Goal: Task Accomplishment & Management: Manage account settings

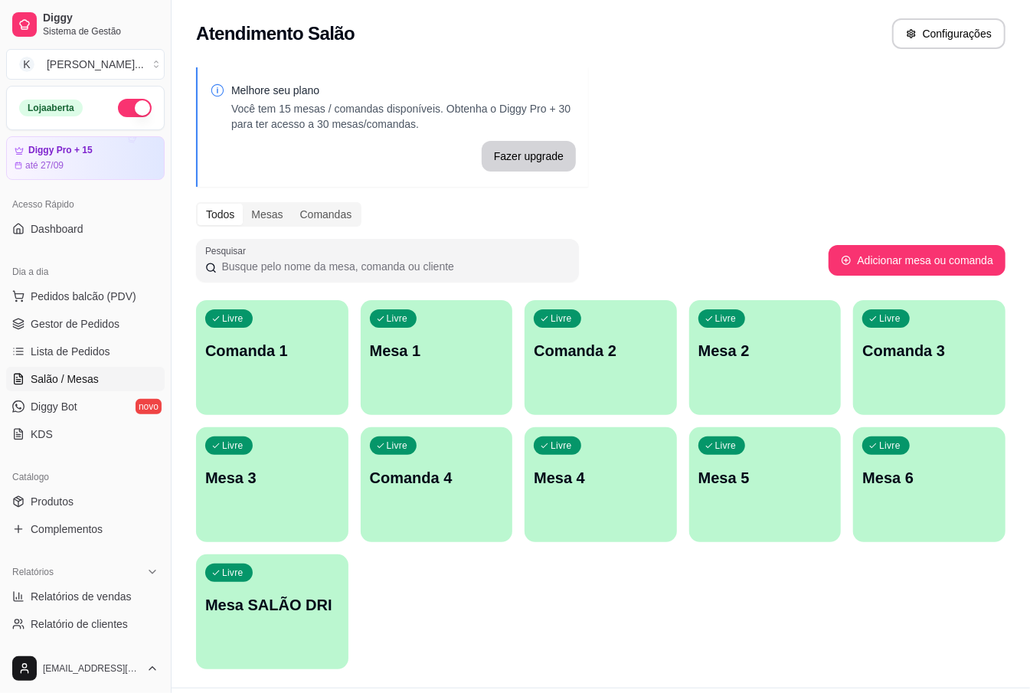
click at [279, 503] on div "Livre Mesa 3" at bounding box center [272, 475] width 152 height 97
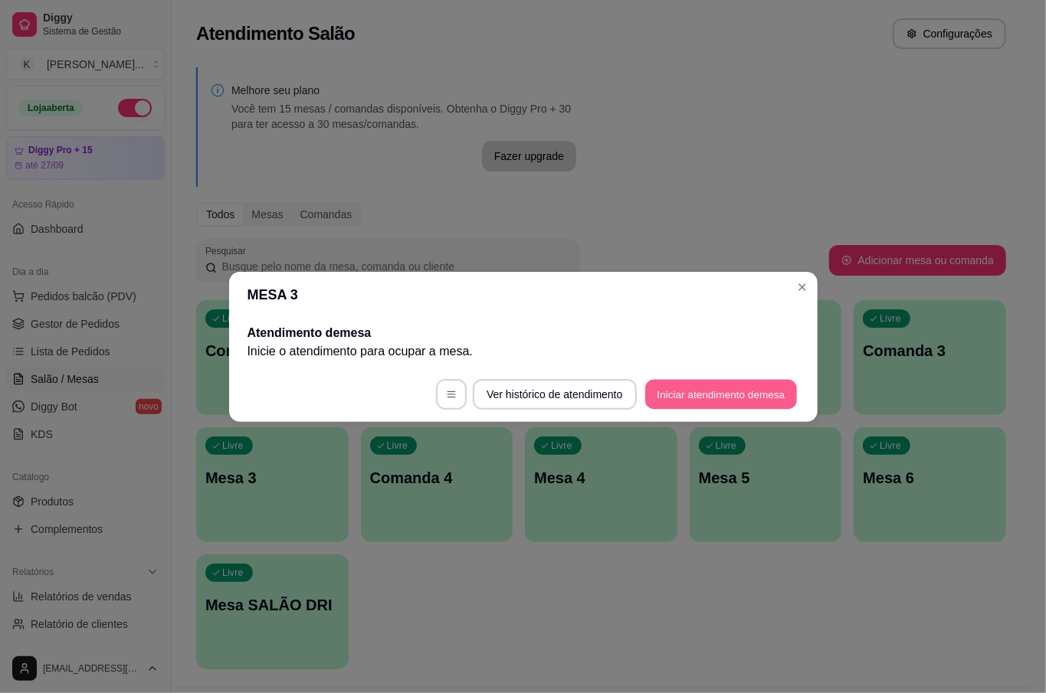
click at [770, 388] on button "Iniciar atendimento de mesa" at bounding box center [721, 394] width 152 height 30
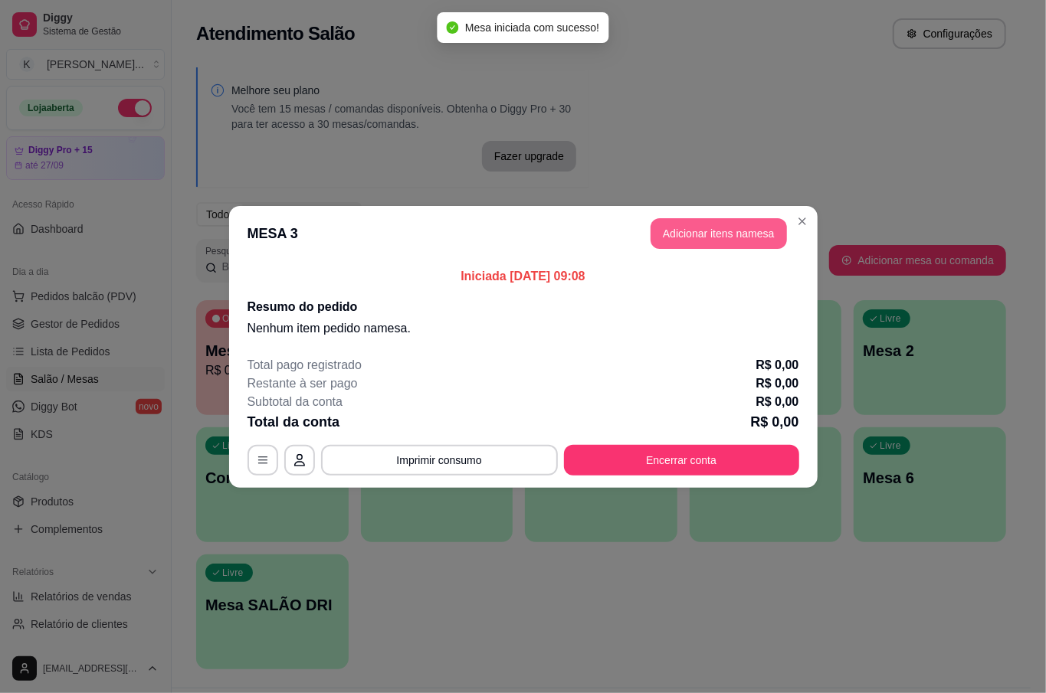
click at [694, 233] on button "Adicionar itens na mesa" at bounding box center [718, 233] width 136 height 31
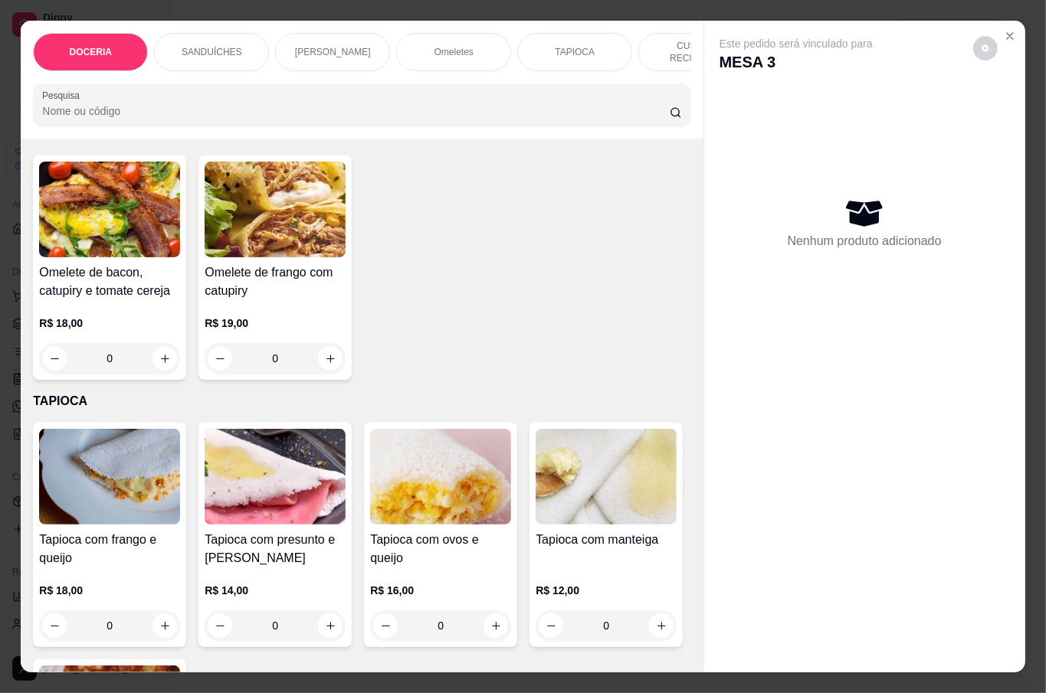
scroll to position [1021, 0]
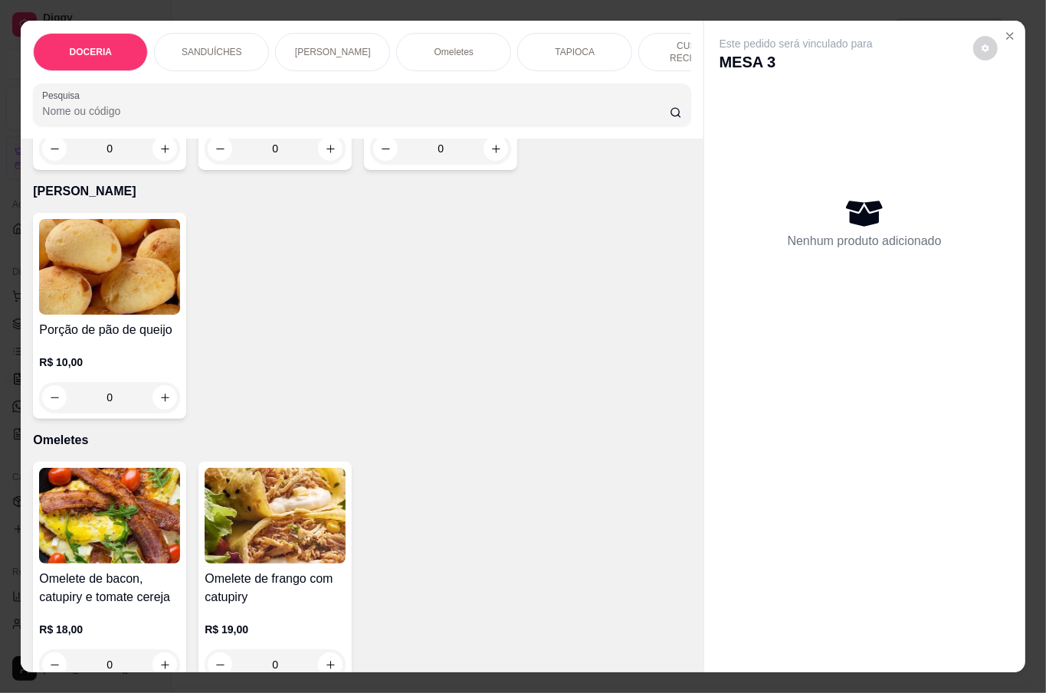
type input "1"
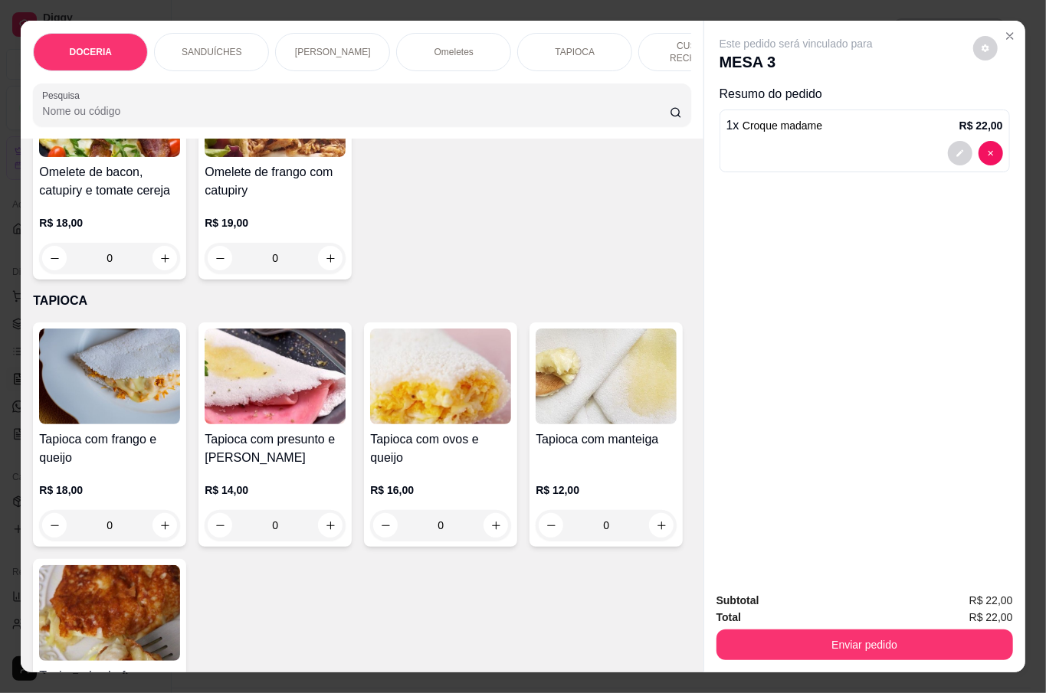
scroll to position [1532, 0]
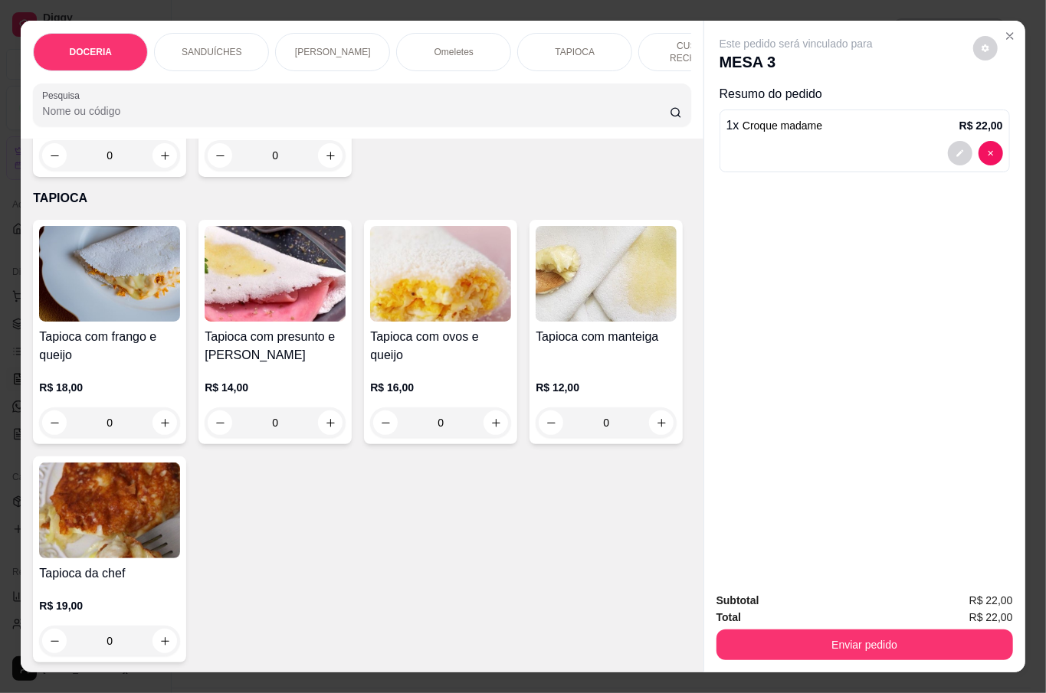
click at [160, 171] on div "0" at bounding box center [109, 155] width 141 height 31
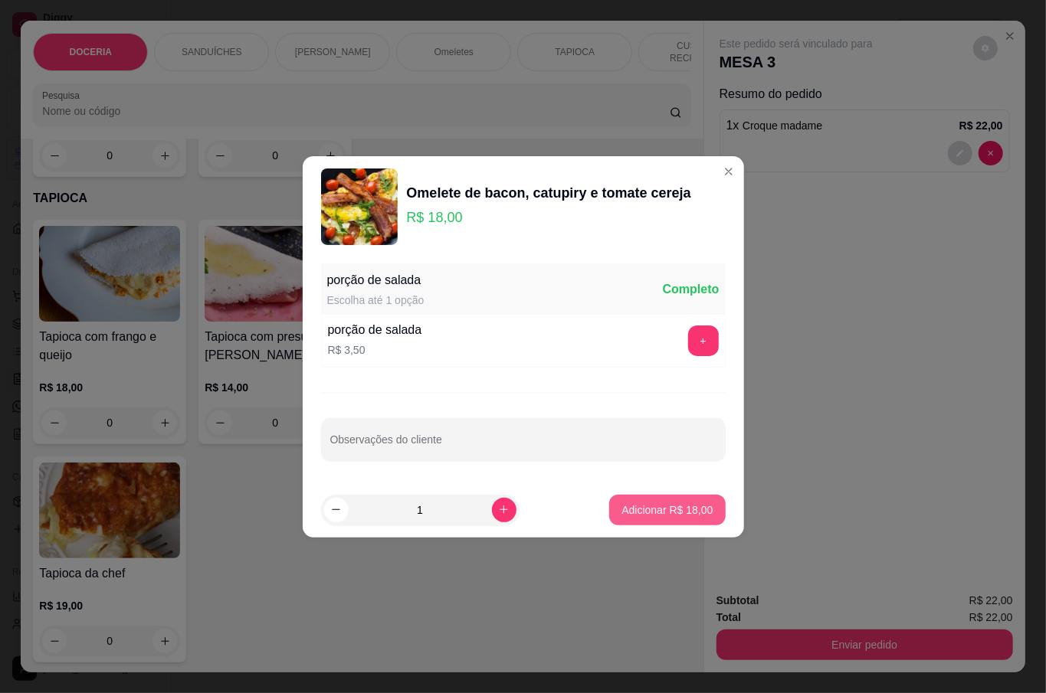
click at [636, 500] on button "Adicionar R$ 18,00" at bounding box center [667, 510] width 116 height 31
type input "1"
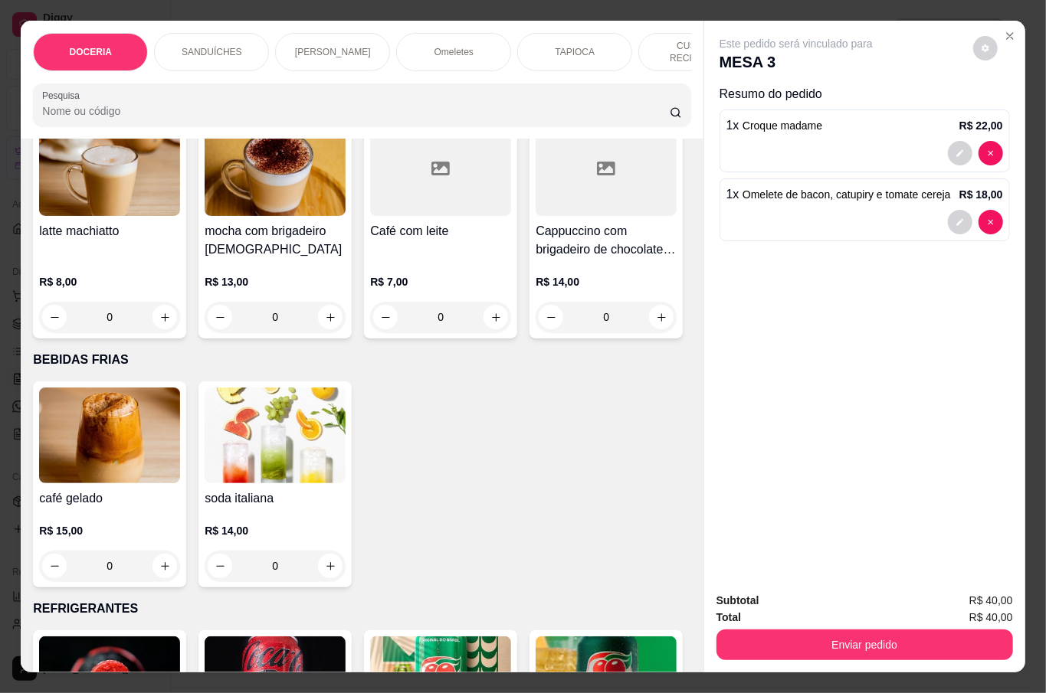
scroll to position [3064, 0]
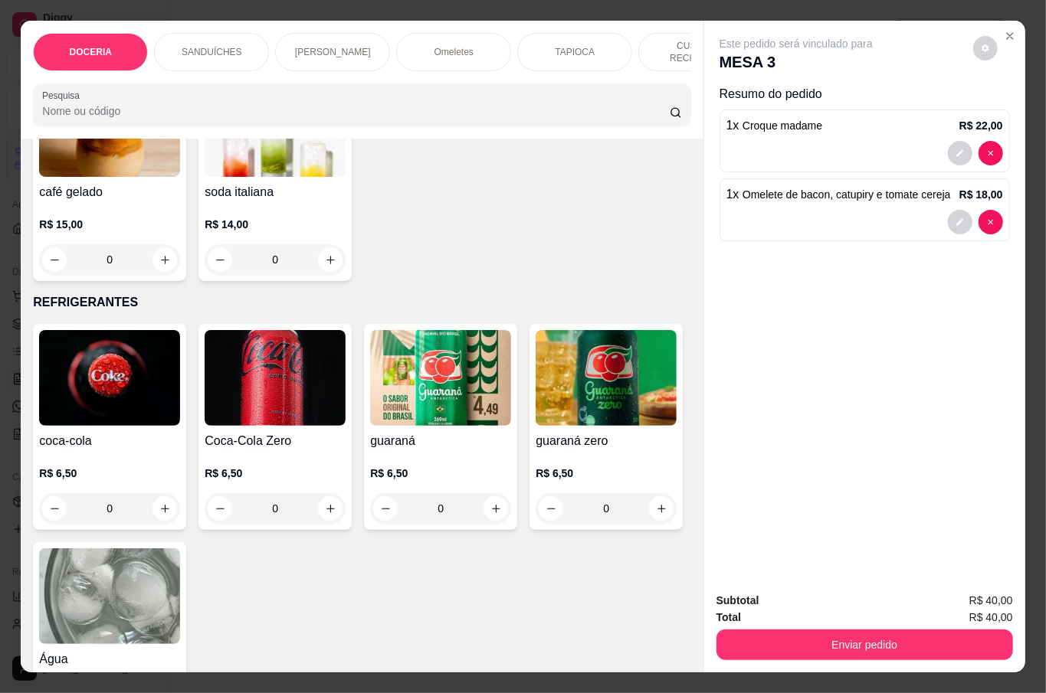
scroll to position [2860, 0]
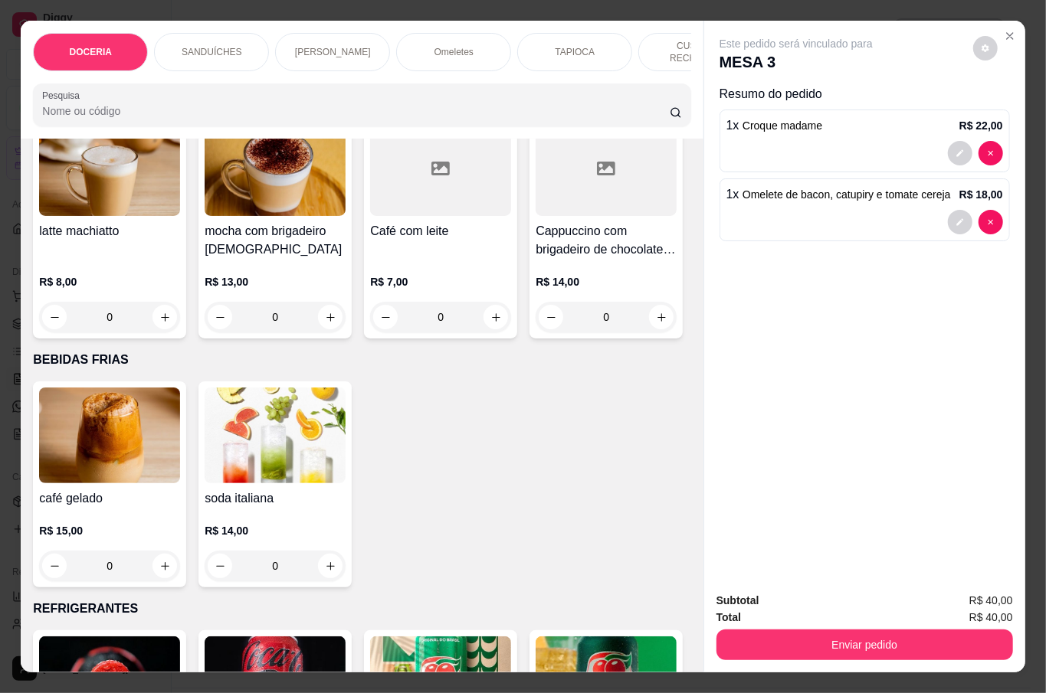
click at [323, 96] on div "0" at bounding box center [275, 80] width 141 height 31
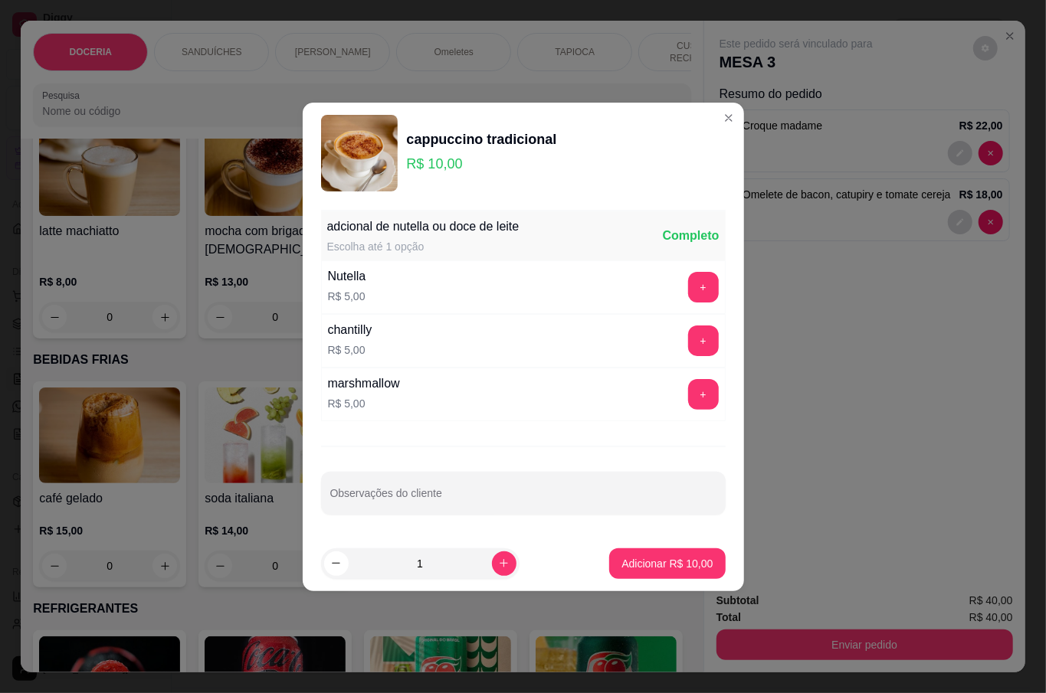
click at [507, 552] on div "1" at bounding box center [420, 564] width 198 height 31
click at [506, 556] on div "1" at bounding box center [420, 564] width 198 height 31
click at [498, 558] on icon "increase-product-quantity" at bounding box center [503, 563] width 11 height 11
type input "2"
click at [657, 561] on p "Adicionar R$ 20,00" at bounding box center [667, 563] width 89 height 15
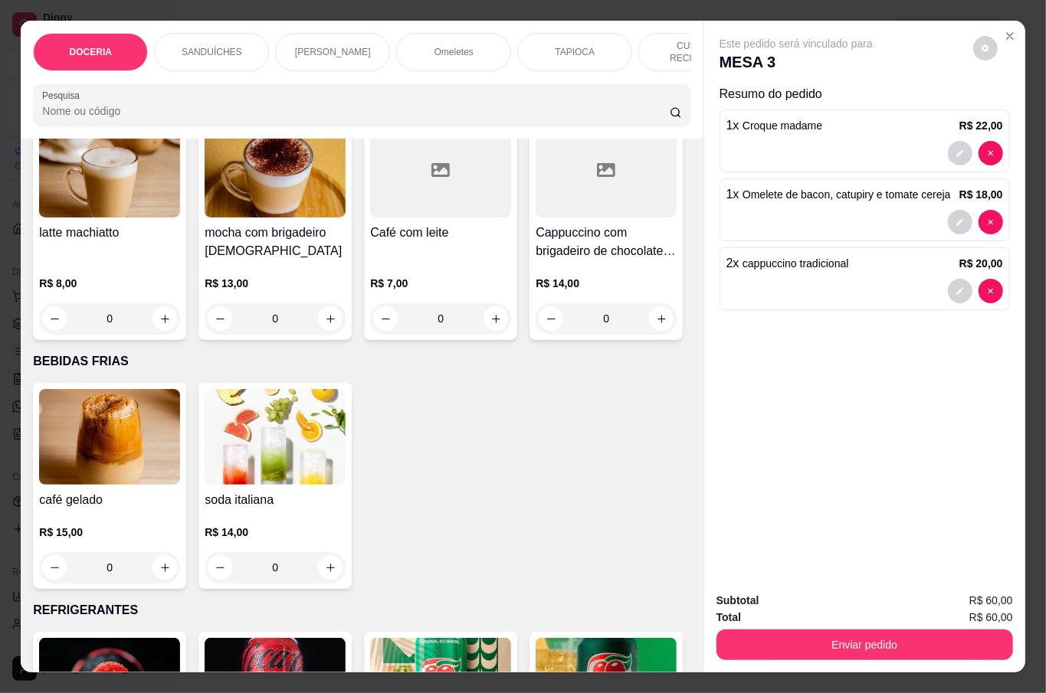
scroll to position [2655, 0]
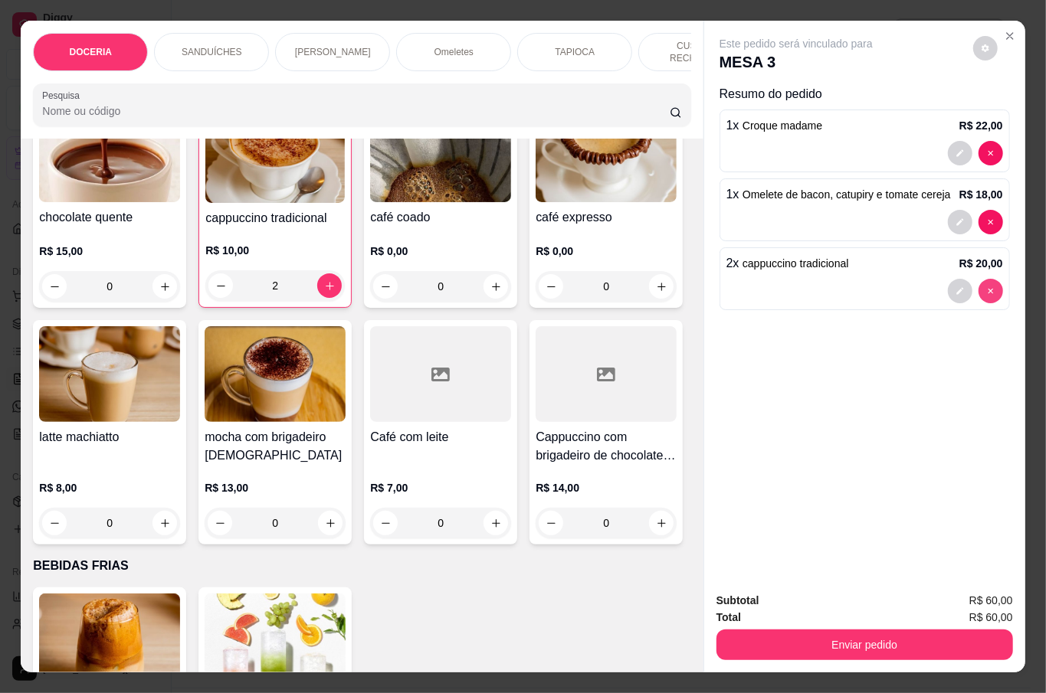
type input "0"
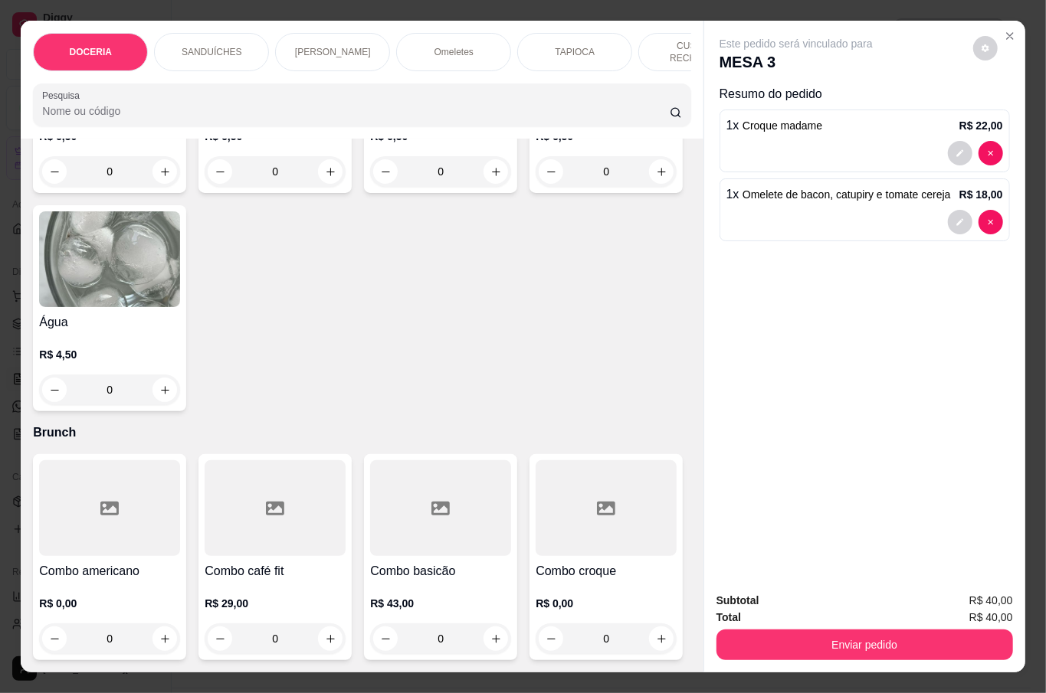
scroll to position [3575, 0]
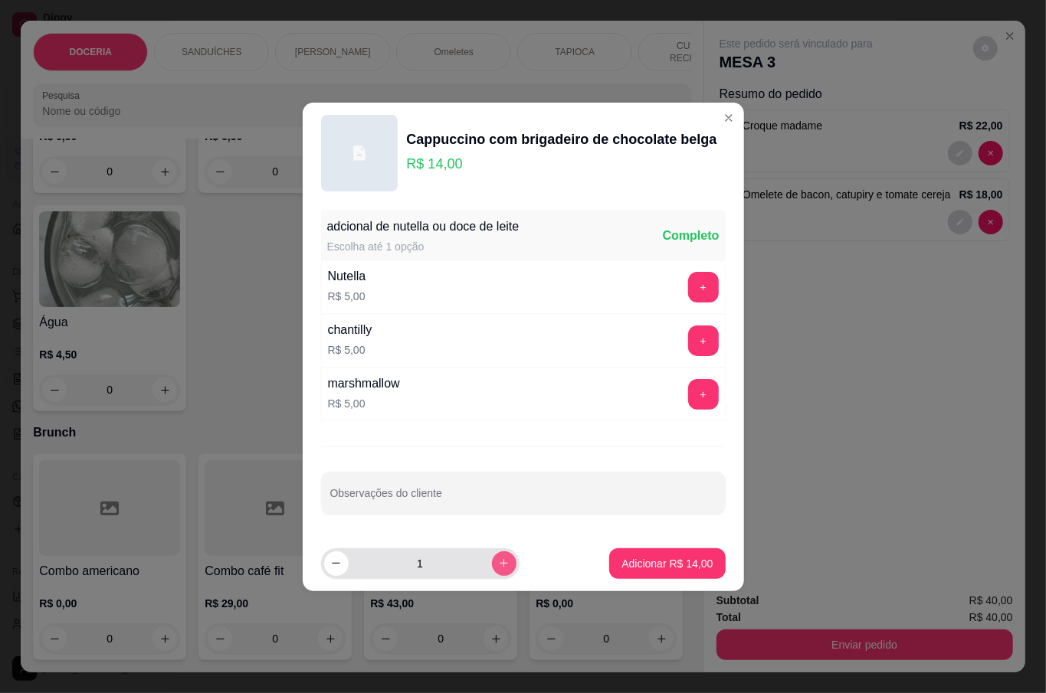
click at [500, 570] on button "increase-product-quantity" at bounding box center [504, 564] width 25 height 25
type input "2"
click at [663, 562] on p "Adicionar R$ 28,00" at bounding box center [666, 563] width 91 height 15
type input "2"
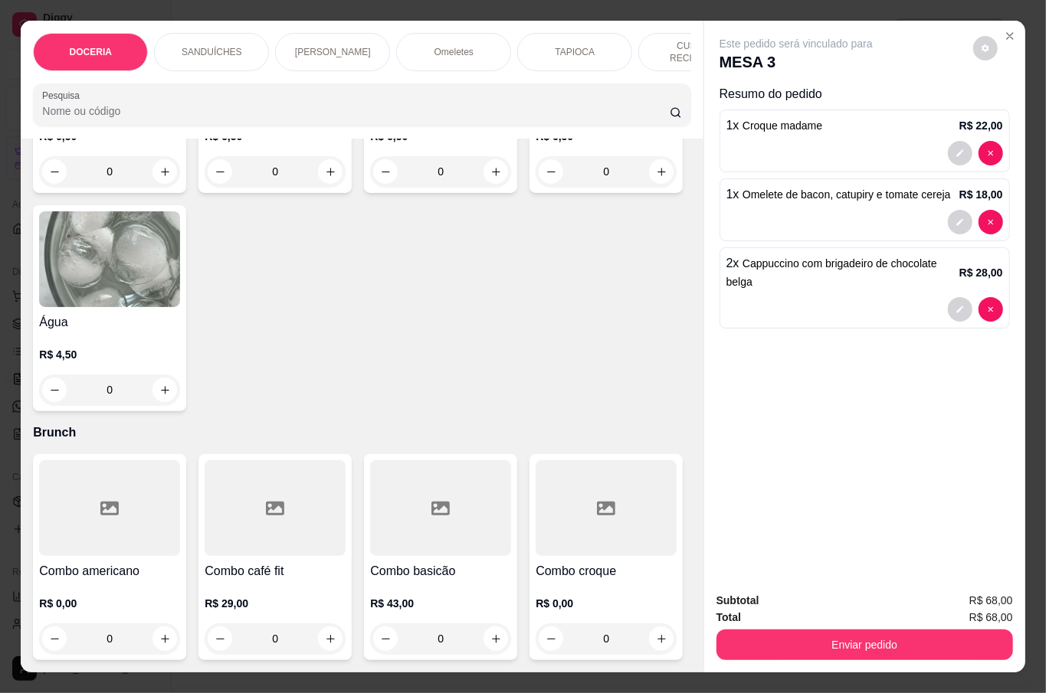
click at [820, 630] on button "Enviar pedido" at bounding box center [864, 645] width 296 height 31
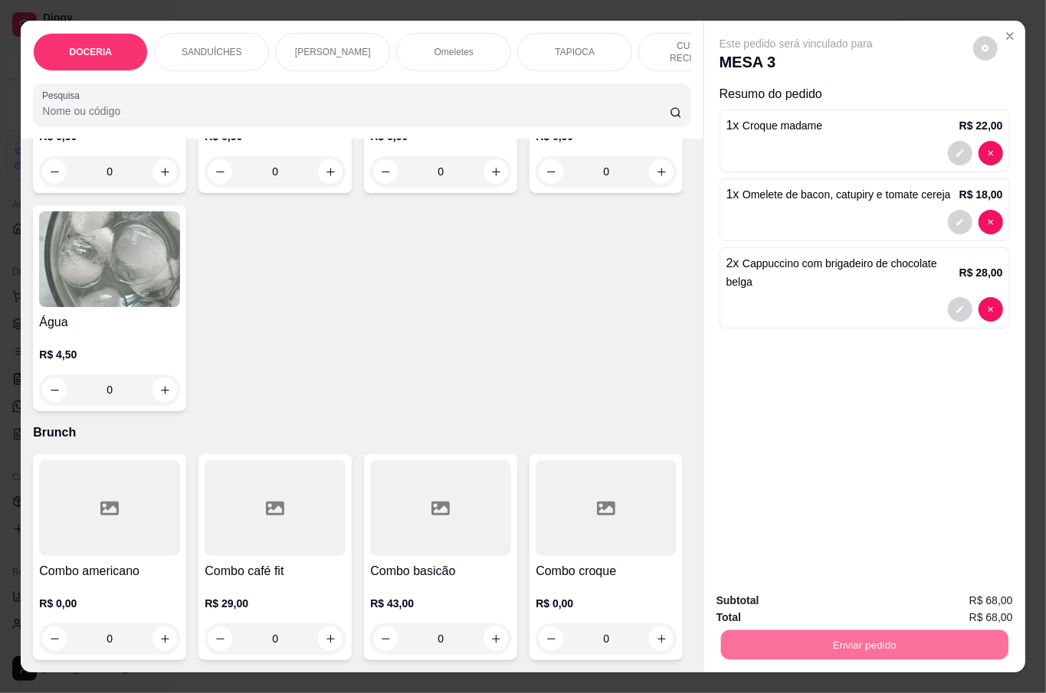
click at [770, 594] on button "Não registrar e enviar pedido" at bounding box center [812, 599] width 155 height 28
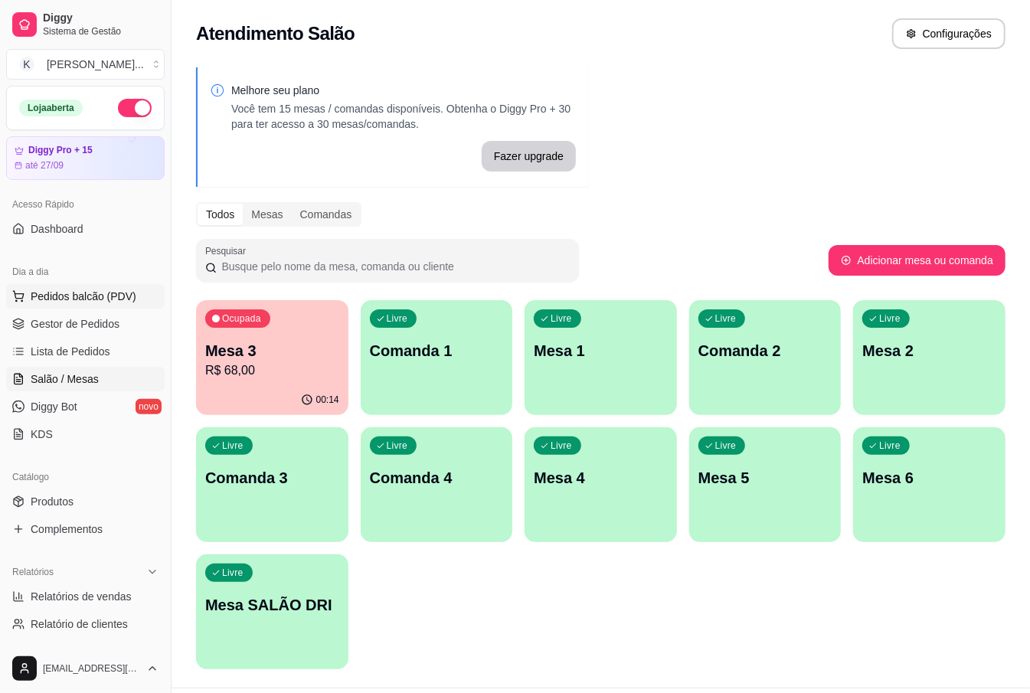
click at [61, 301] on span "Pedidos balcão (PDV)" at bounding box center [84, 296] width 106 height 15
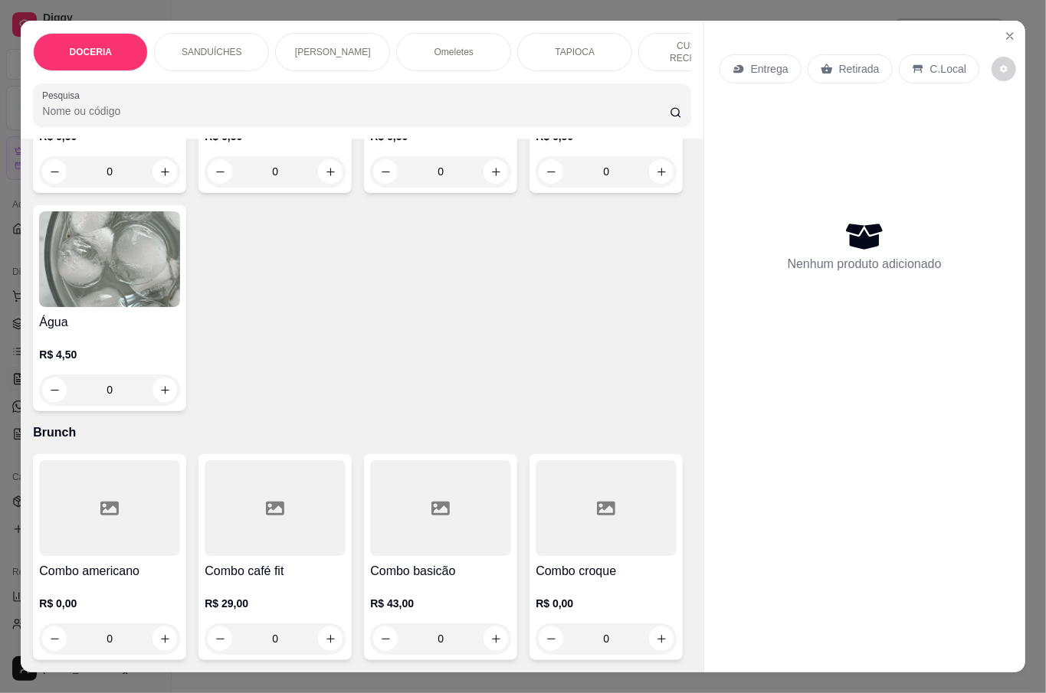
scroll to position [4108, 0]
click at [180, 405] on div "0" at bounding box center [109, 390] width 141 height 31
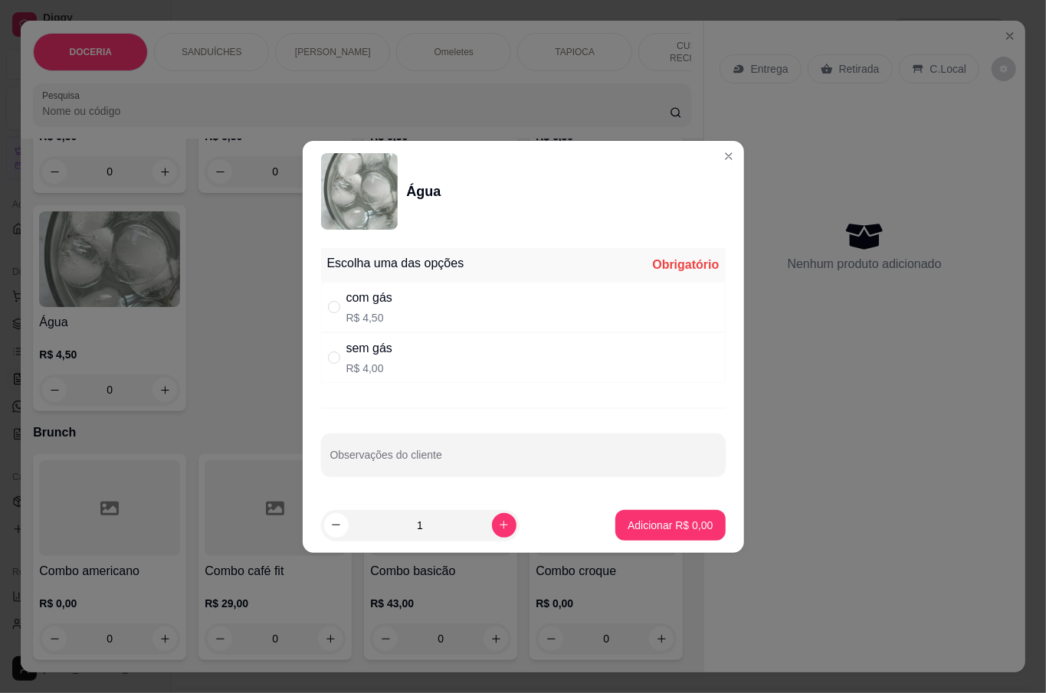
click at [365, 352] on div "sem gás" at bounding box center [369, 348] width 46 height 18
radio input "true"
click at [670, 536] on button "Adicionar R$ 4,00" at bounding box center [670, 525] width 110 height 31
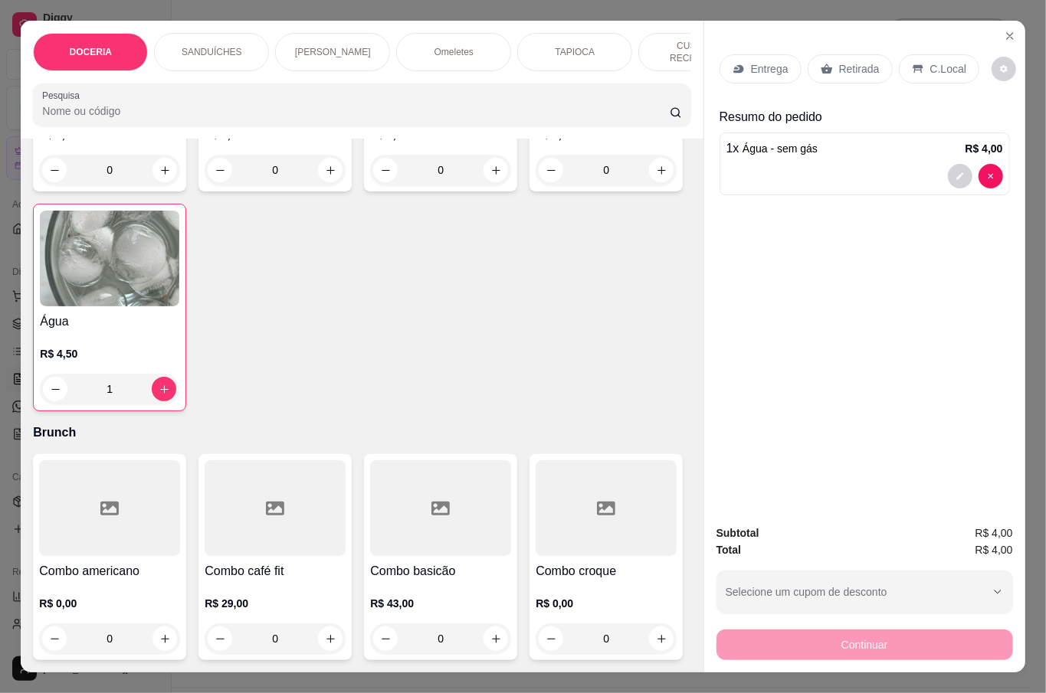
type input "1"
click at [850, 74] on div "Retirada" at bounding box center [849, 68] width 85 height 29
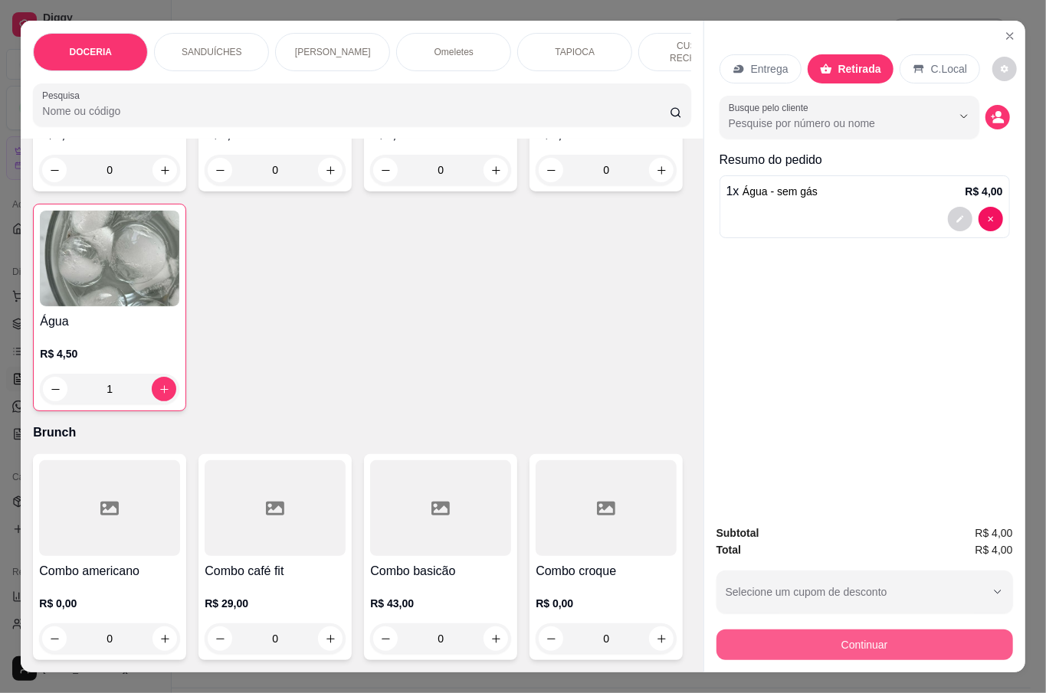
click at [908, 644] on button "Continuar" at bounding box center [864, 645] width 296 height 31
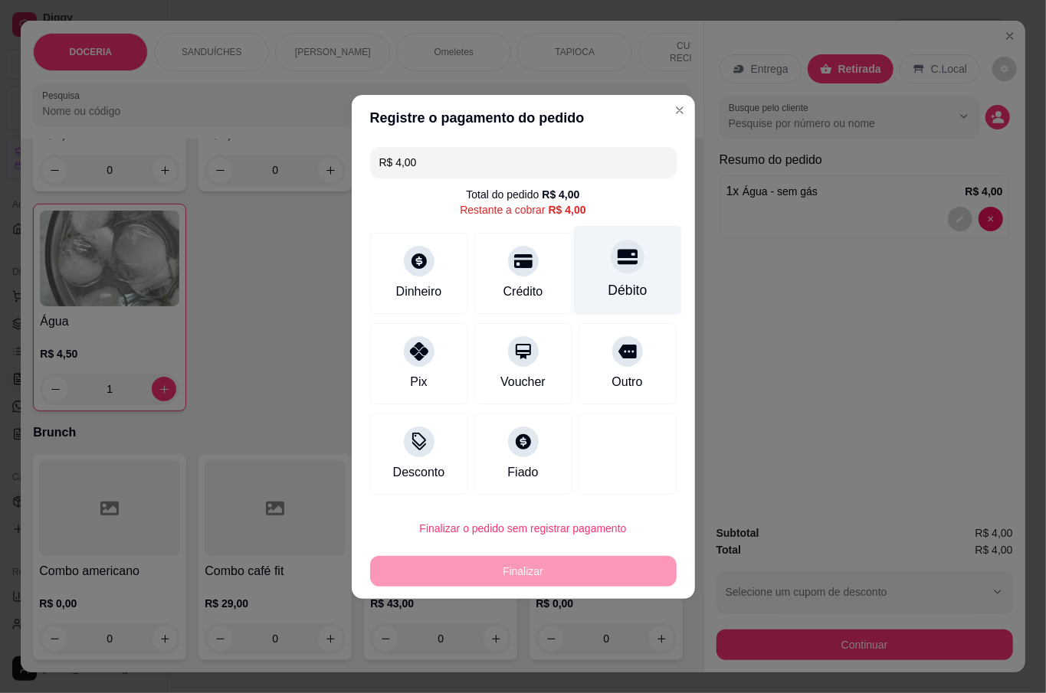
click at [630, 264] on div "Débito" at bounding box center [627, 270] width 108 height 90
type input "R$ 0,00"
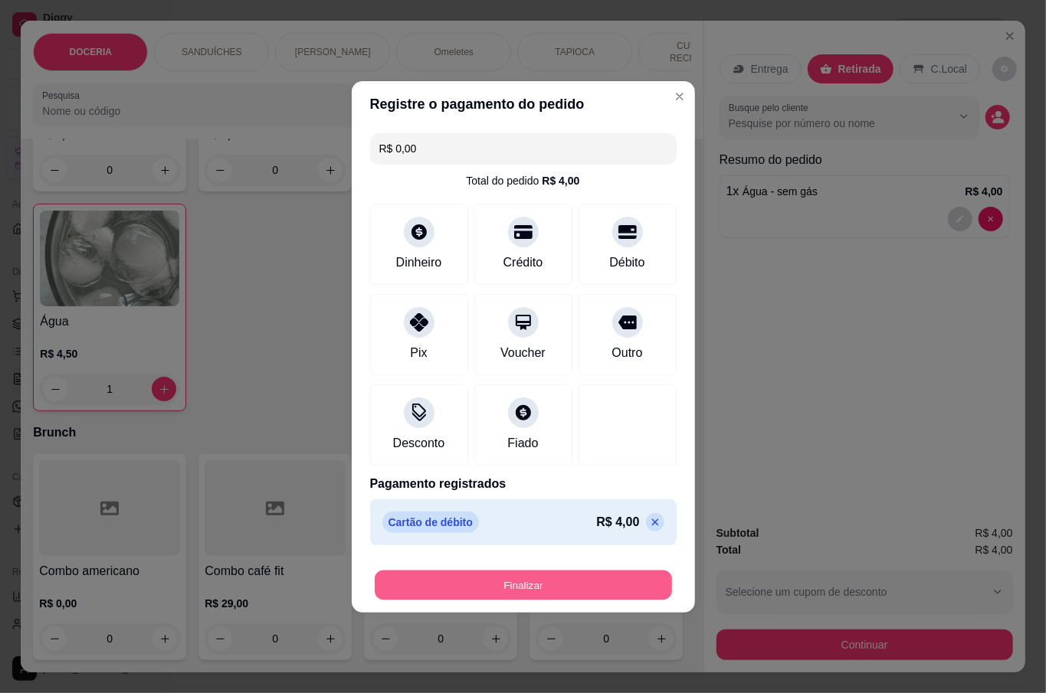
click at [544, 594] on button "Finalizar" at bounding box center [523, 585] width 297 height 30
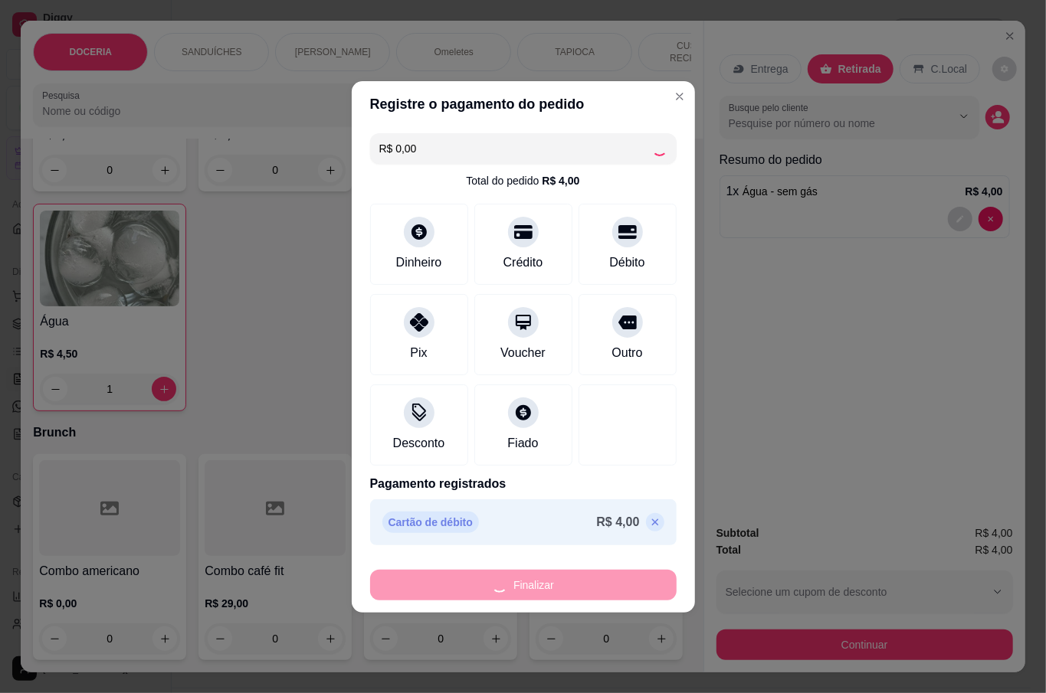
type input "0"
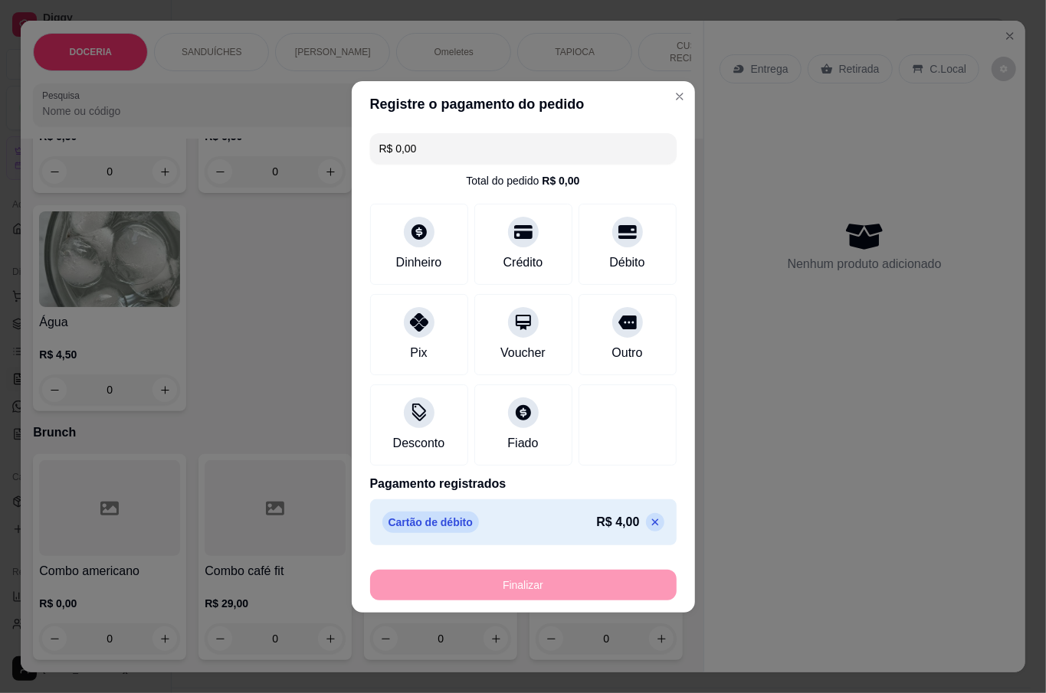
type input "-R$ 4,00"
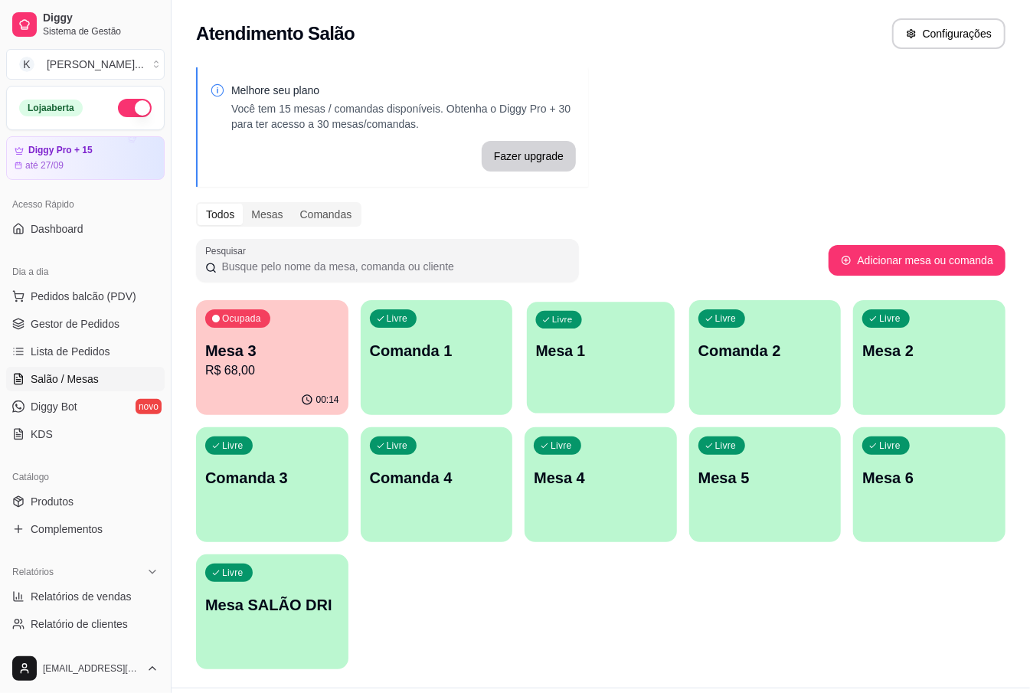
click at [620, 356] on p "Mesa 1" at bounding box center [600, 351] width 129 height 21
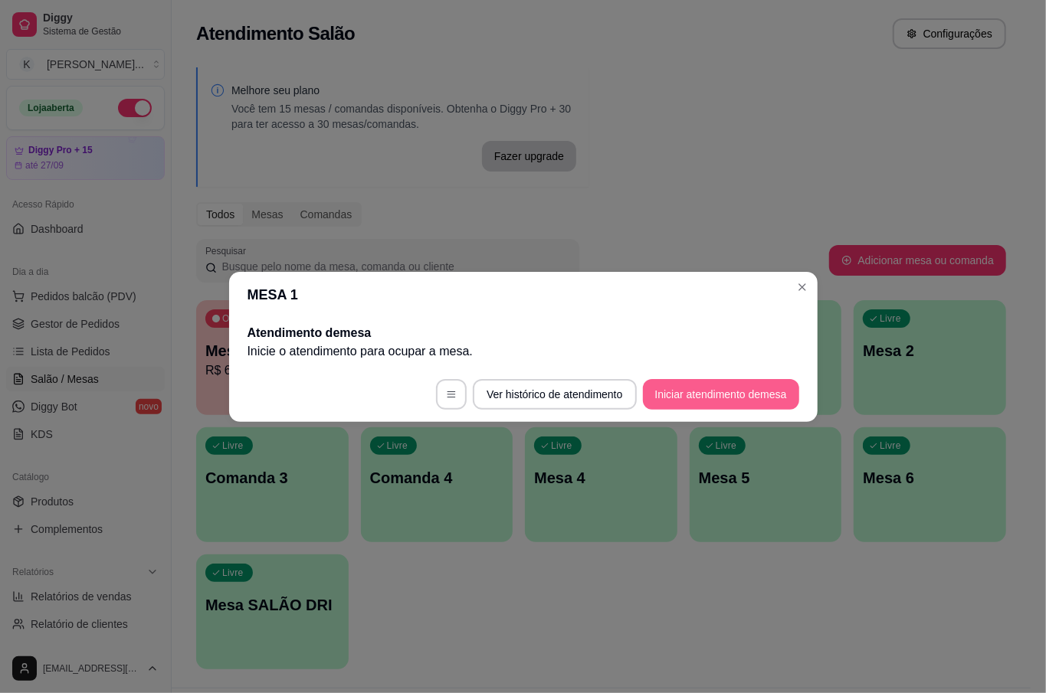
click at [681, 386] on button "Iniciar atendimento de mesa" at bounding box center [721, 394] width 156 height 31
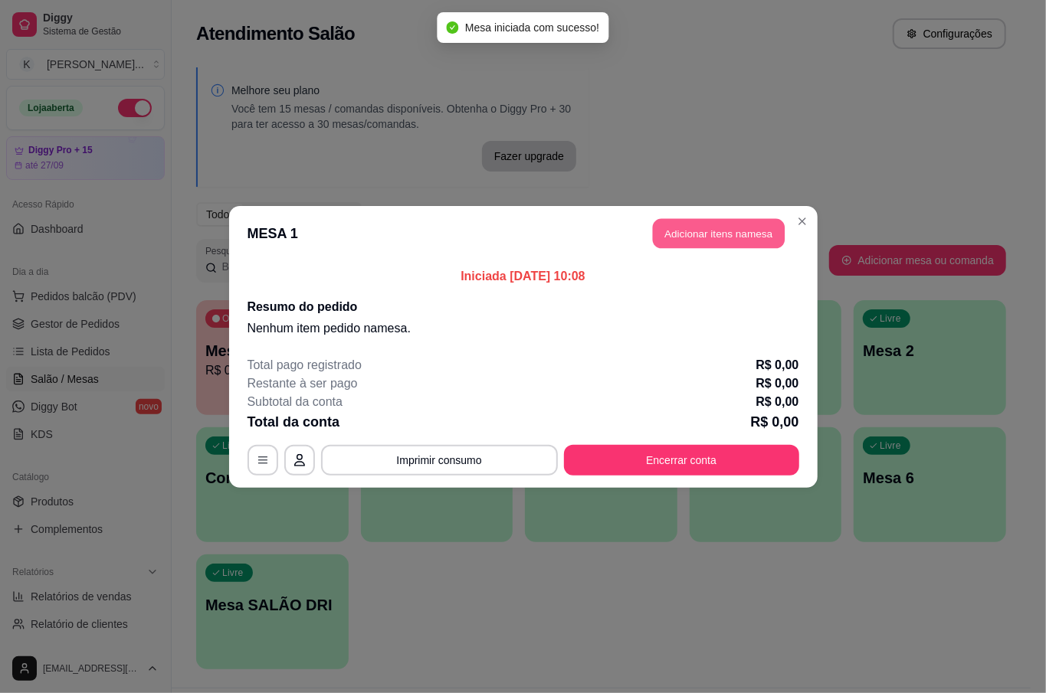
click at [672, 237] on button "Adicionar itens na mesa" at bounding box center [719, 233] width 132 height 30
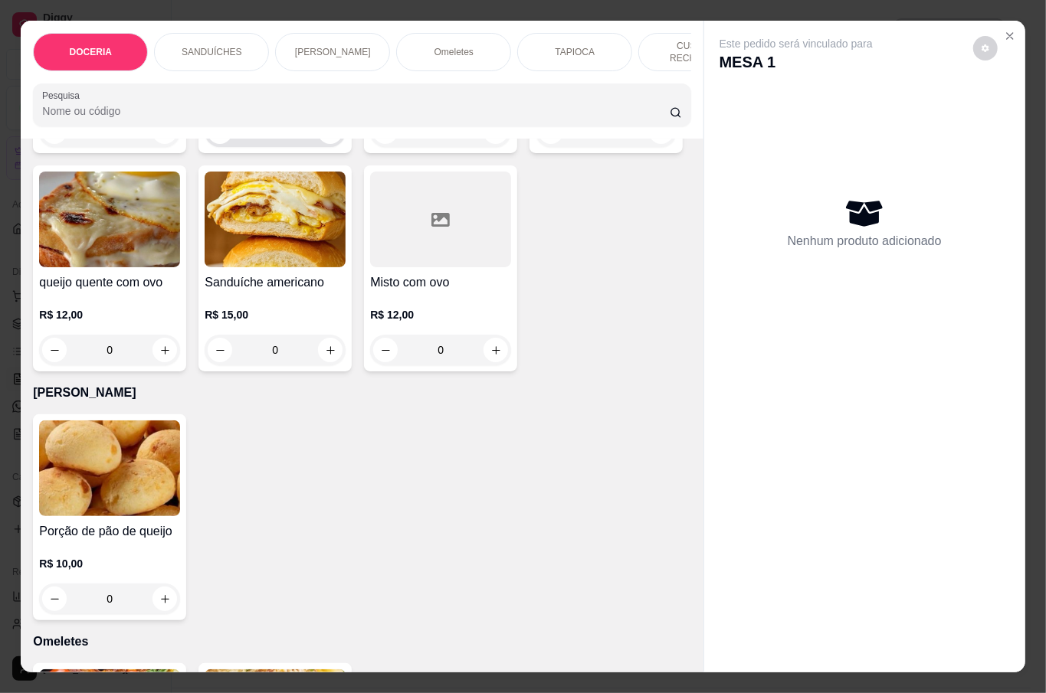
scroll to position [817, 0]
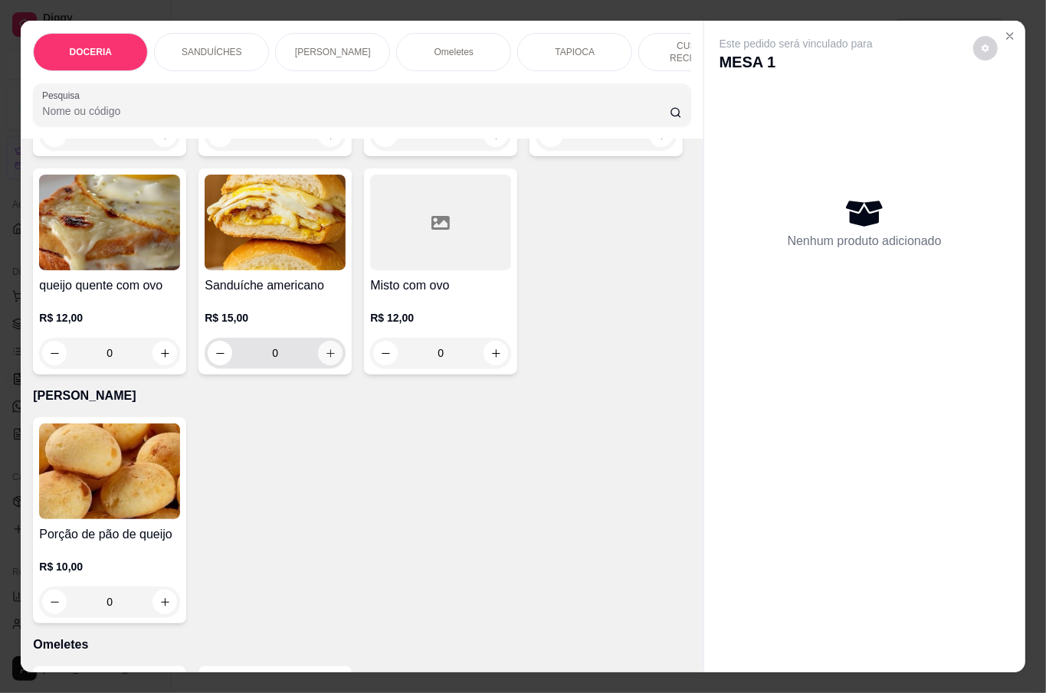
click at [342, 365] on button "increase-product-quantity" at bounding box center [330, 353] width 25 height 25
type input "1"
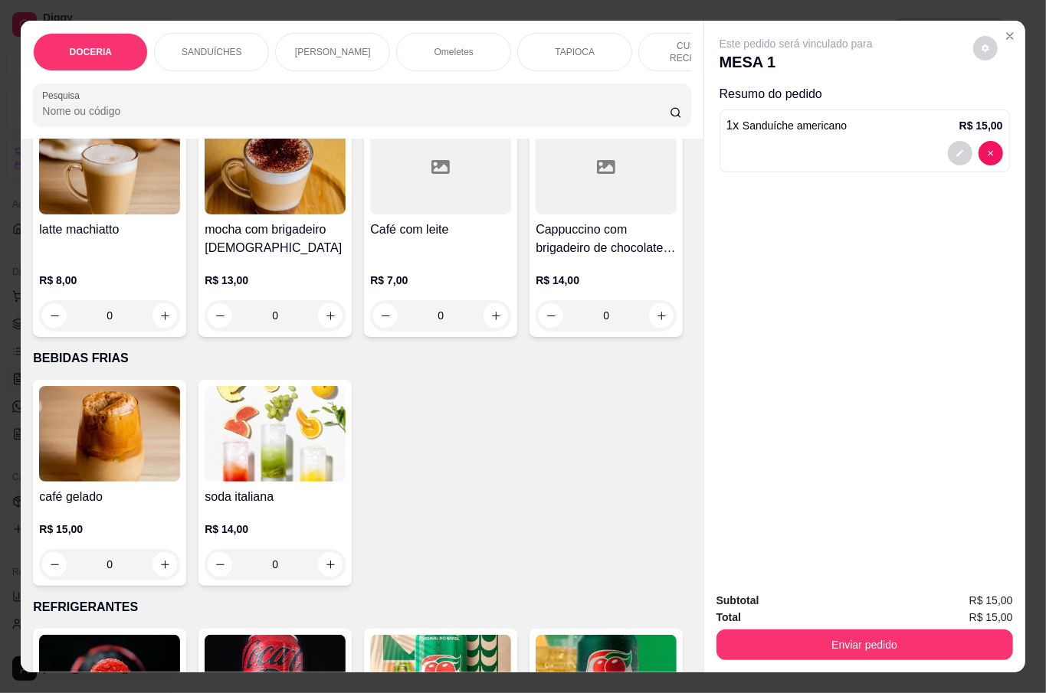
scroll to position [2962, 0]
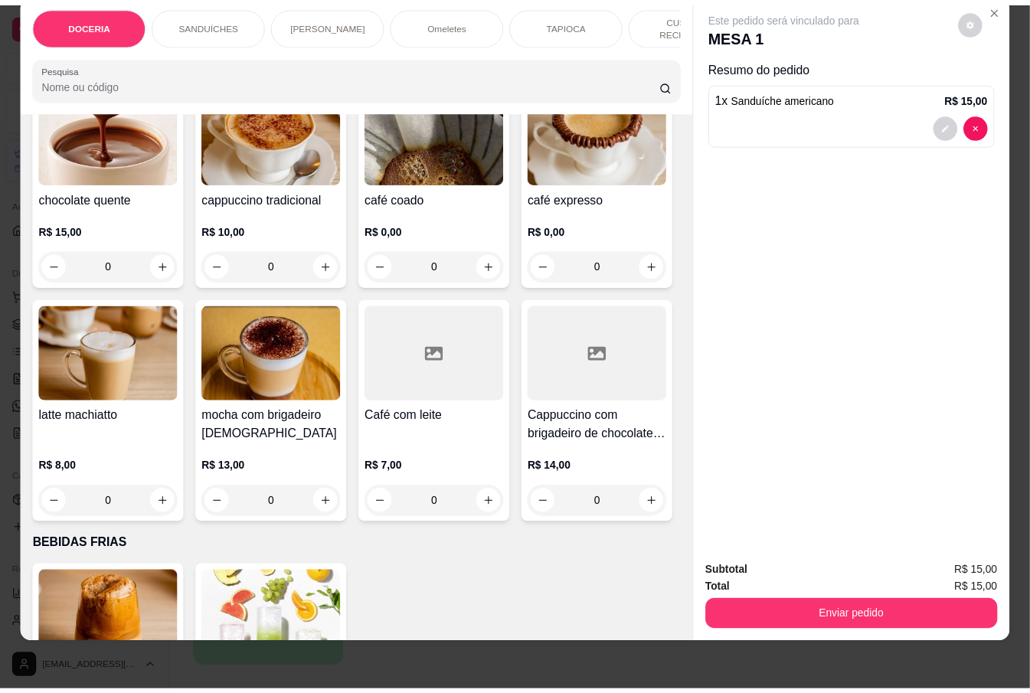
scroll to position [2758, 0]
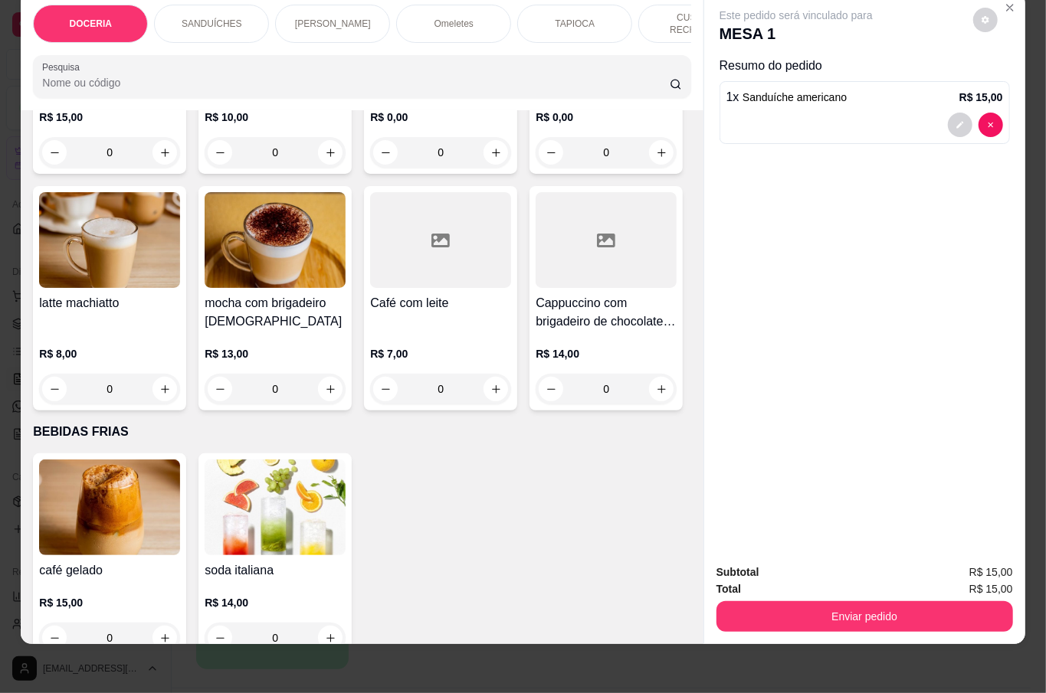
click at [316, 168] on div "0" at bounding box center [275, 152] width 141 height 31
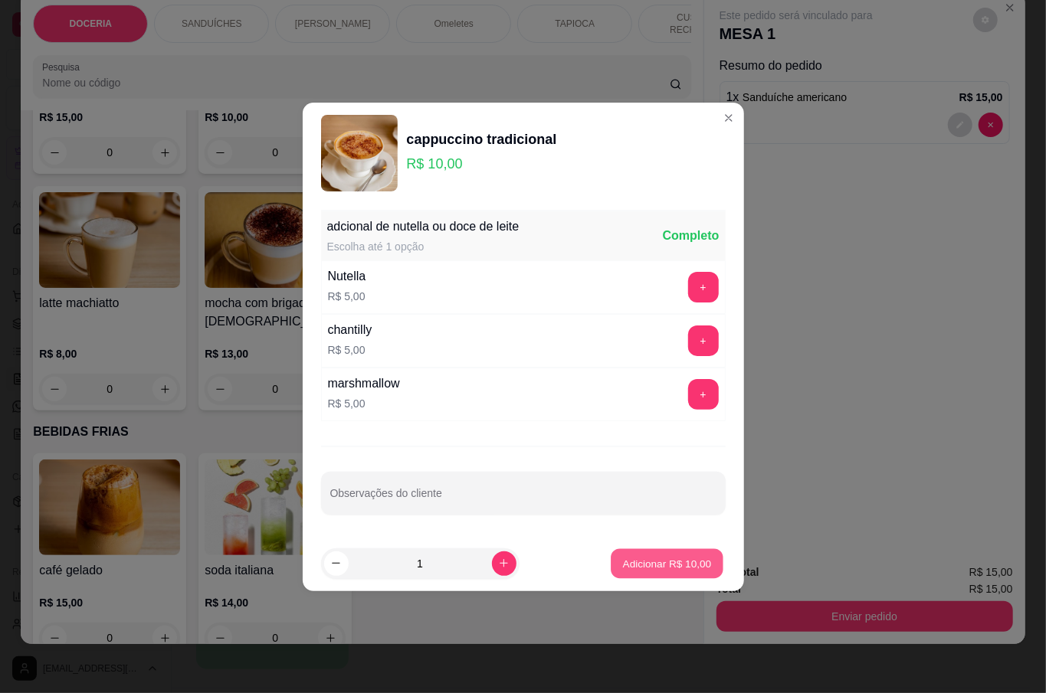
click at [644, 561] on p "Adicionar R$ 10,00" at bounding box center [667, 563] width 89 height 15
type input "1"
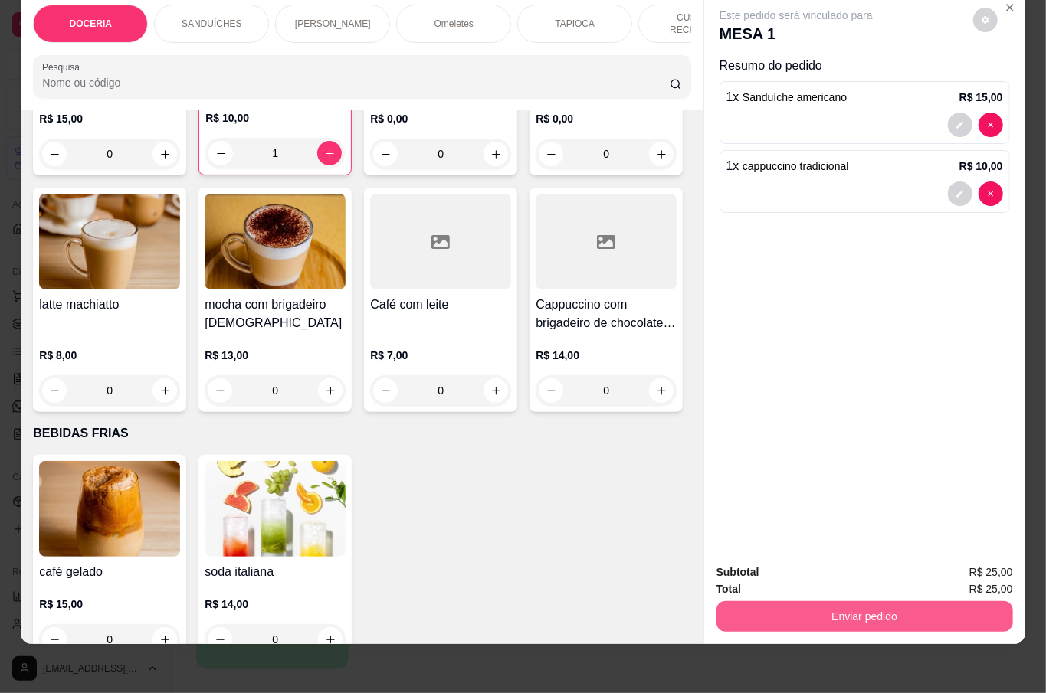
click at [906, 616] on button "Enviar pedido" at bounding box center [864, 616] width 296 height 31
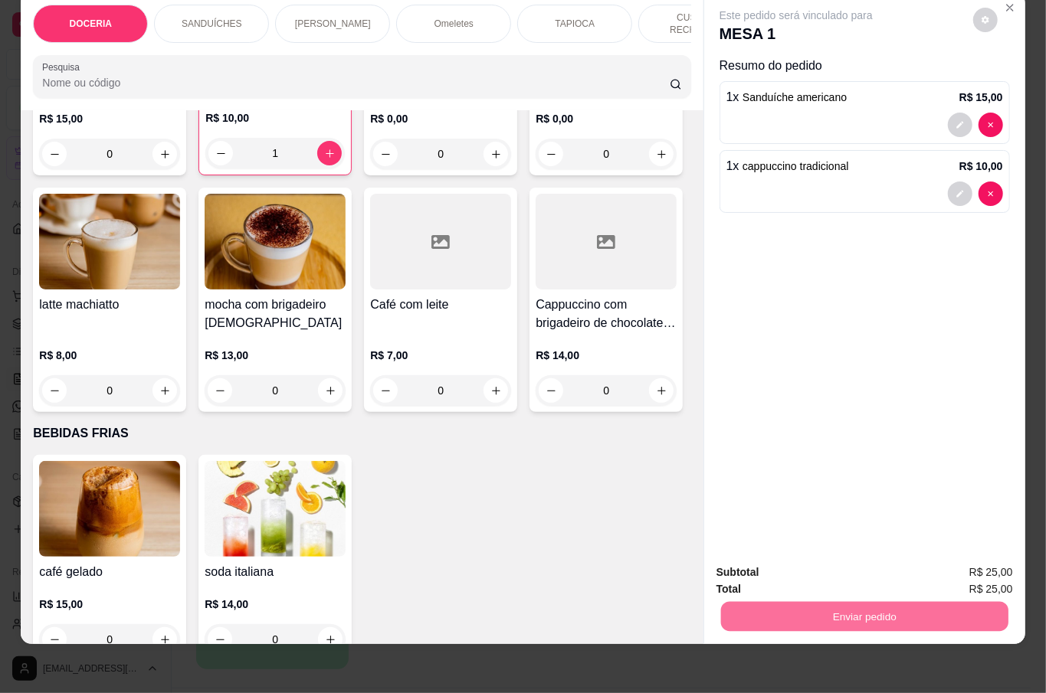
click at [758, 565] on button "Não registrar e enviar pedido" at bounding box center [811, 563] width 159 height 29
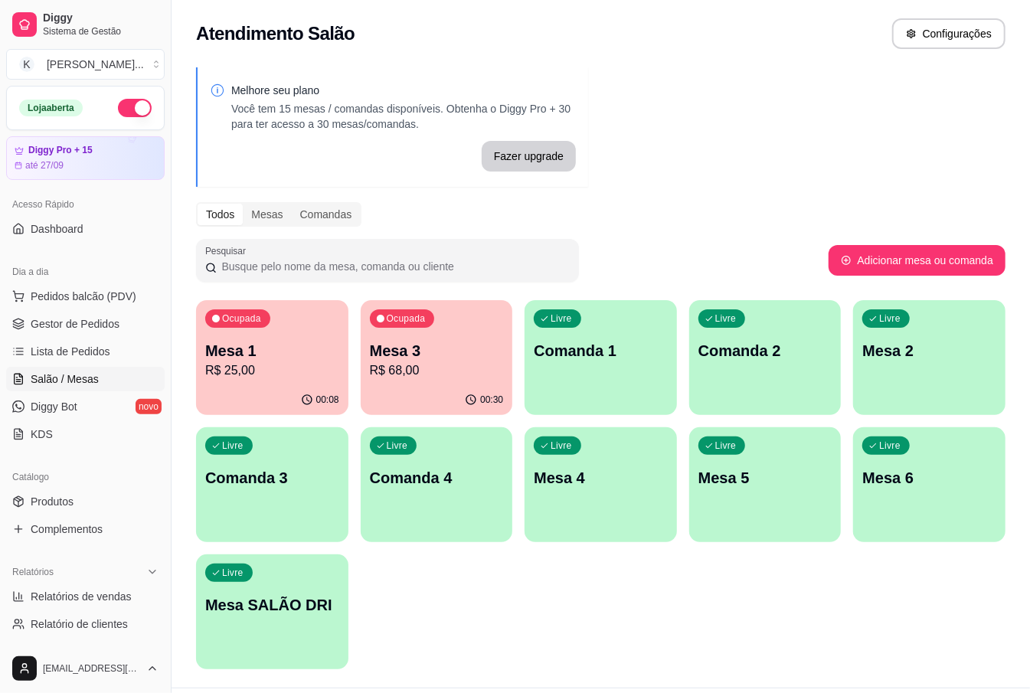
click at [295, 356] on p "Mesa 1" at bounding box center [272, 351] width 129 height 21
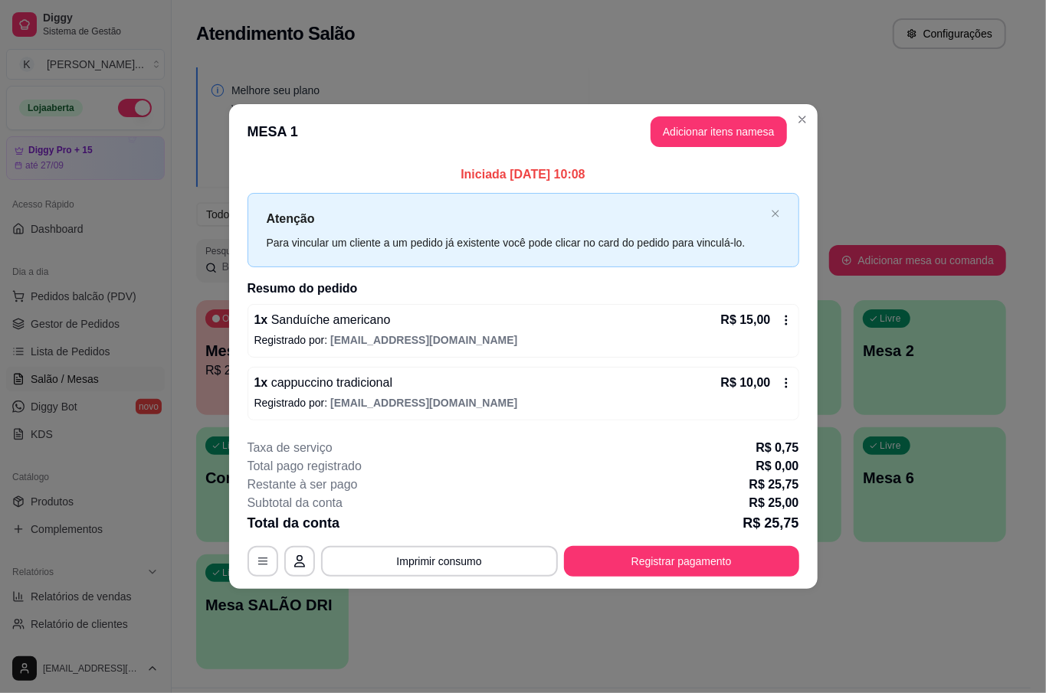
click at [801, 305] on div "Iniciada [DATE] 10:08 Atenção Para vincular um cliente a um pedido já existente…" at bounding box center [523, 292] width 588 height 267
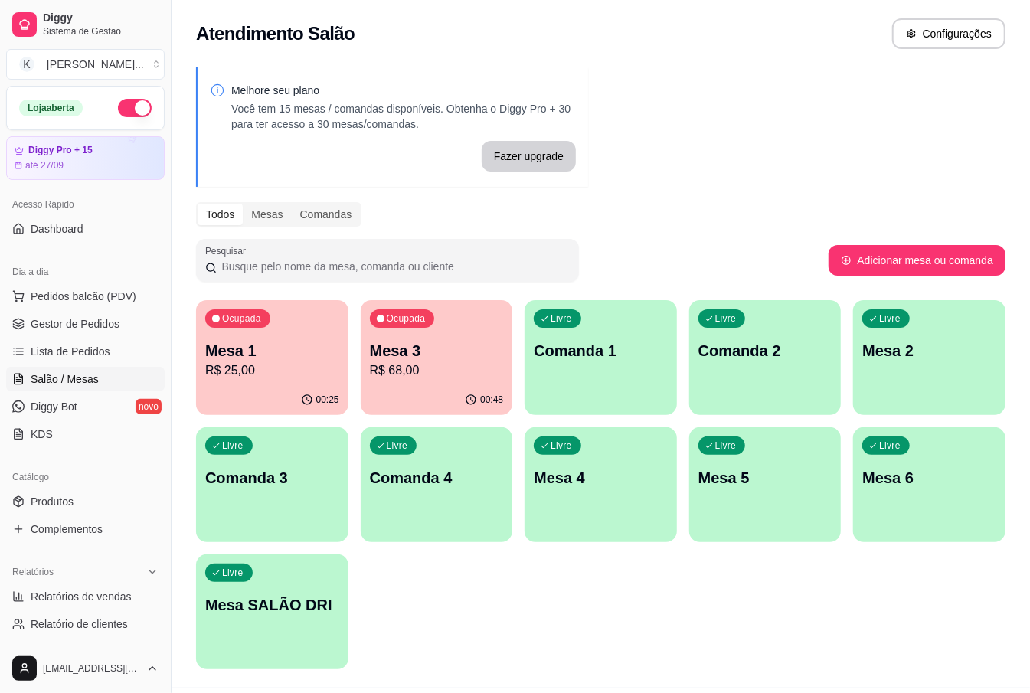
click at [480, 354] on p "Mesa 3" at bounding box center [437, 350] width 134 height 21
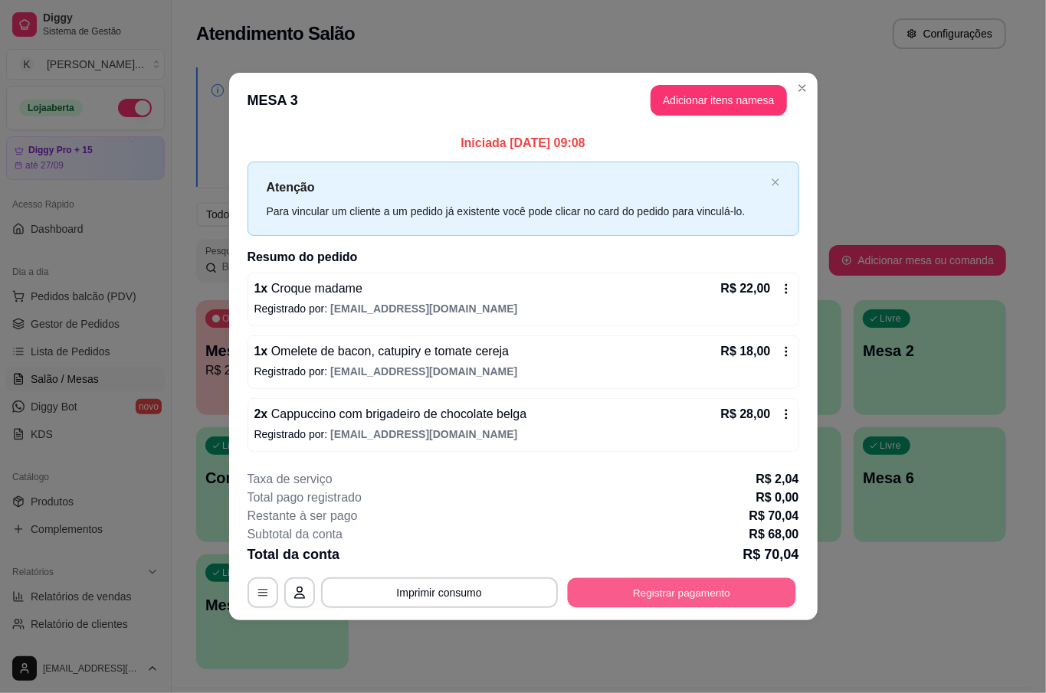
click at [672, 587] on button "Registrar pagamento" at bounding box center [681, 593] width 228 height 30
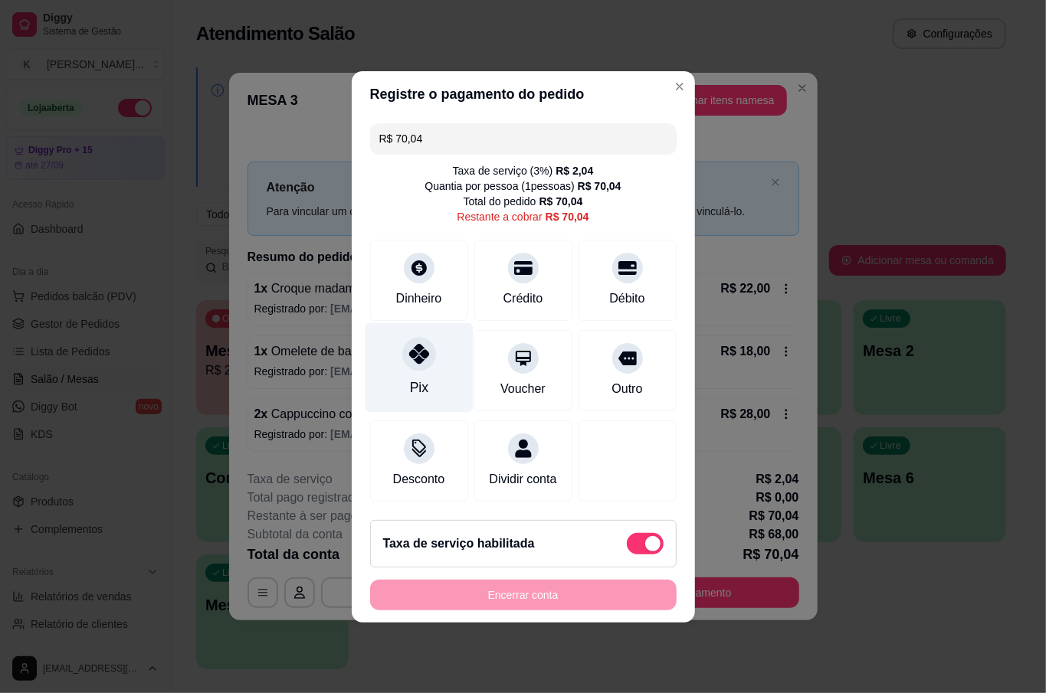
click at [427, 368] on div "Pix" at bounding box center [419, 368] width 108 height 90
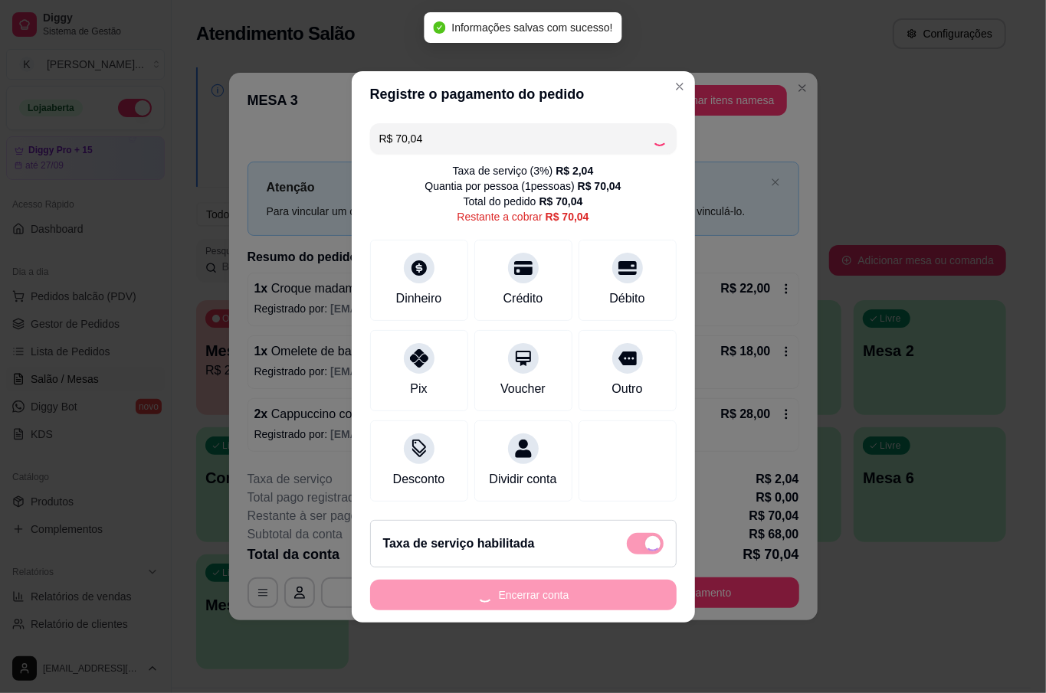
type input "R$ 0,00"
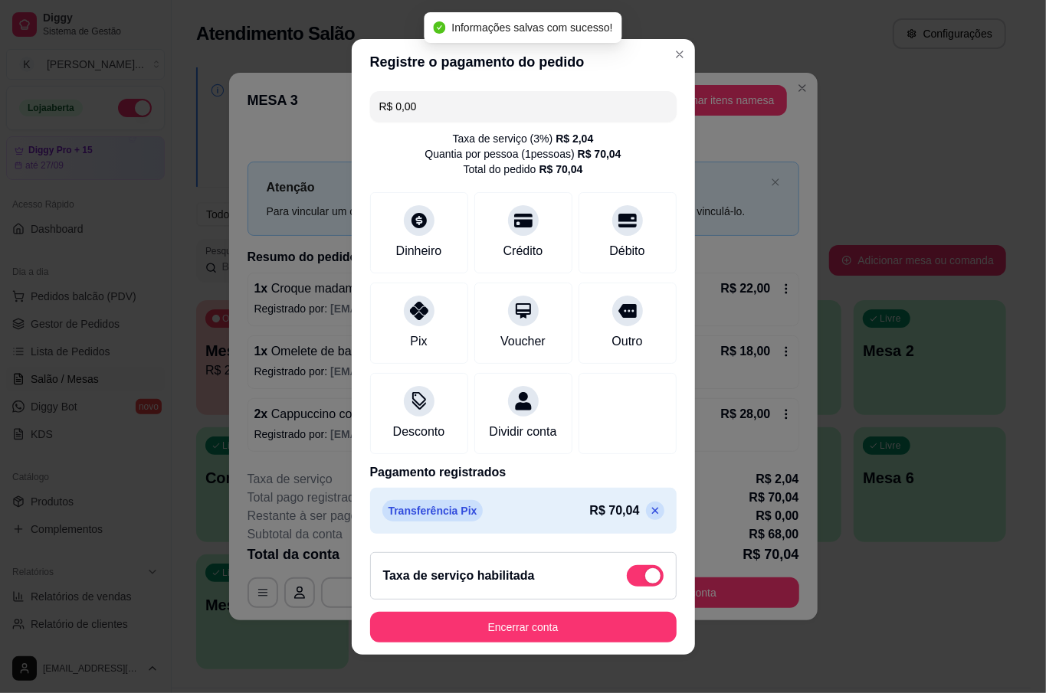
click at [561, 611] on footer "Taxa de serviço habilitada Encerrar conta" at bounding box center [523, 597] width 343 height 115
click at [555, 637] on button "Encerrar conta" at bounding box center [523, 627] width 306 height 31
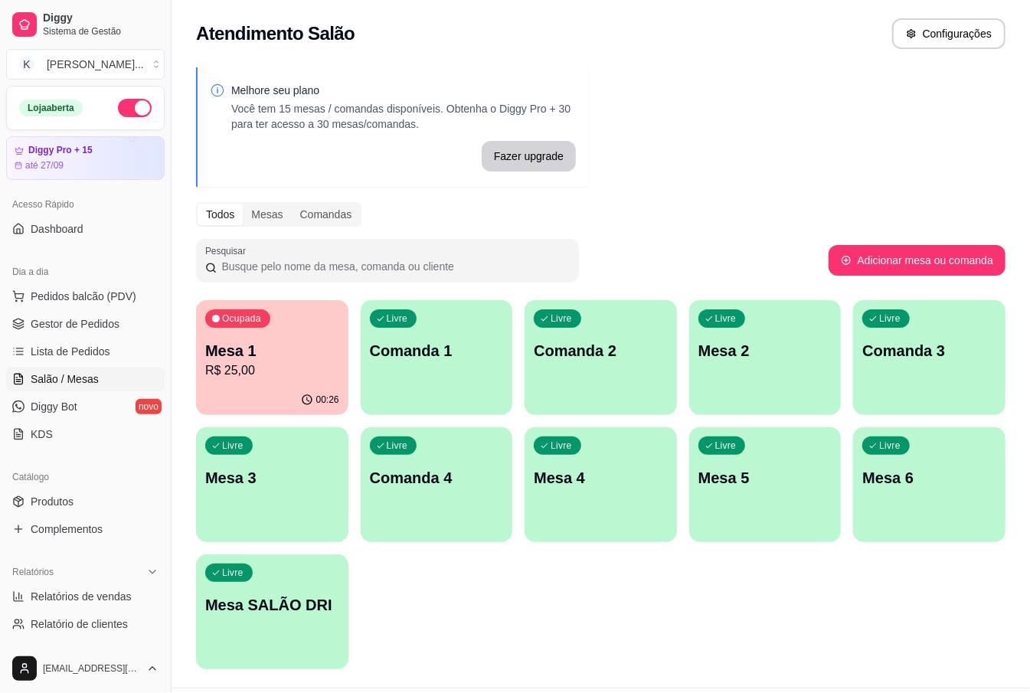
click at [277, 372] on p "R$ 25,00" at bounding box center [272, 371] width 134 height 18
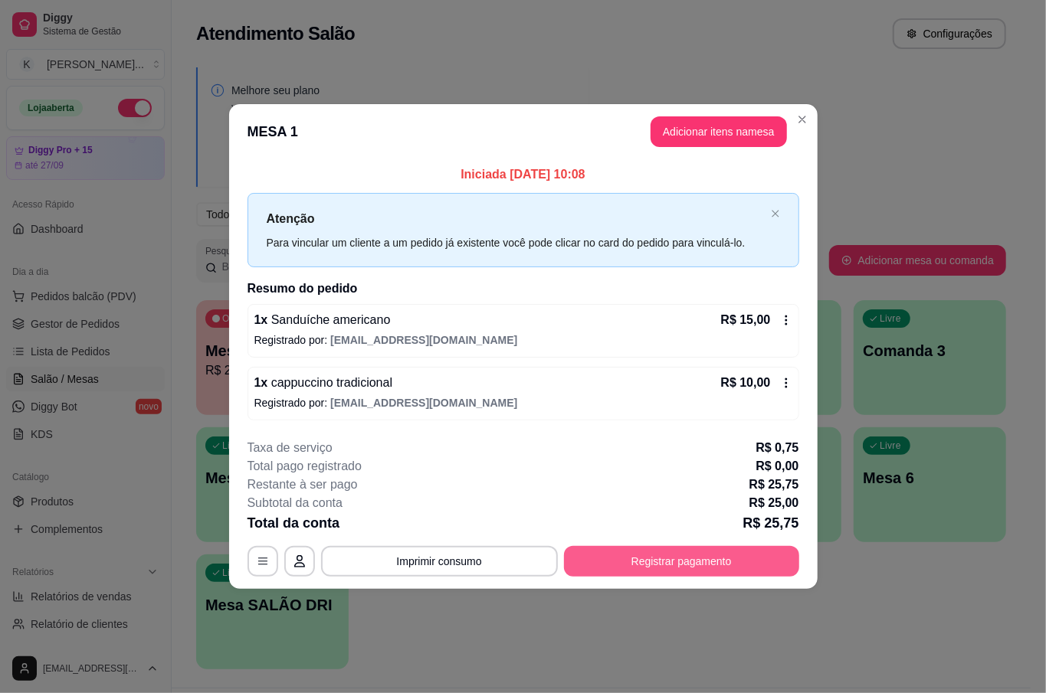
click at [642, 559] on button "Registrar pagamento" at bounding box center [681, 561] width 235 height 31
click at [687, 574] on button "Registrar pagamento" at bounding box center [681, 561] width 235 height 31
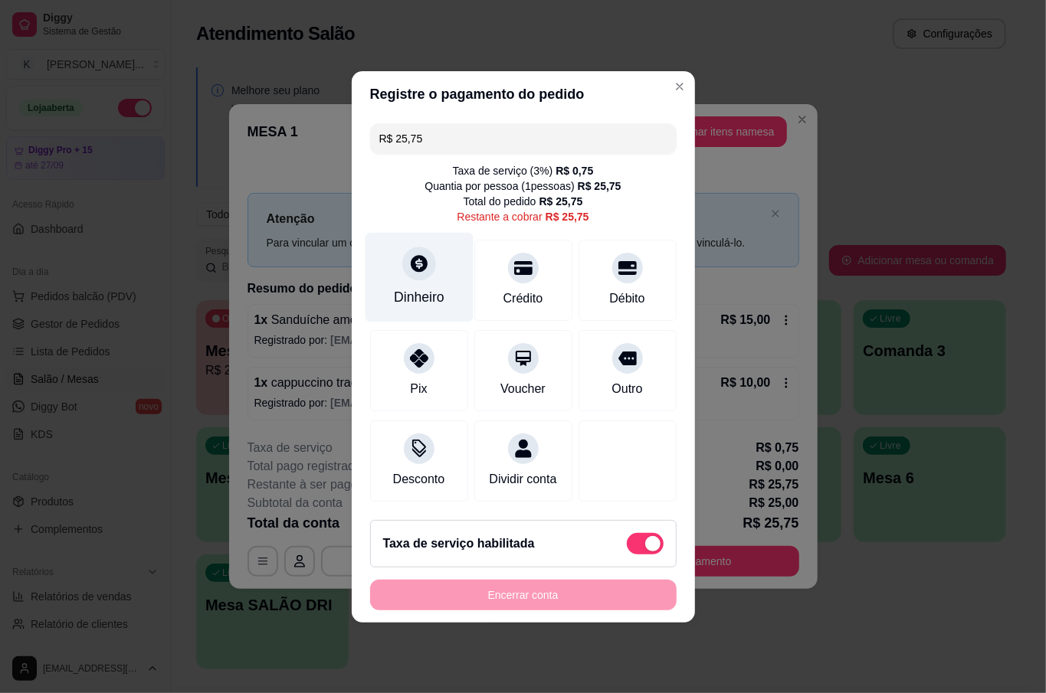
click at [401, 287] on div "Dinheiro" at bounding box center [419, 297] width 51 height 20
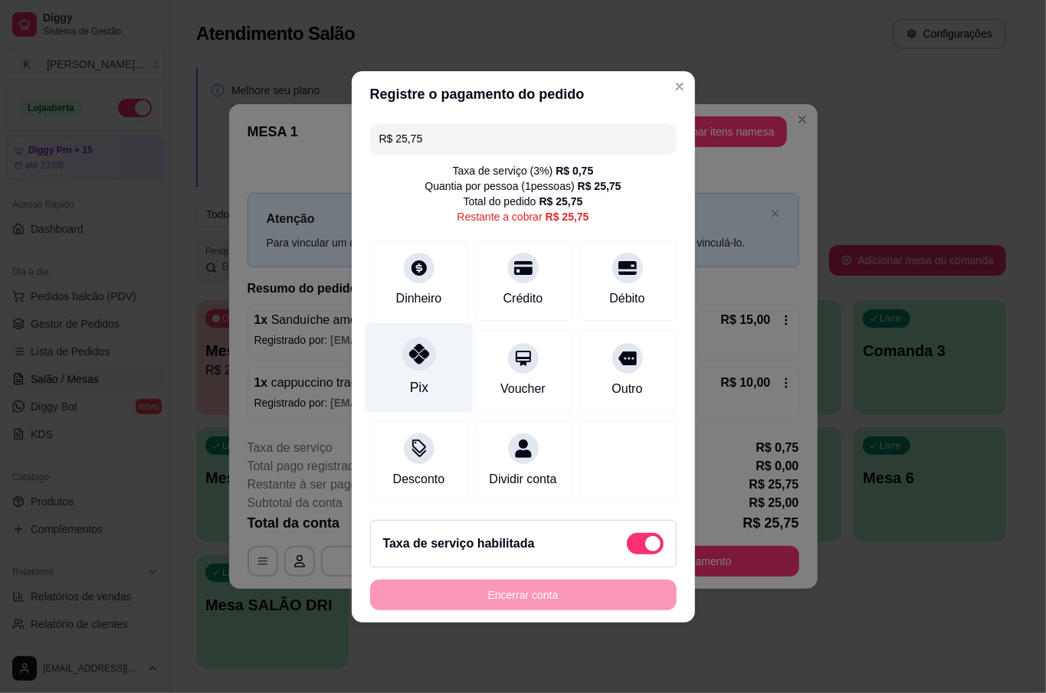
click at [409, 378] on div "Pix" at bounding box center [418, 388] width 18 height 20
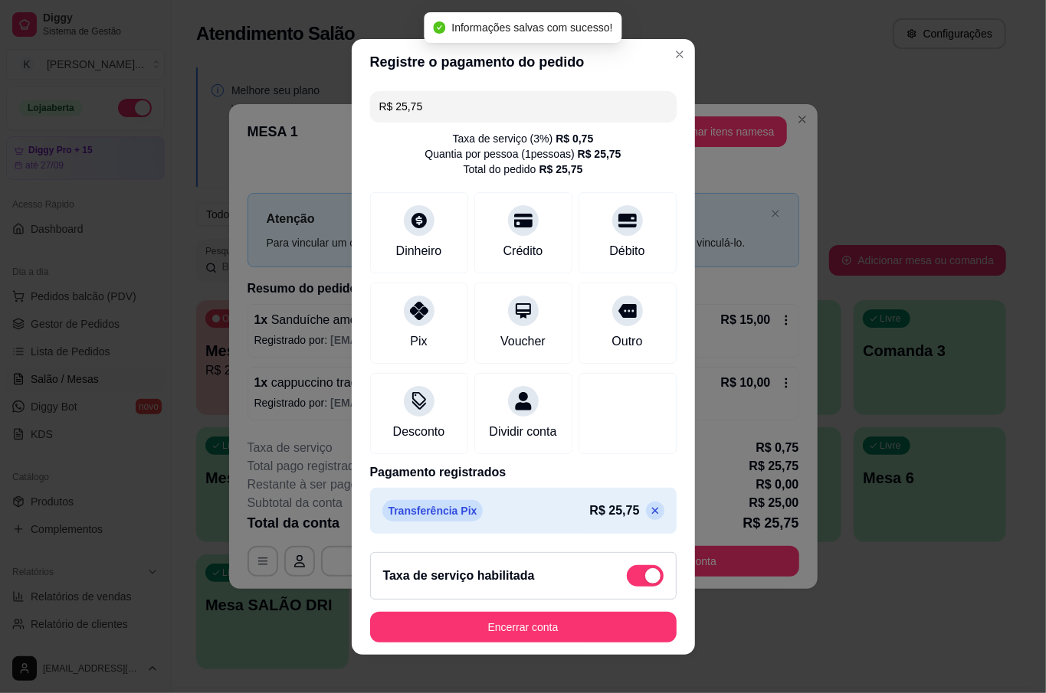
type input "R$ 0,00"
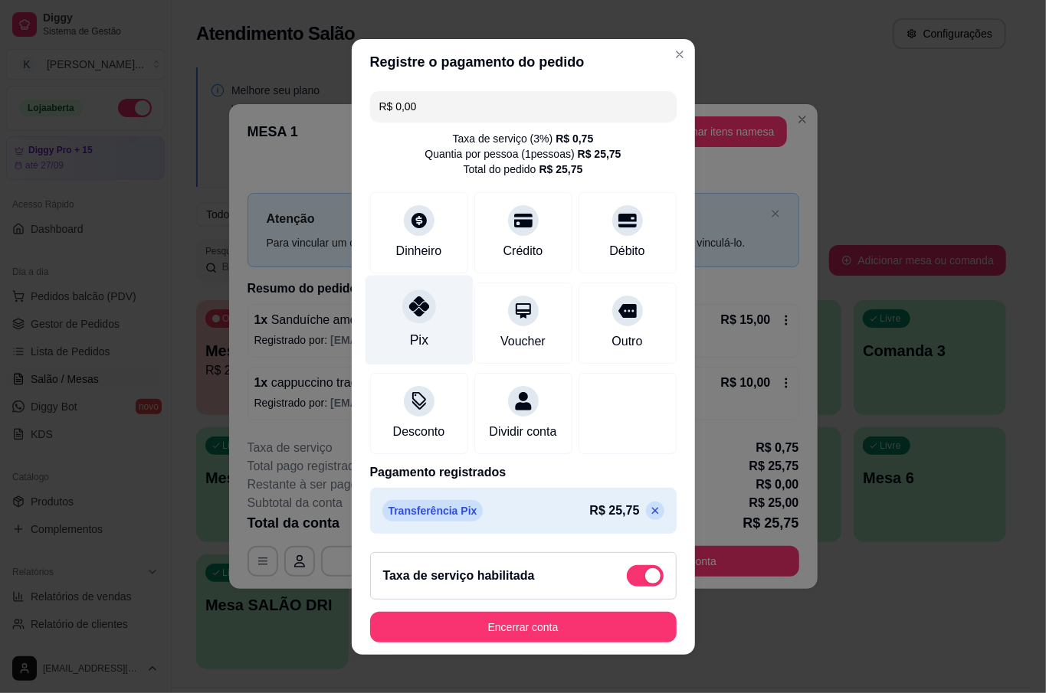
click at [409, 335] on div "Pix" at bounding box center [418, 340] width 18 height 20
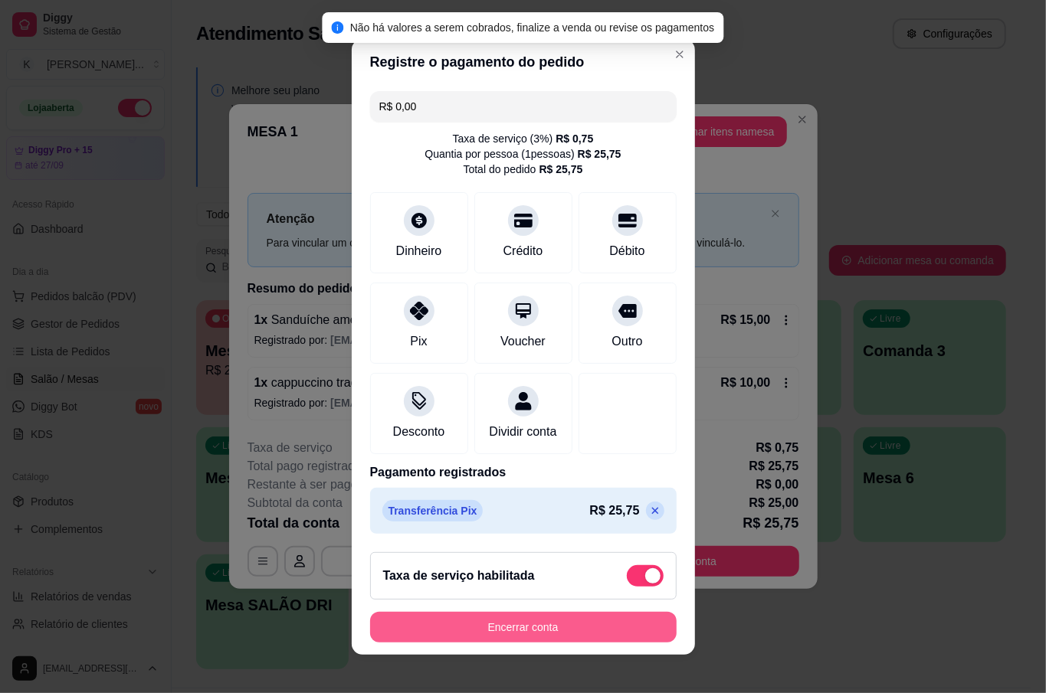
click at [528, 625] on button "Encerrar conta" at bounding box center [523, 627] width 306 height 31
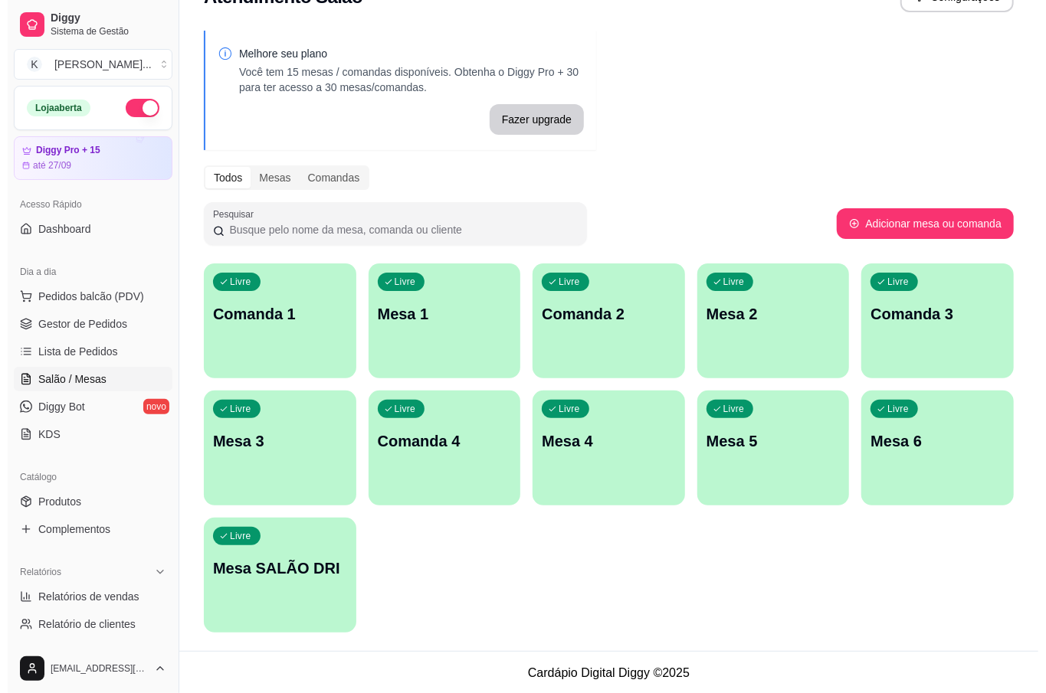
scroll to position [38, 0]
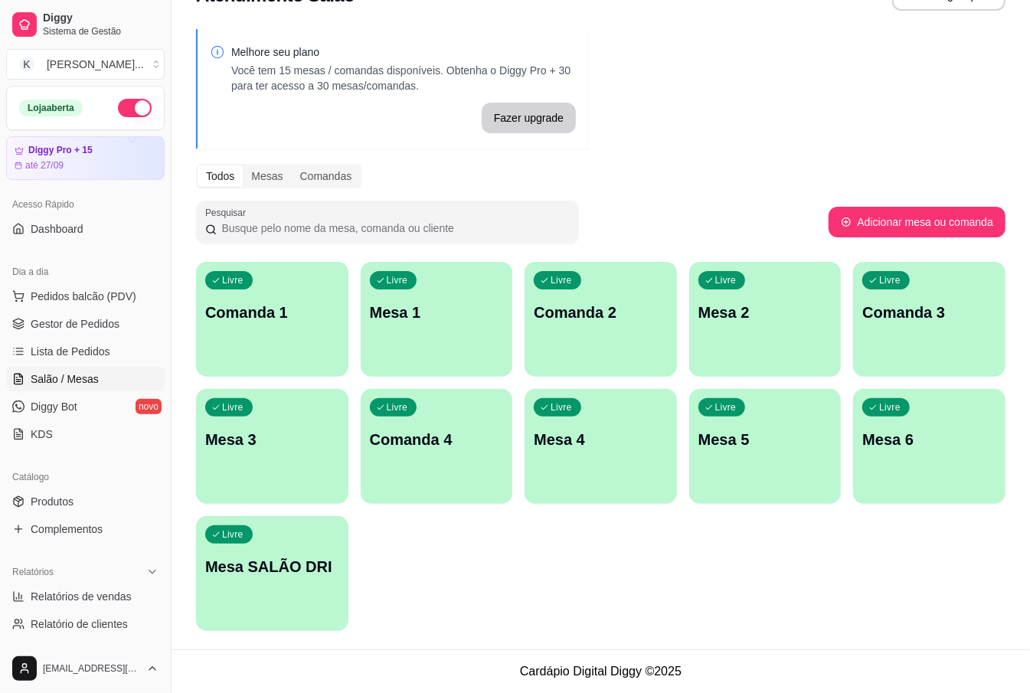
click at [396, 304] on p "Mesa 1" at bounding box center [437, 312] width 134 height 21
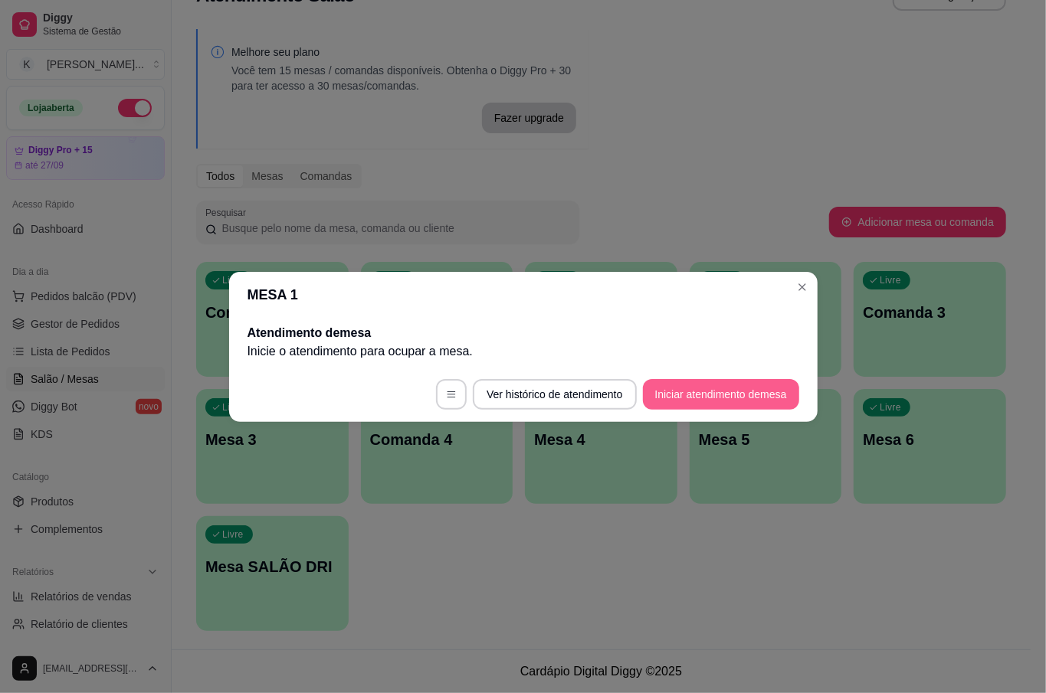
click at [726, 394] on button "Iniciar atendimento de mesa" at bounding box center [721, 394] width 156 height 31
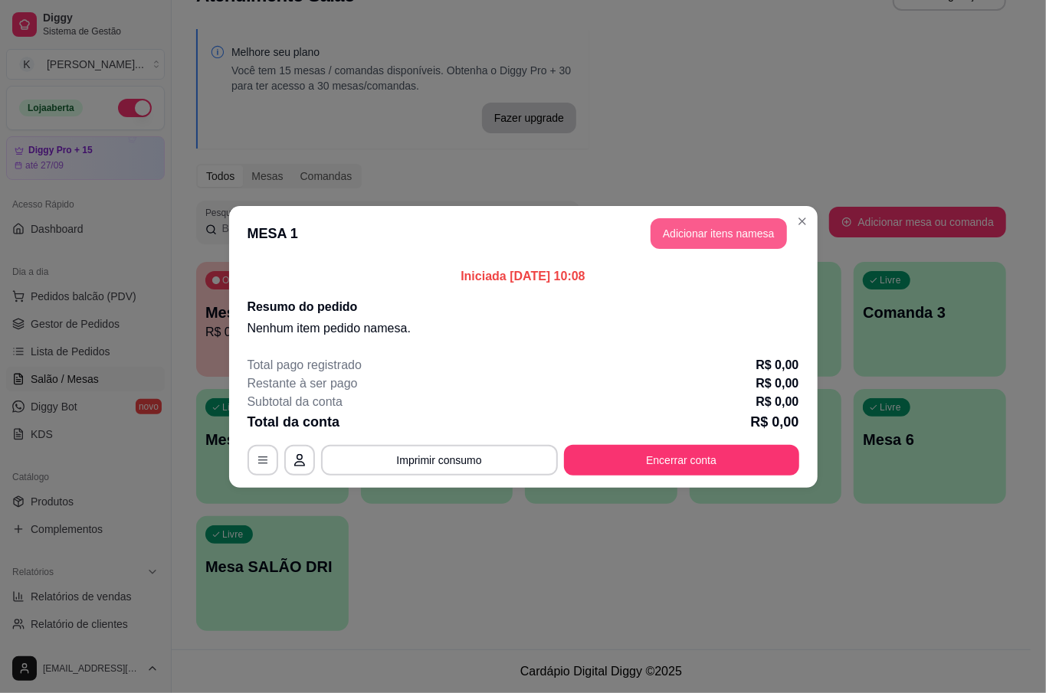
click at [682, 231] on button "Adicionar itens na mesa" at bounding box center [718, 233] width 136 height 31
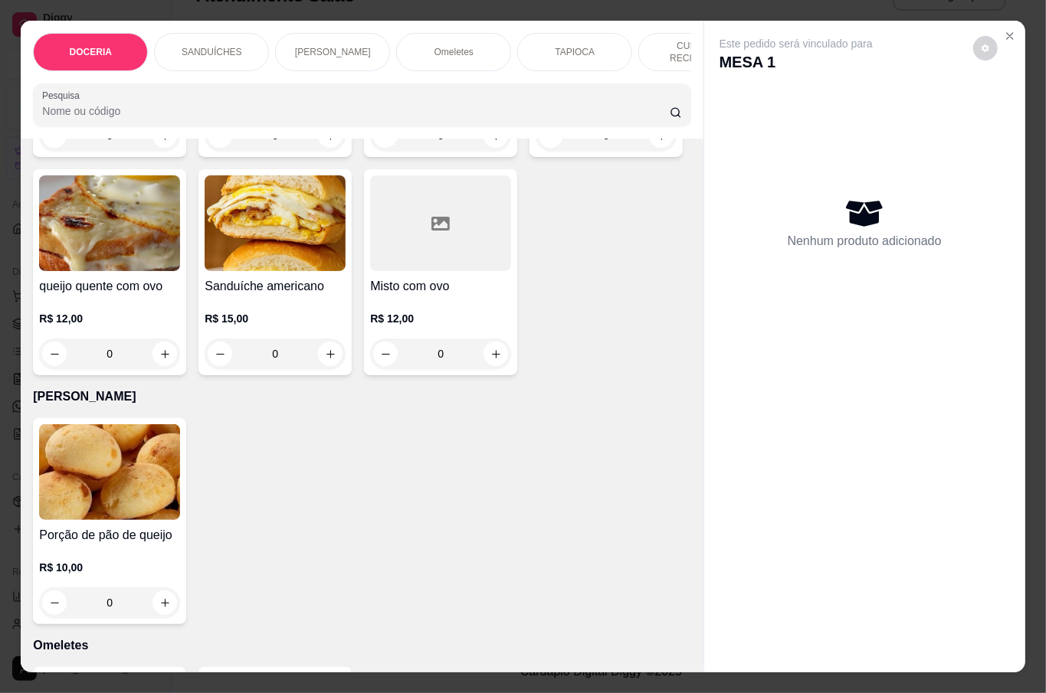
scroll to position [1123, 0]
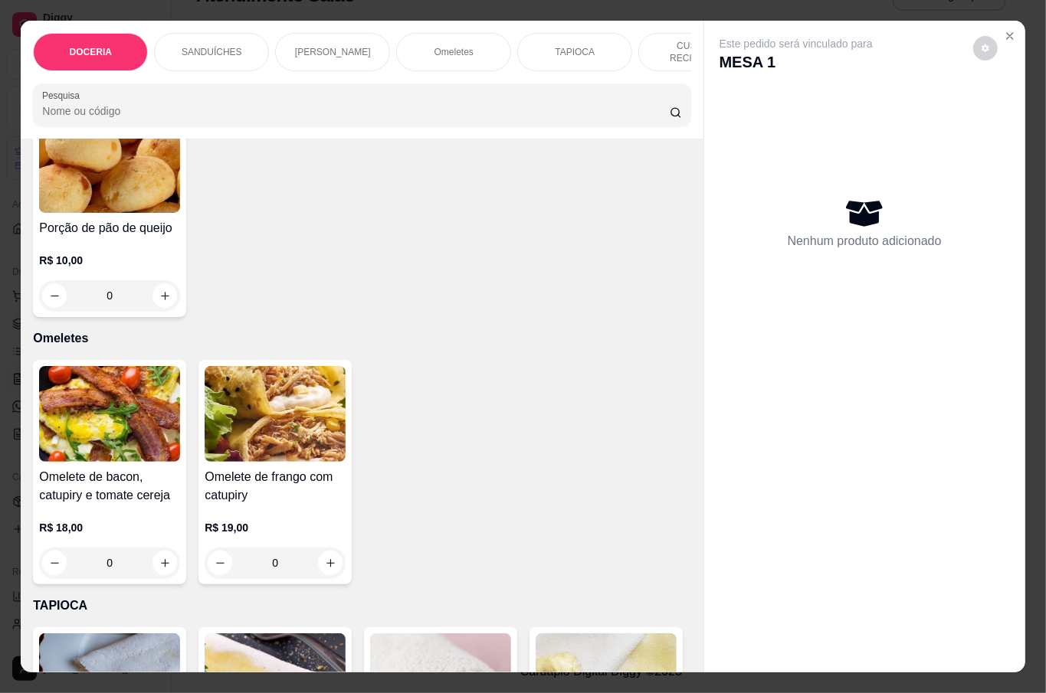
click at [865, 307] on div "Nenhum produto adicionado" at bounding box center [864, 223] width 290 height 300
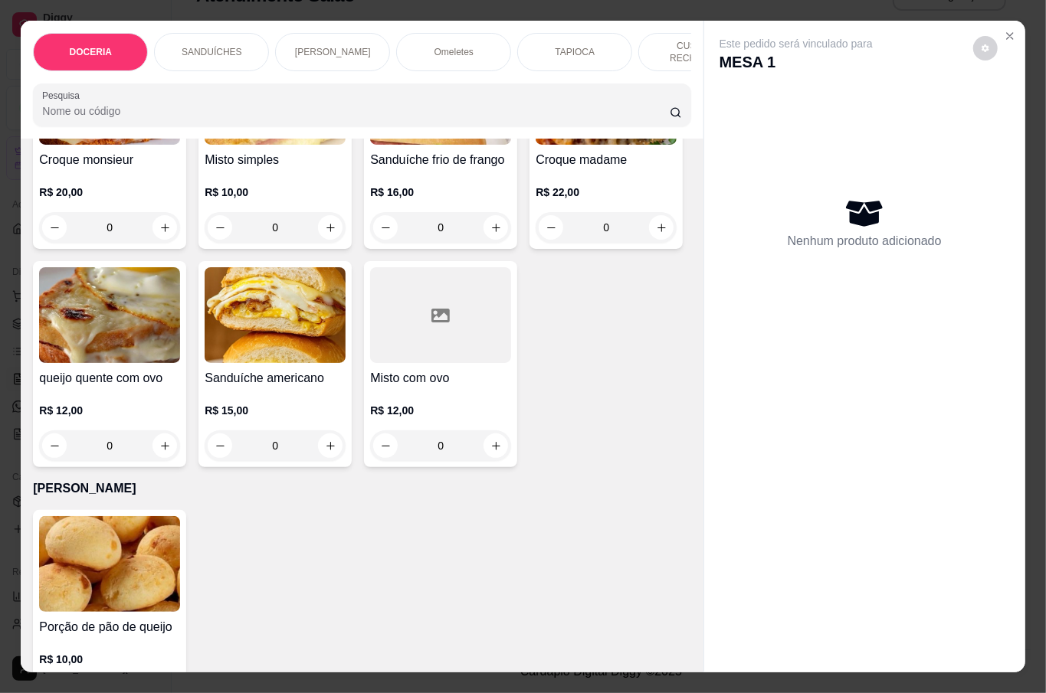
scroll to position [715, 0]
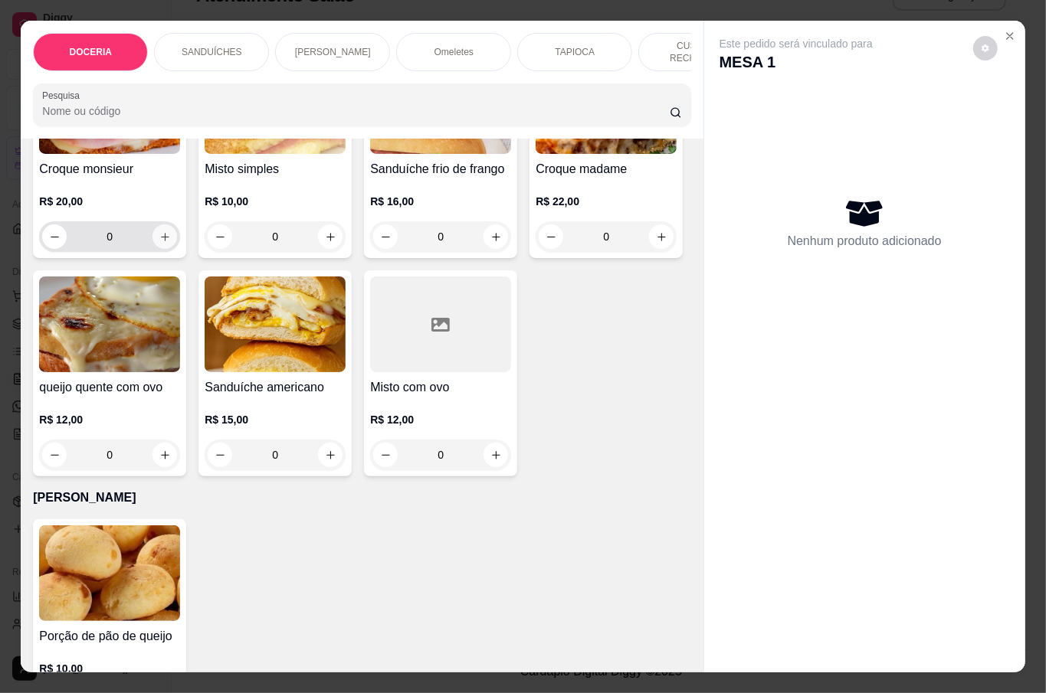
click at [159, 243] on icon "increase-product-quantity" at bounding box center [164, 236] width 11 height 11
type input "1"
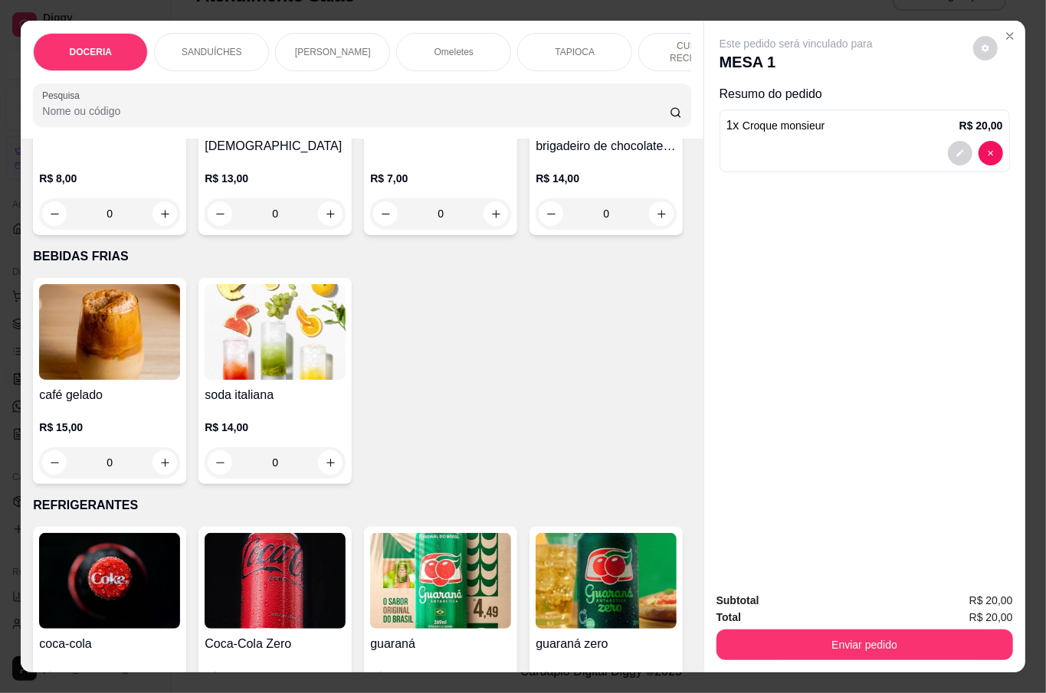
scroll to position [3268, 0]
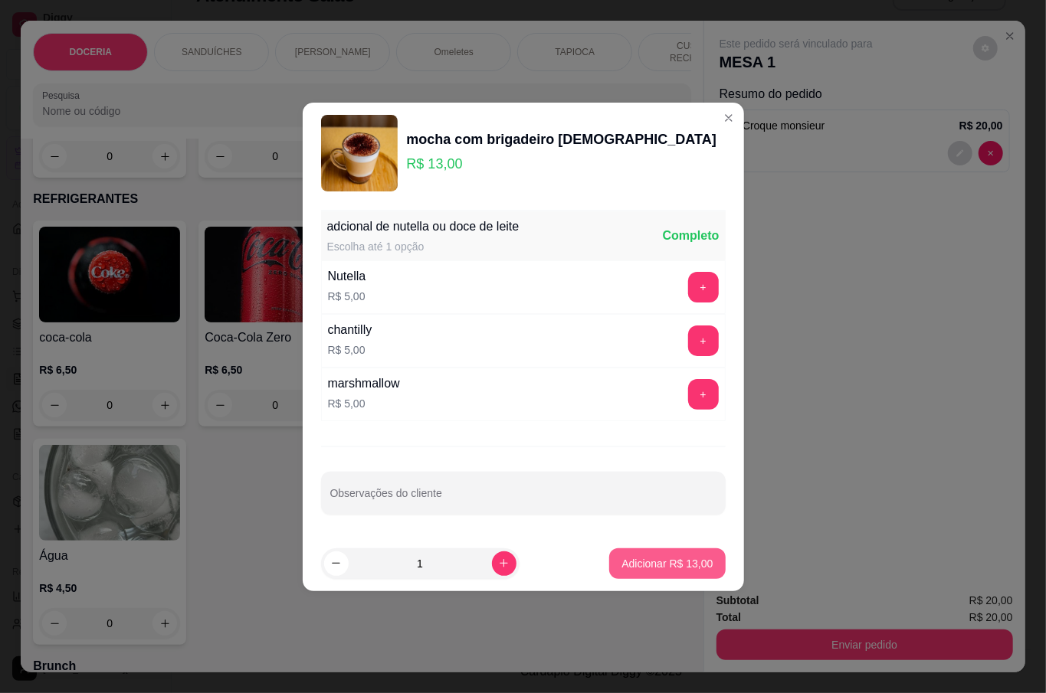
click at [621, 565] on p "Adicionar R$ 13,00" at bounding box center [666, 563] width 91 height 15
type input "1"
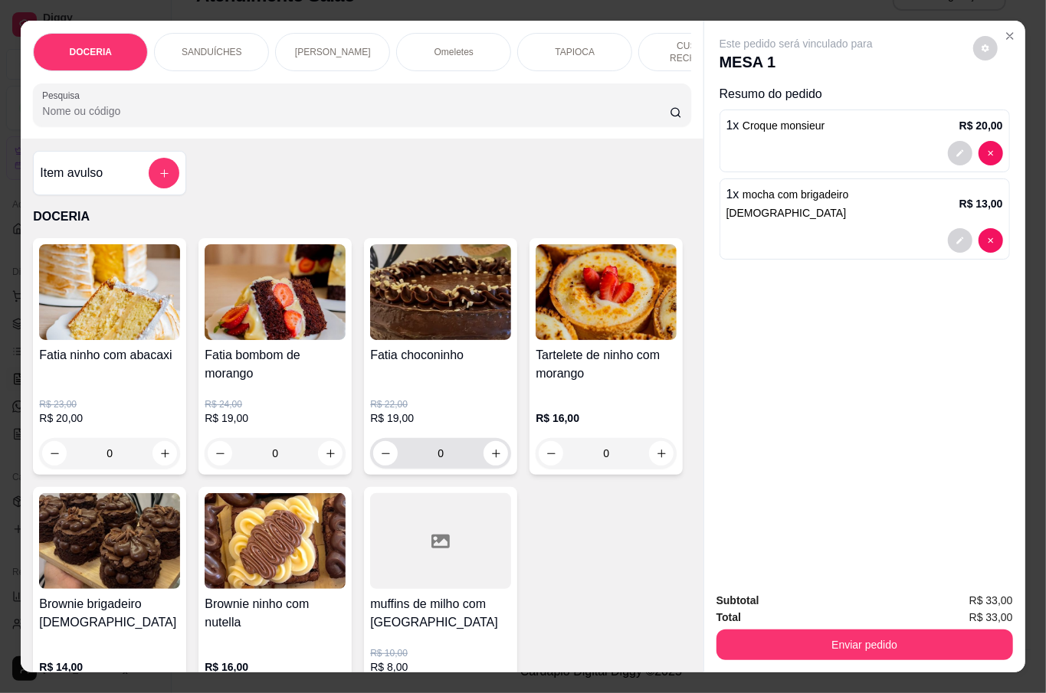
scroll to position [306, 0]
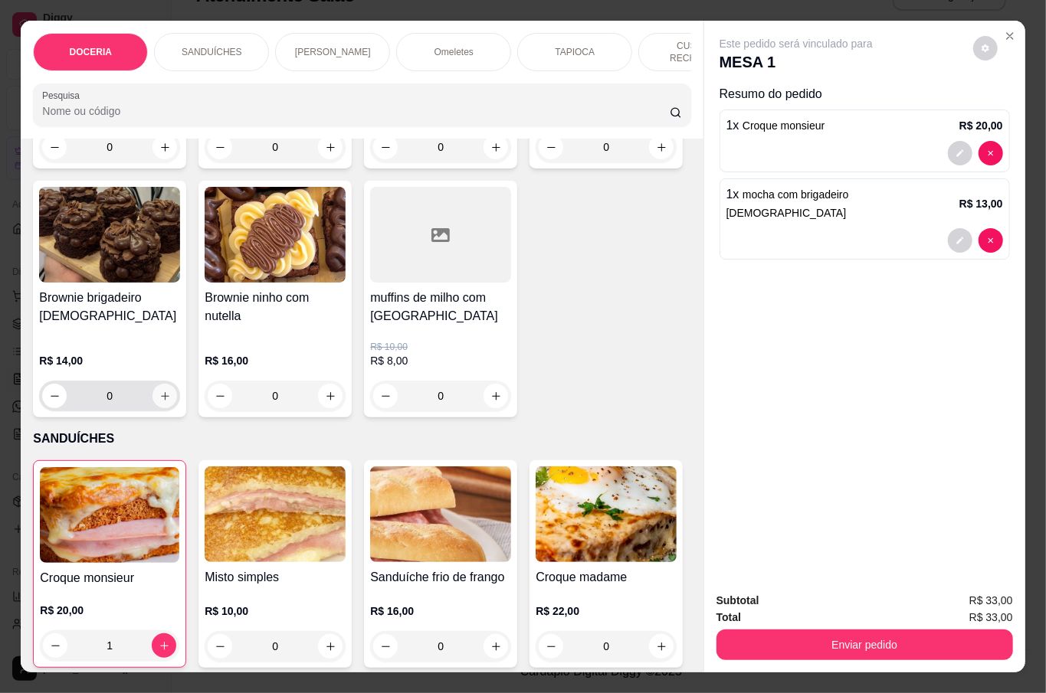
click at [169, 392] on icon "increase-product-quantity" at bounding box center [165, 396] width 8 height 8
type input "1"
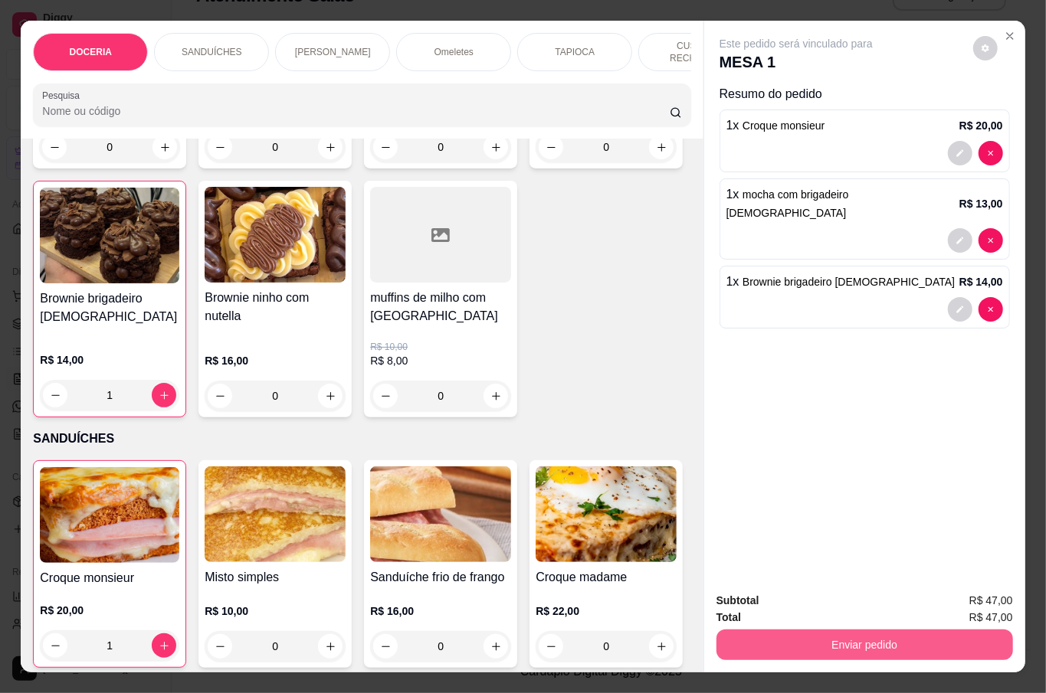
click at [820, 638] on button "Enviar pedido" at bounding box center [864, 645] width 296 height 31
click at [804, 596] on button "Não registrar e enviar pedido" at bounding box center [811, 599] width 159 height 29
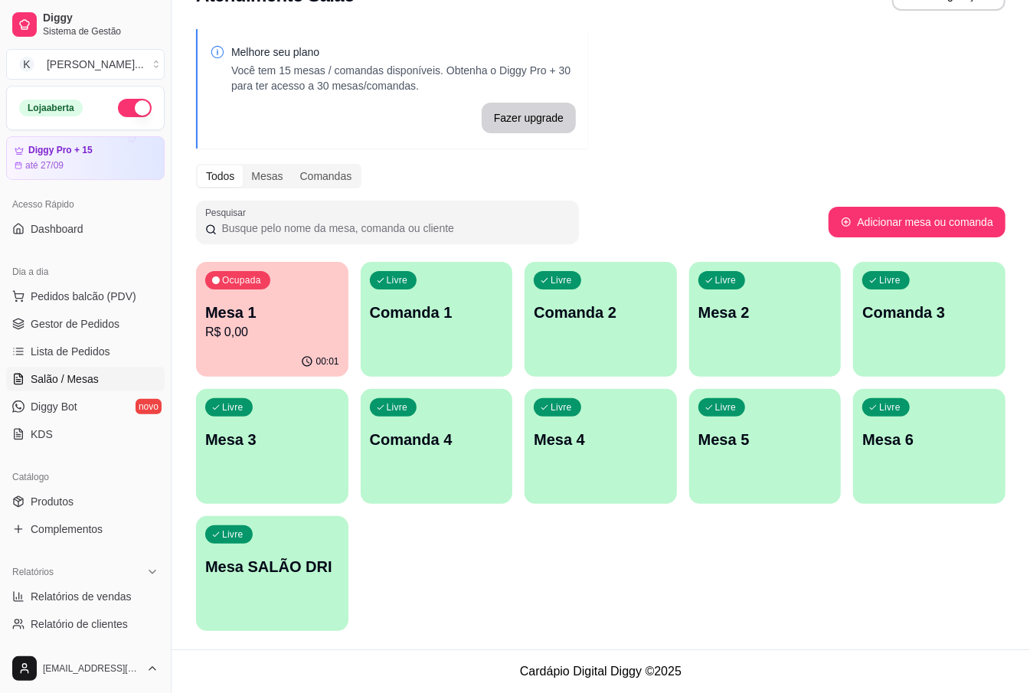
click at [801, 87] on div "Melhore seu plano Você tem 15 mesas / comandas disponíveis. Obtenha o Diggy Pro…" at bounding box center [601, 335] width 859 height 630
click at [286, 323] on p "R$ 47,00" at bounding box center [272, 332] width 134 height 18
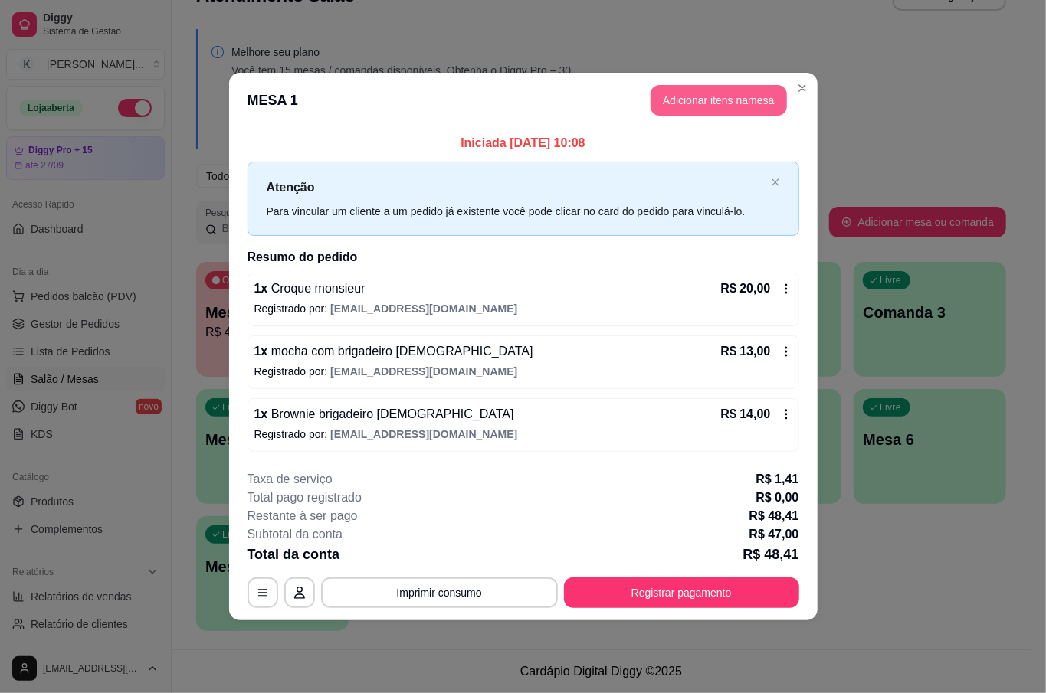
click at [752, 103] on button "Adicionar itens na mesa" at bounding box center [718, 100] width 136 height 31
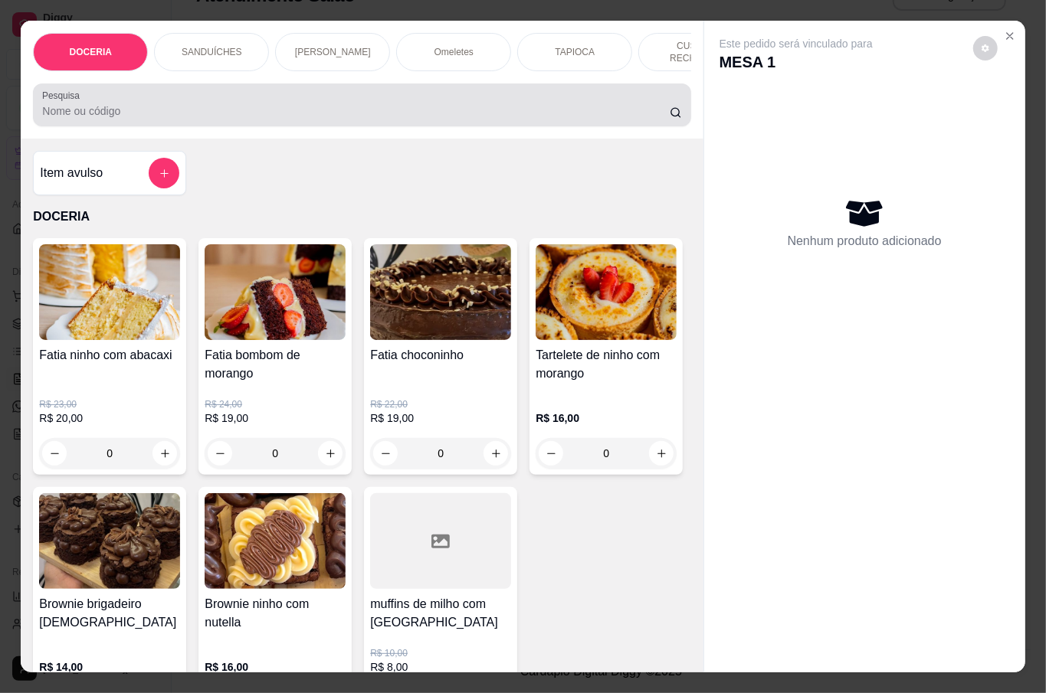
click at [150, 103] on input "Pesquisa" at bounding box center [355, 110] width 627 height 15
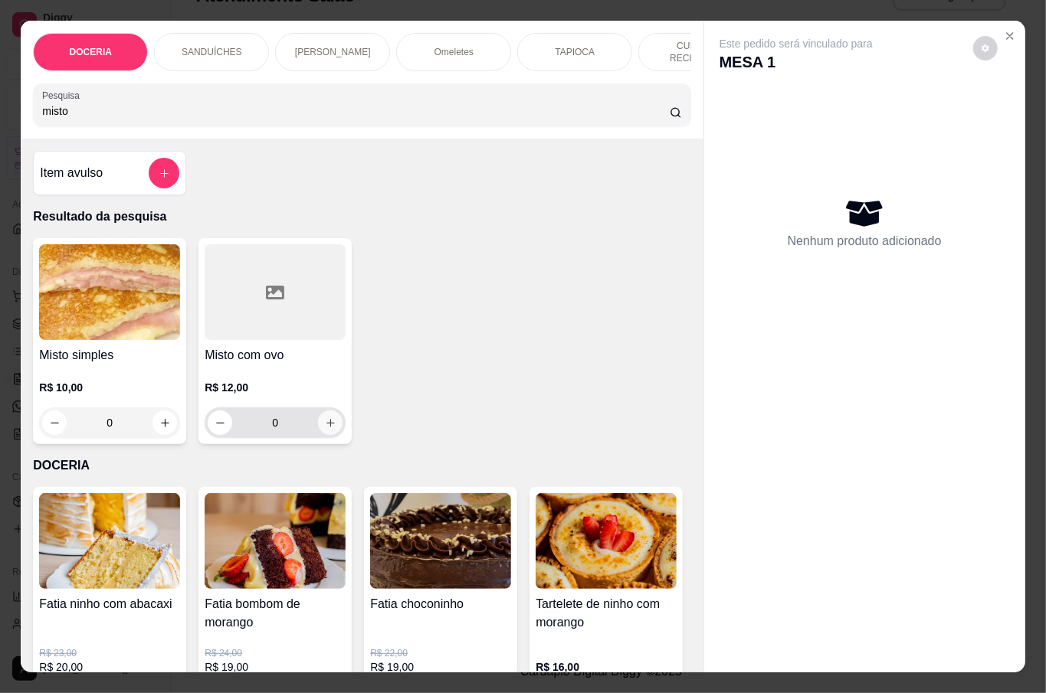
type input "misto"
click at [318, 418] on button "increase-product-quantity" at bounding box center [330, 423] width 25 height 25
type input "1"
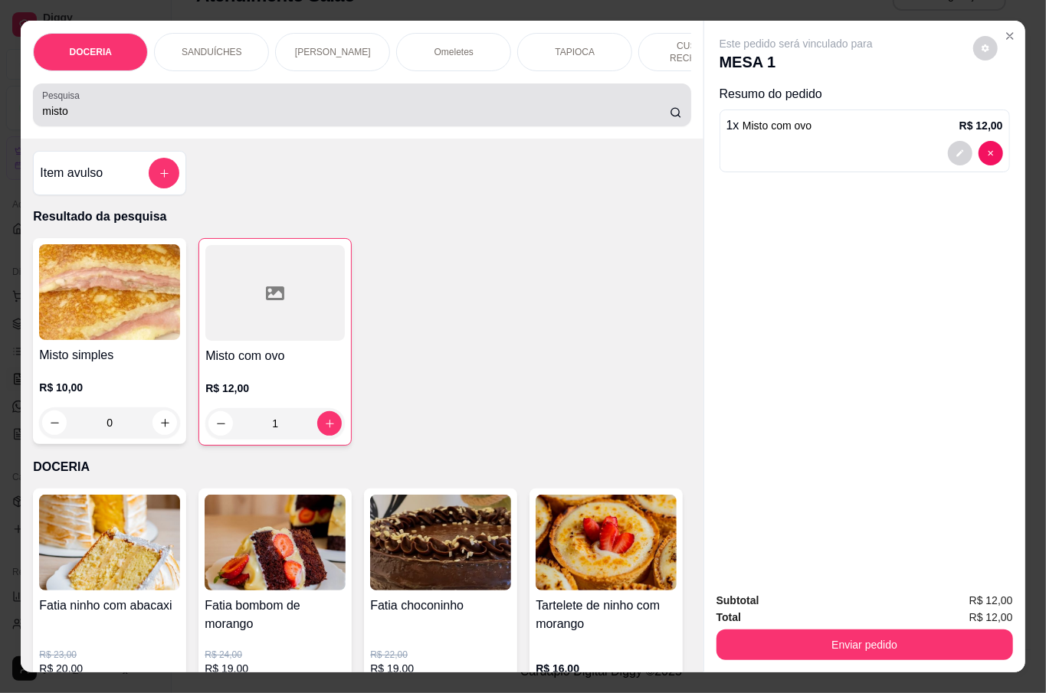
click at [286, 95] on div "misto" at bounding box center [361, 105] width 639 height 31
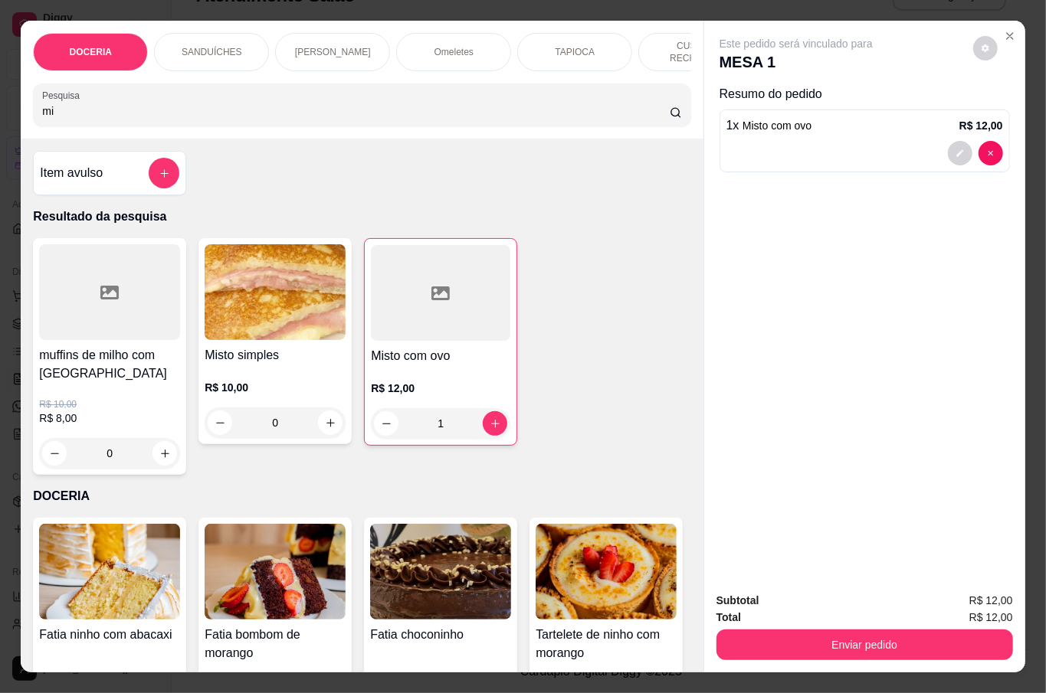
type input "m"
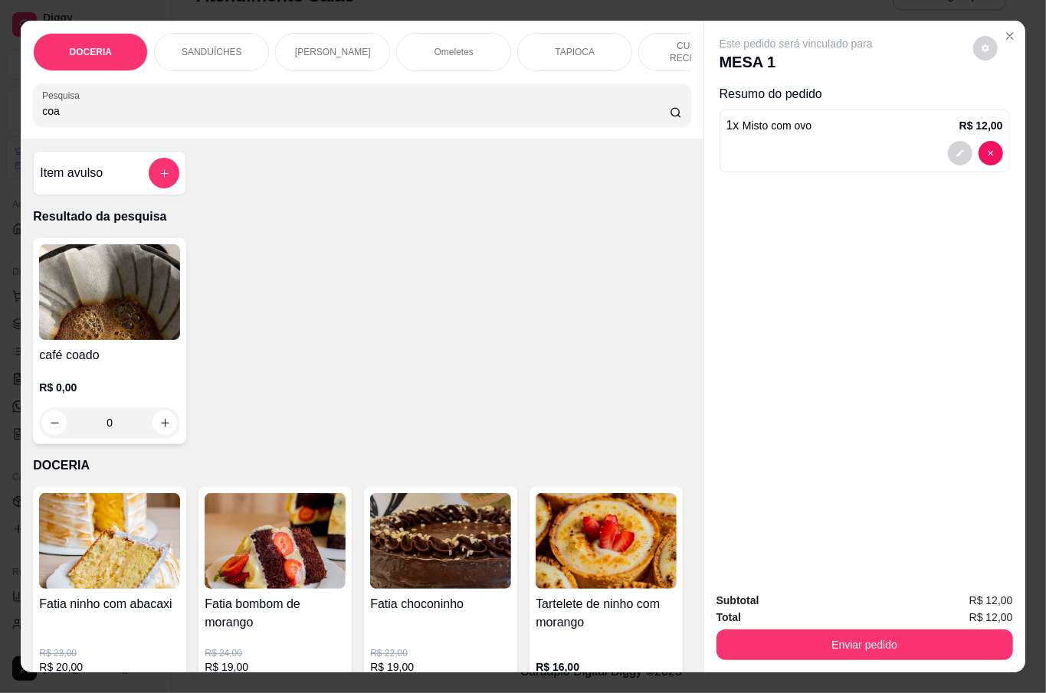
type input "coa"
click at [158, 430] on div "0" at bounding box center [109, 423] width 141 height 31
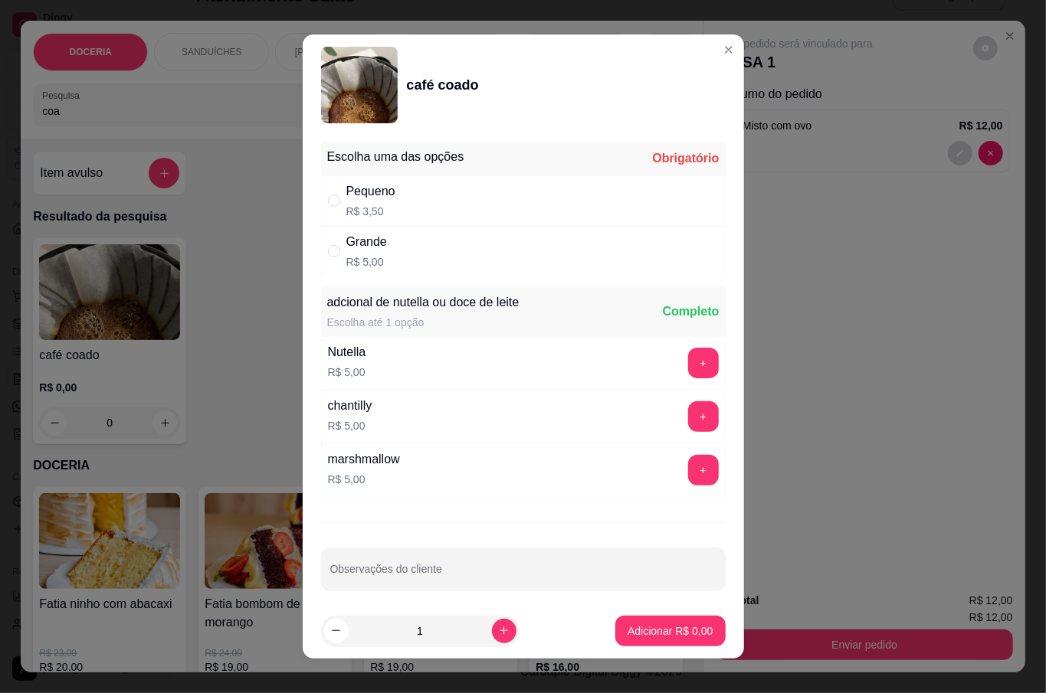
click at [406, 215] on div "Pequeno R$ 3,50" at bounding box center [523, 200] width 405 height 51
radio input "true"
click at [660, 640] on button "Adicionar R$ 3,50" at bounding box center [670, 631] width 110 height 31
type input "1"
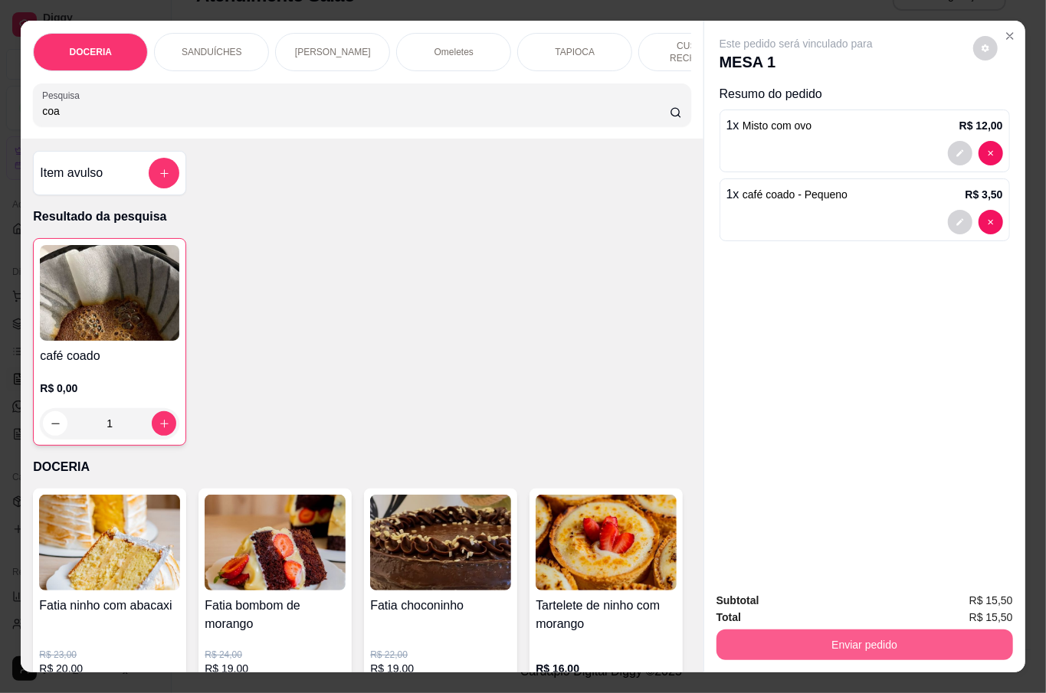
click at [916, 639] on button "Enviar pedido" at bounding box center [864, 645] width 296 height 31
click at [838, 586] on button "Não registrar e enviar pedido" at bounding box center [811, 600] width 159 height 29
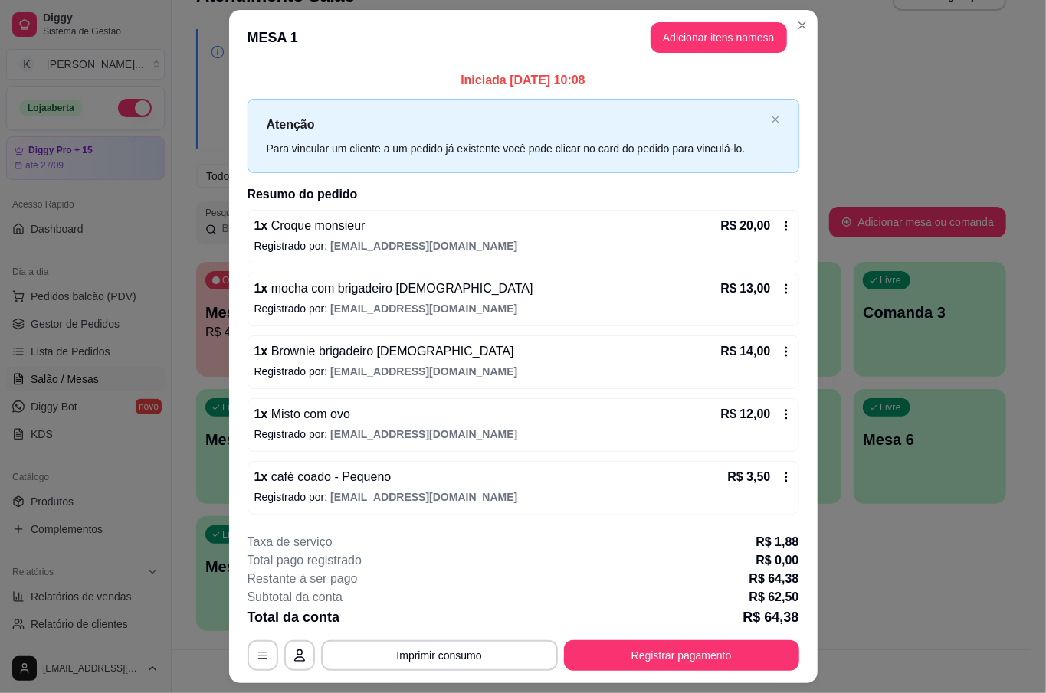
scroll to position [41, 0]
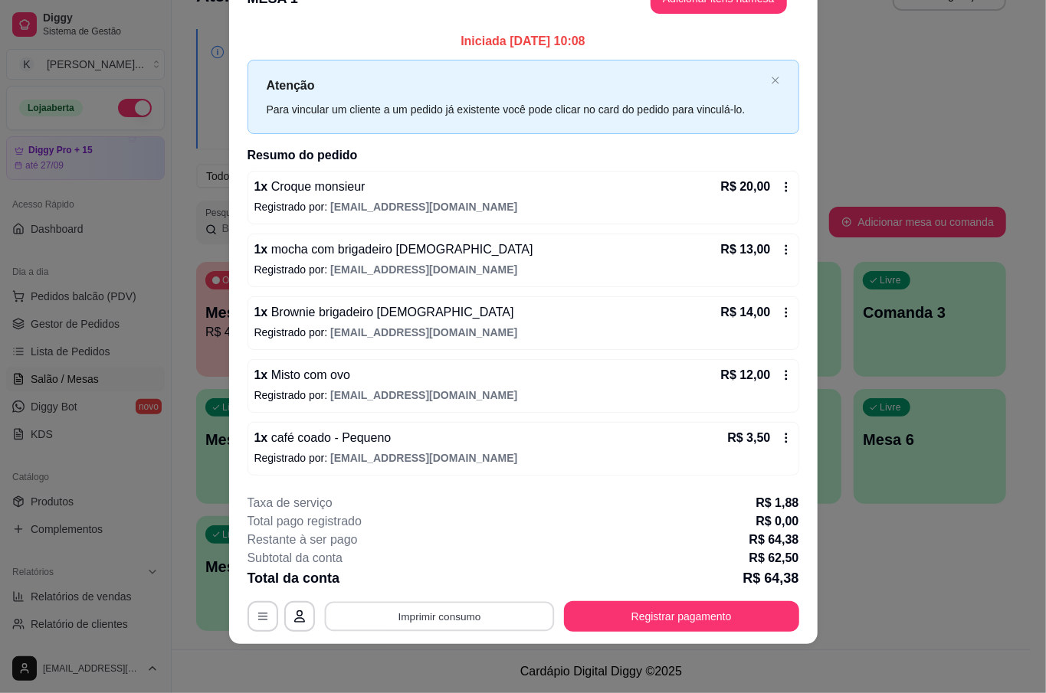
click at [466, 627] on button "Imprimir consumo" at bounding box center [439, 617] width 230 height 30
click at [667, 528] on div "Total pago registrado R$ 0,00" at bounding box center [523, 522] width 552 height 18
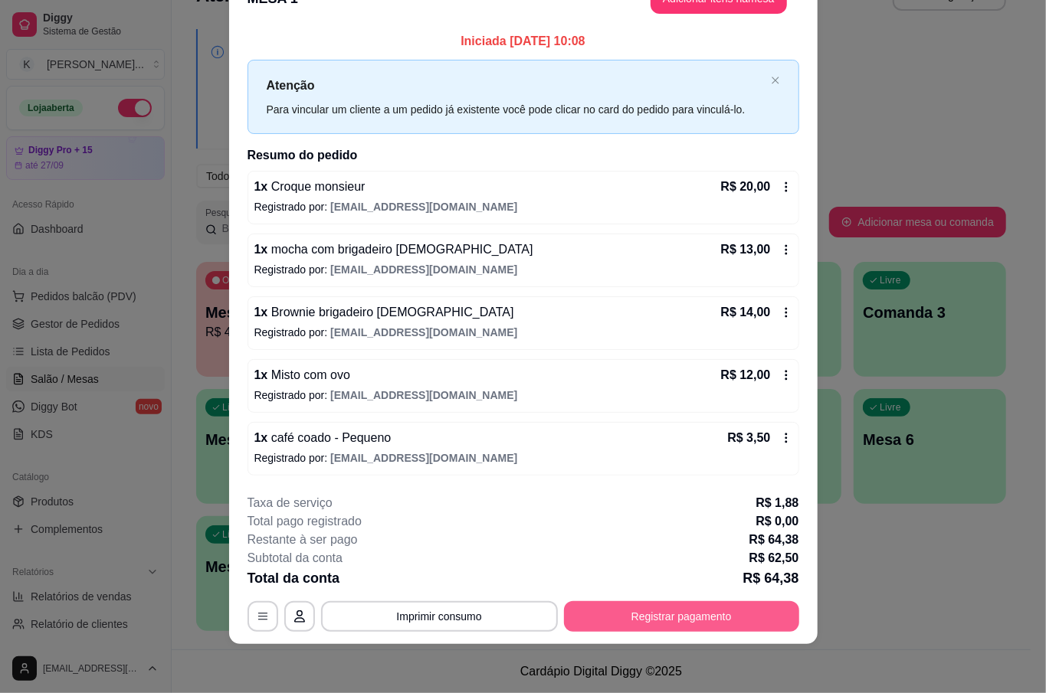
click at [728, 613] on button "Registrar pagamento" at bounding box center [681, 616] width 235 height 31
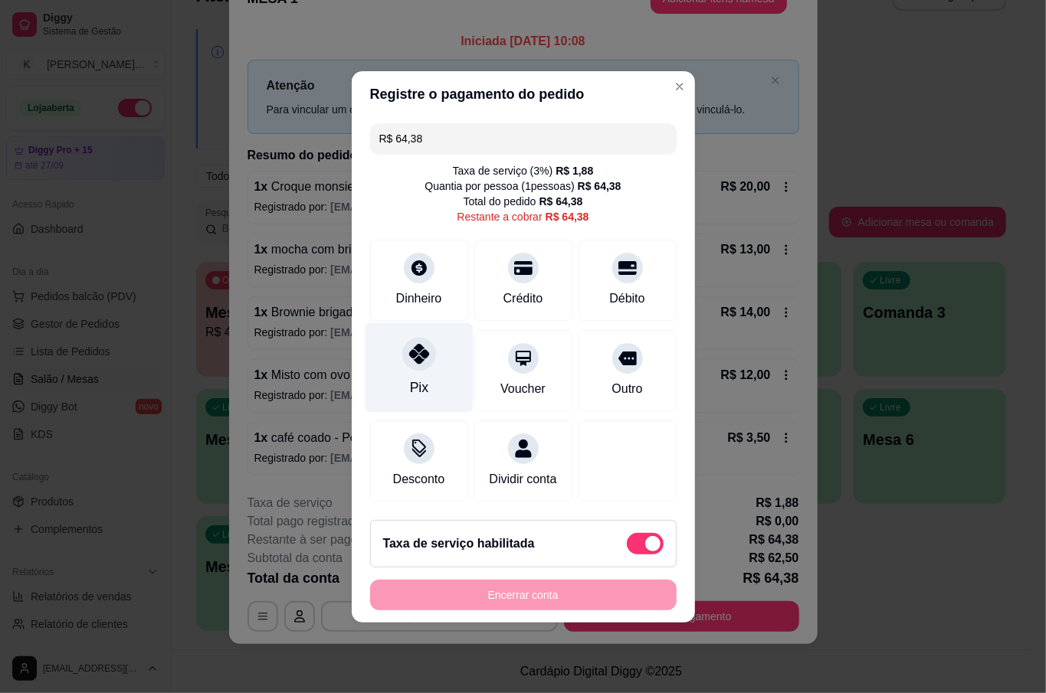
click at [460, 348] on div "Pix" at bounding box center [419, 368] width 108 height 90
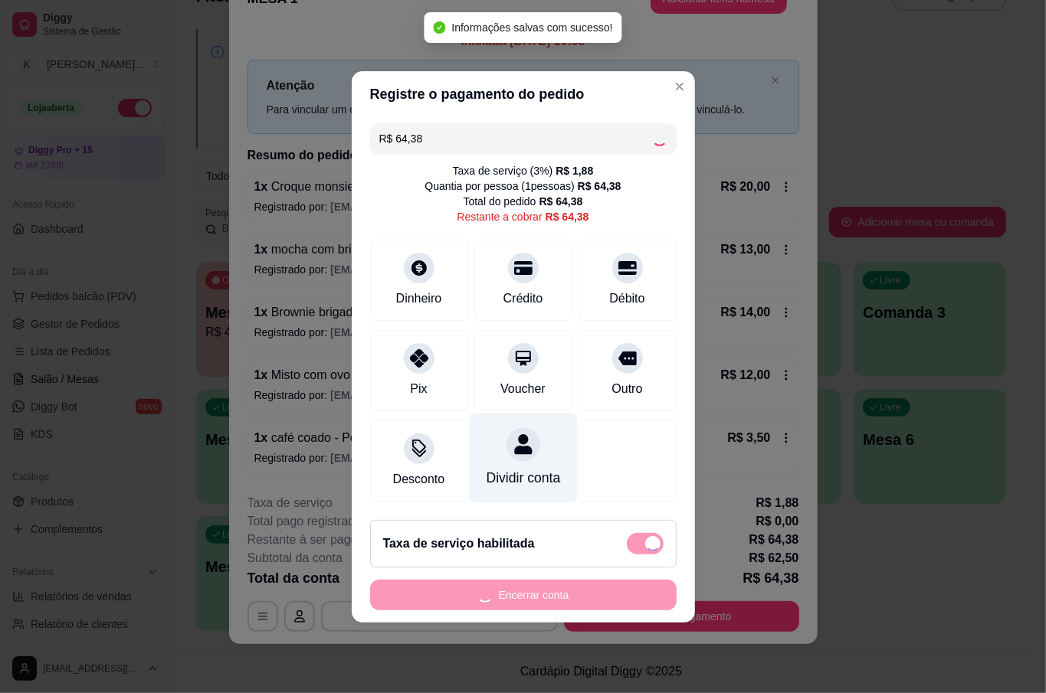
type input "R$ 0,00"
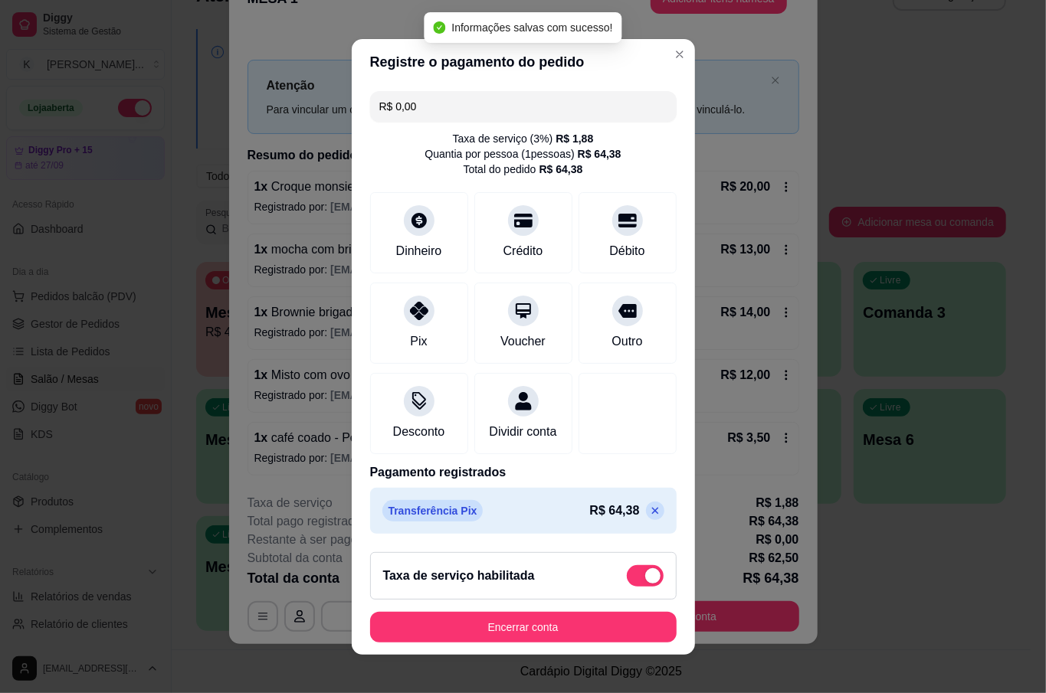
scroll to position [14, 0]
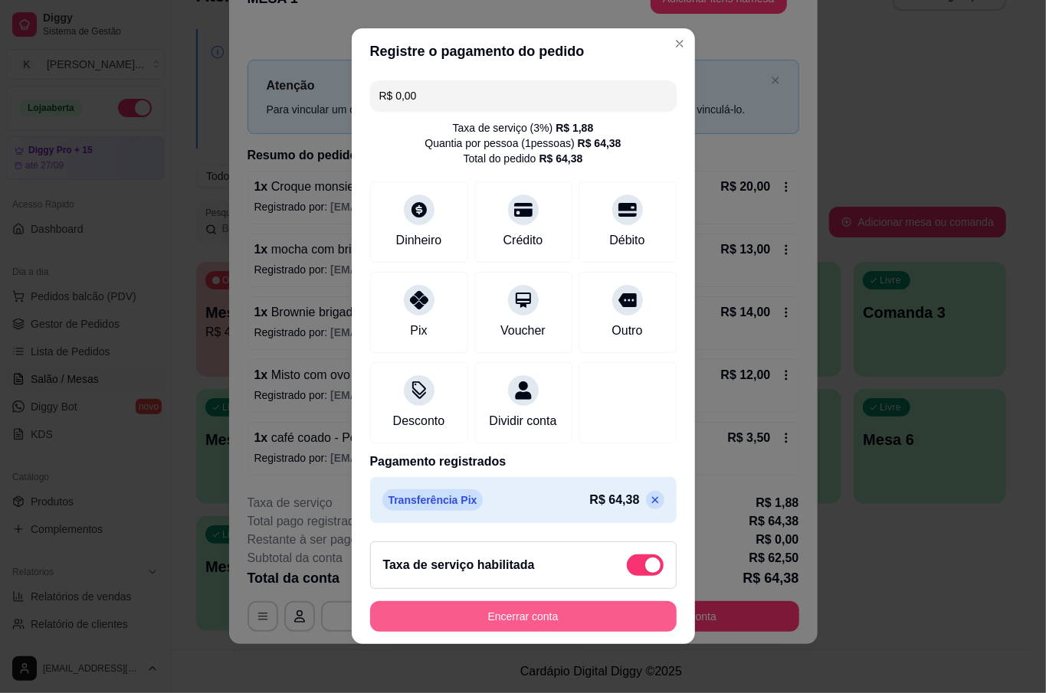
click at [545, 613] on button "Encerrar conta" at bounding box center [523, 616] width 306 height 31
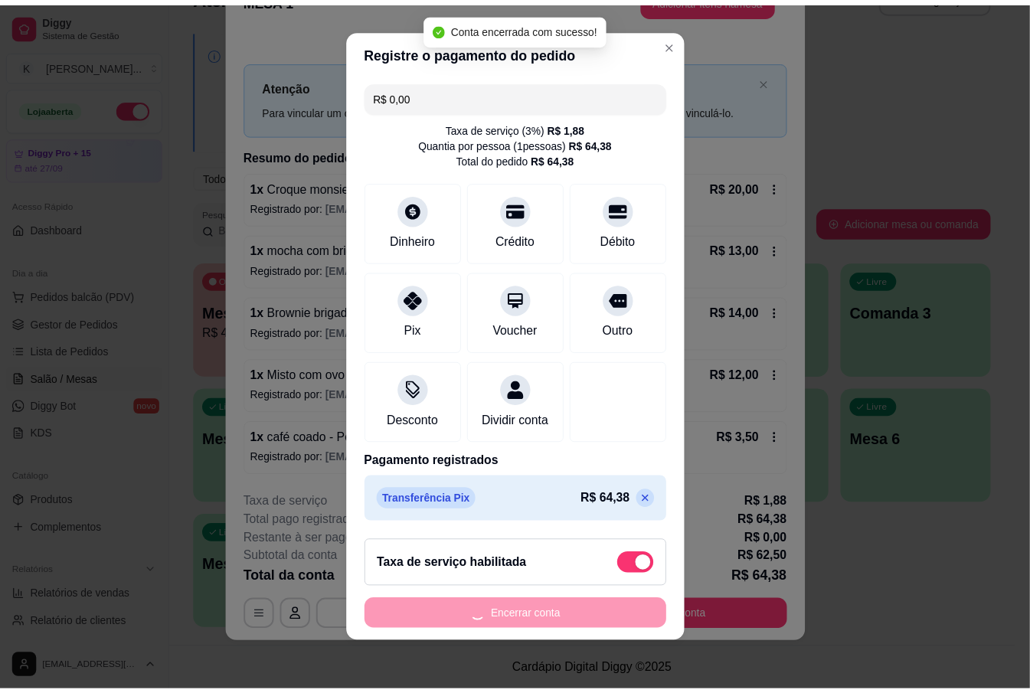
scroll to position [0, 0]
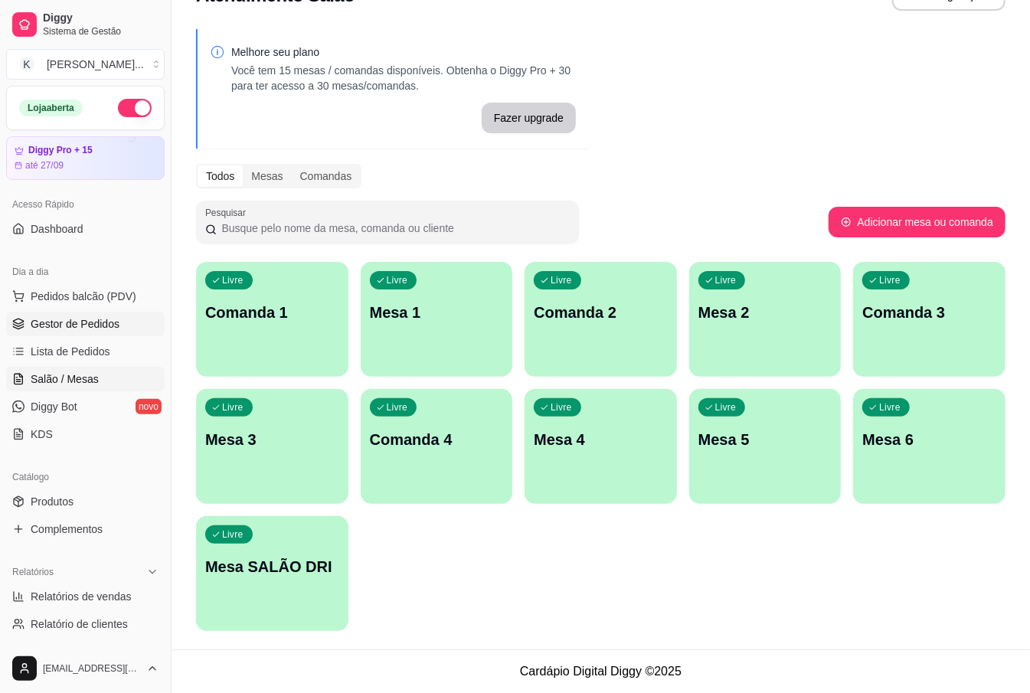
click at [89, 322] on span "Gestor de Pedidos" at bounding box center [75, 323] width 89 height 15
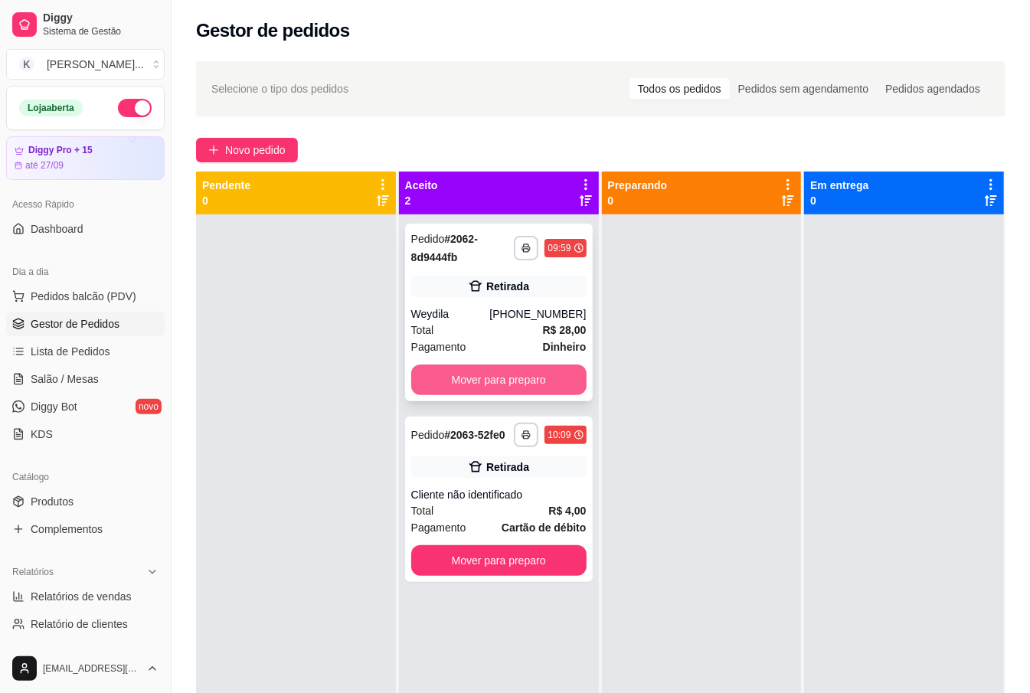
click at [528, 372] on button "Mover para preparo" at bounding box center [498, 380] width 175 height 31
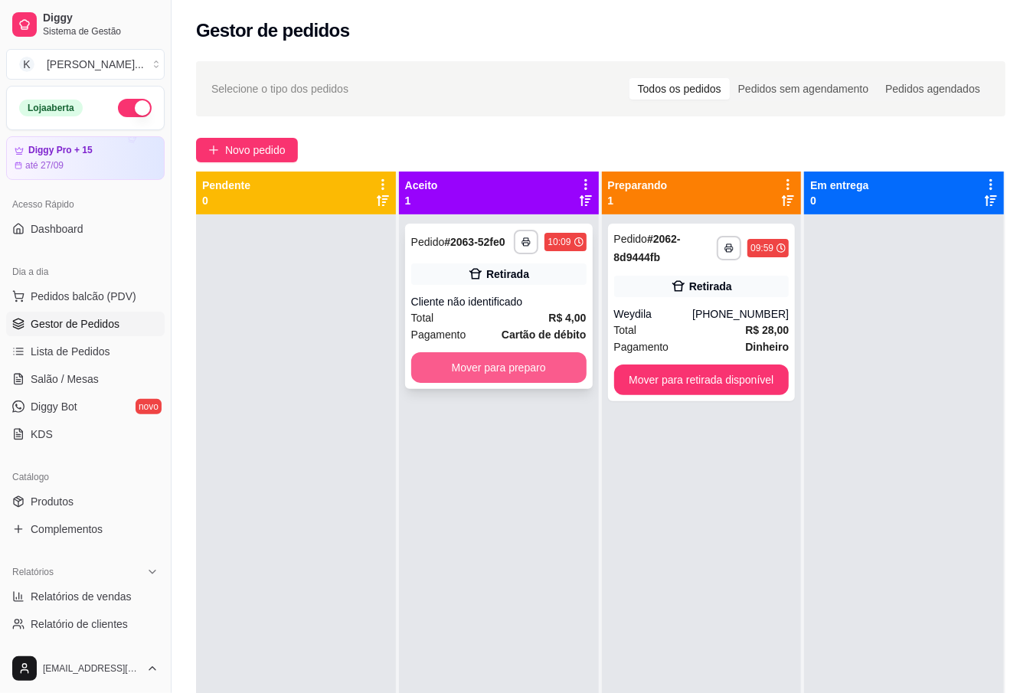
click at [550, 369] on button "Mover para preparo" at bounding box center [498, 367] width 175 height 31
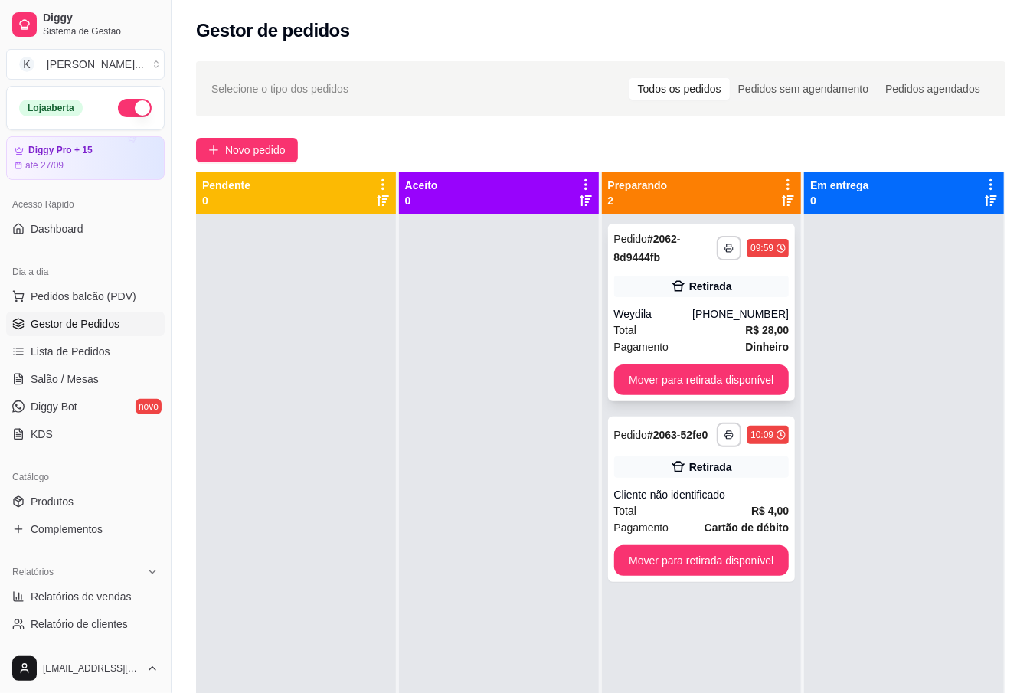
click at [746, 362] on div "**********" at bounding box center [702, 313] width 188 height 178
click at [755, 374] on button "Mover para retirada disponível" at bounding box center [701, 380] width 175 height 31
click at [755, 375] on button "Mover para retirada disponível" at bounding box center [701, 380] width 175 height 31
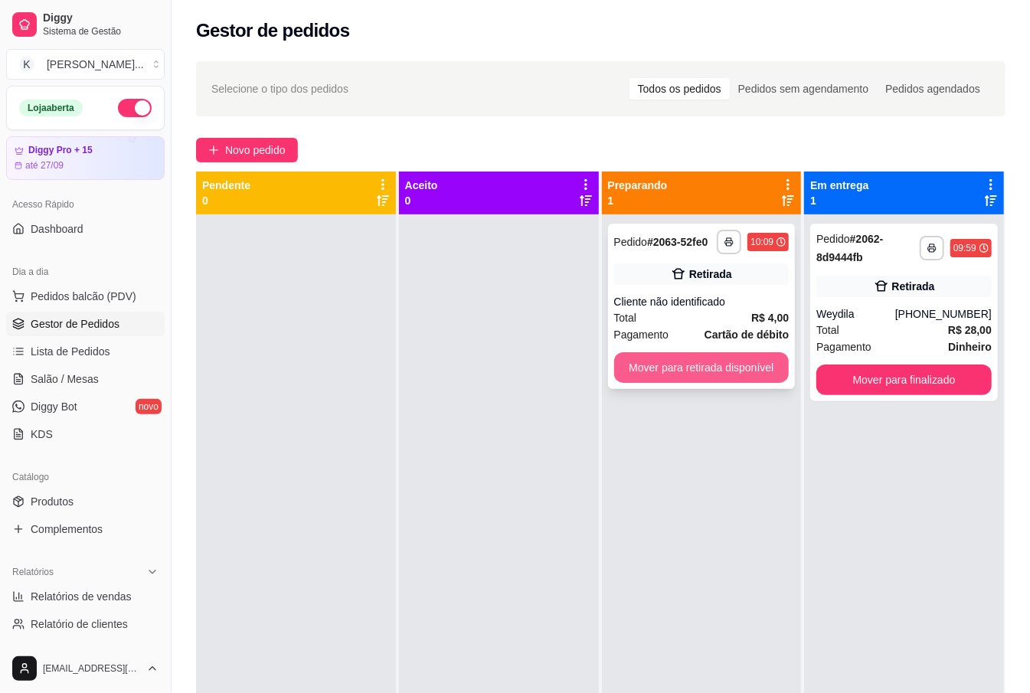
click at [762, 362] on button "Mover para retirada disponível" at bounding box center [701, 367] width 175 height 31
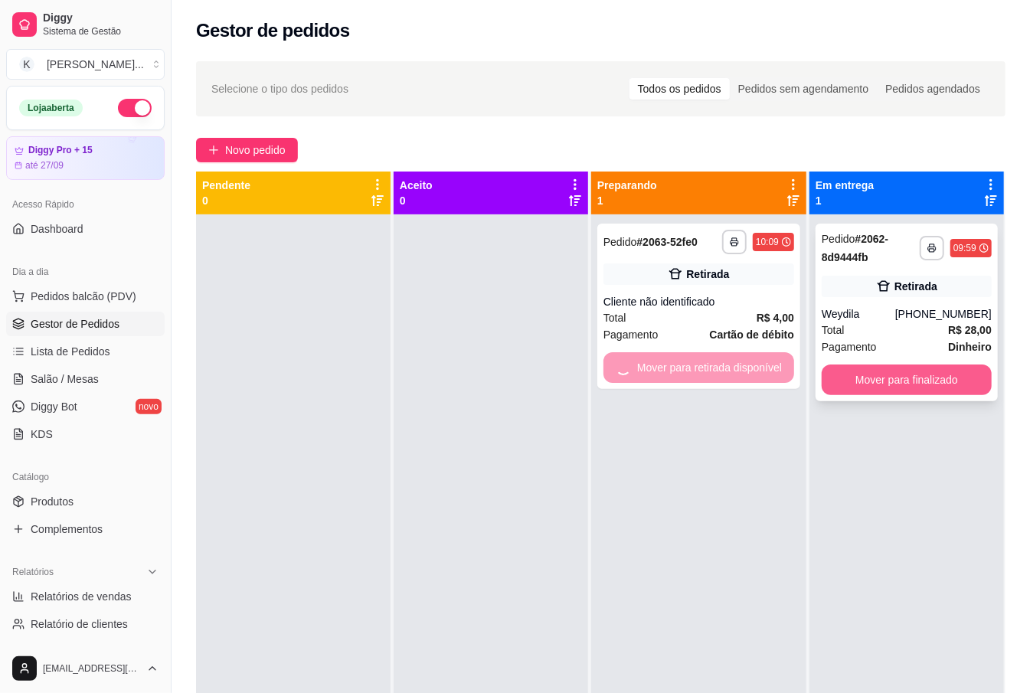
click at [831, 375] on button "Mover para finalizado" at bounding box center [907, 380] width 170 height 31
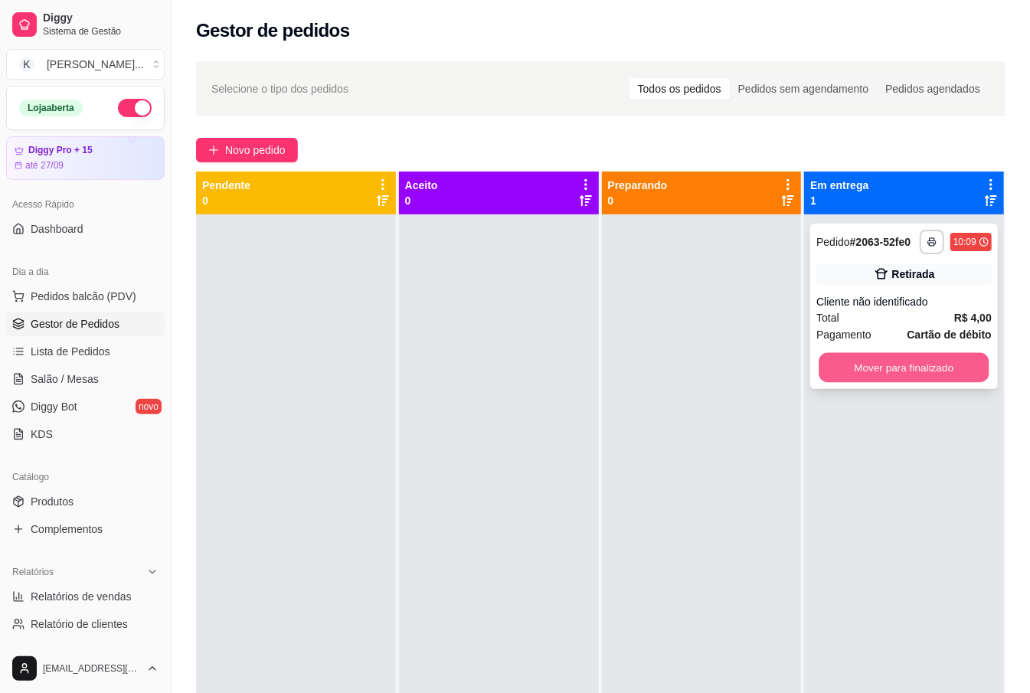
click at [871, 362] on button "Mover para finalizado" at bounding box center [905, 368] width 170 height 30
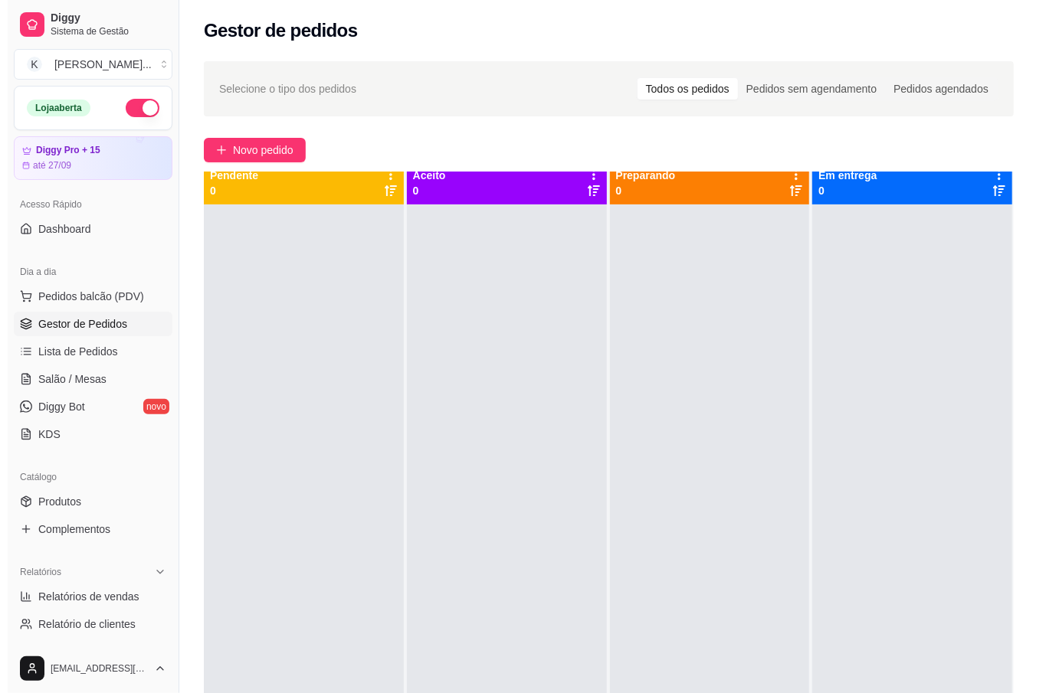
scroll to position [43, 0]
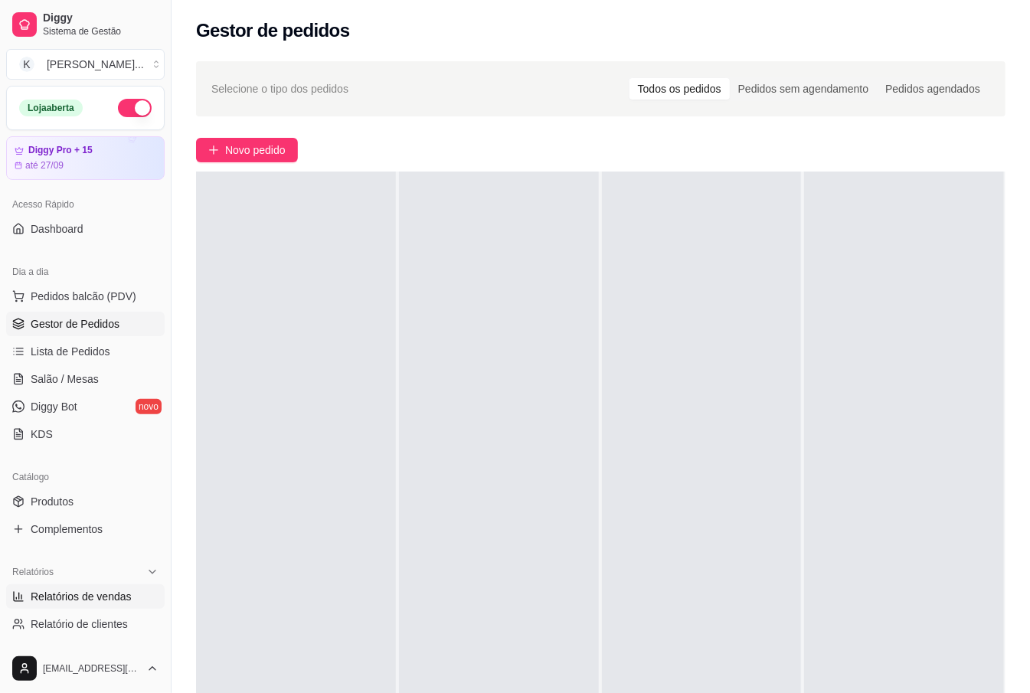
click at [92, 586] on link "Relatórios de vendas" at bounding box center [85, 597] width 159 height 25
click at [93, 599] on span "Relatórios de vendas" at bounding box center [81, 596] width 101 height 15
select select "ALL"
select select "0"
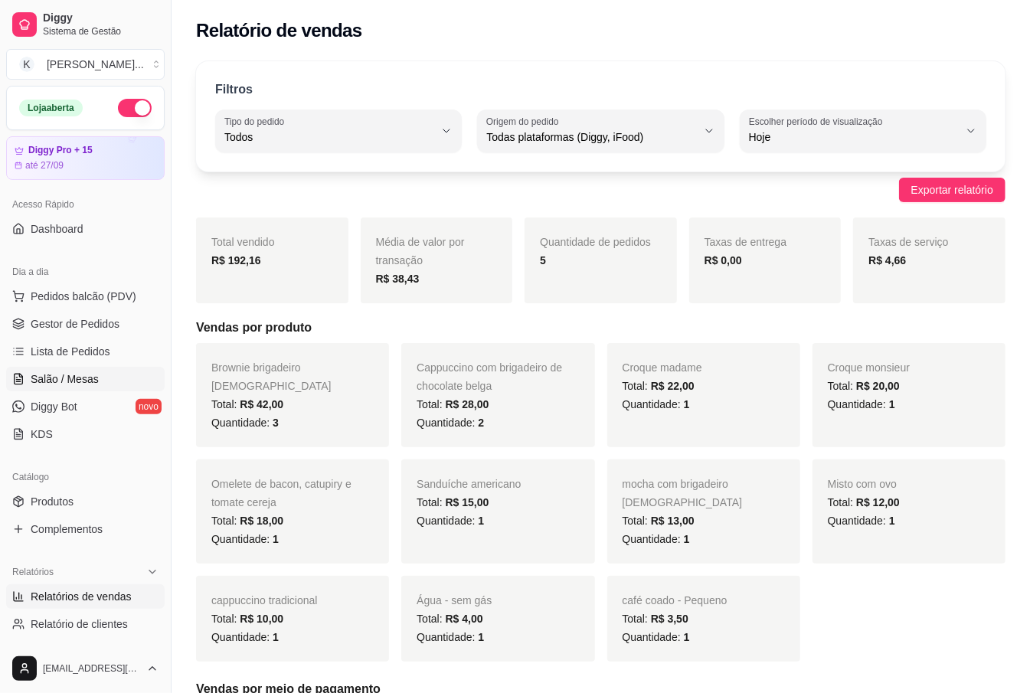
click at [75, 380] on span "Salão / Mesas" at bounding box center [65, 379] width 68 height 15
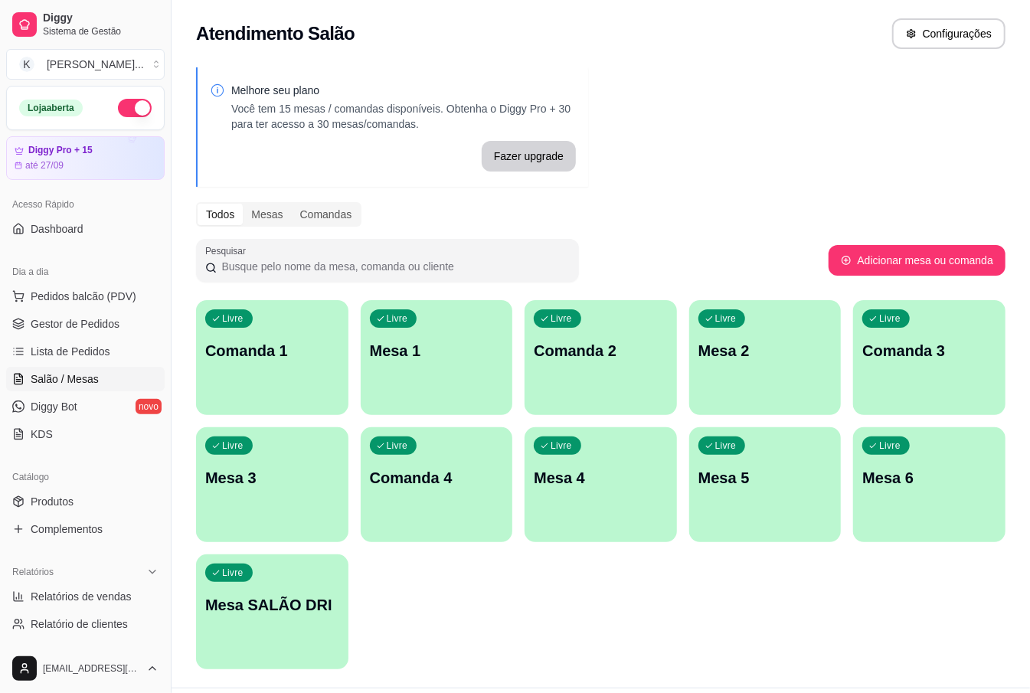
click at [401, 337] on div "Livre Mesa 1" at bounding box center [437, 348] width 152 height 97
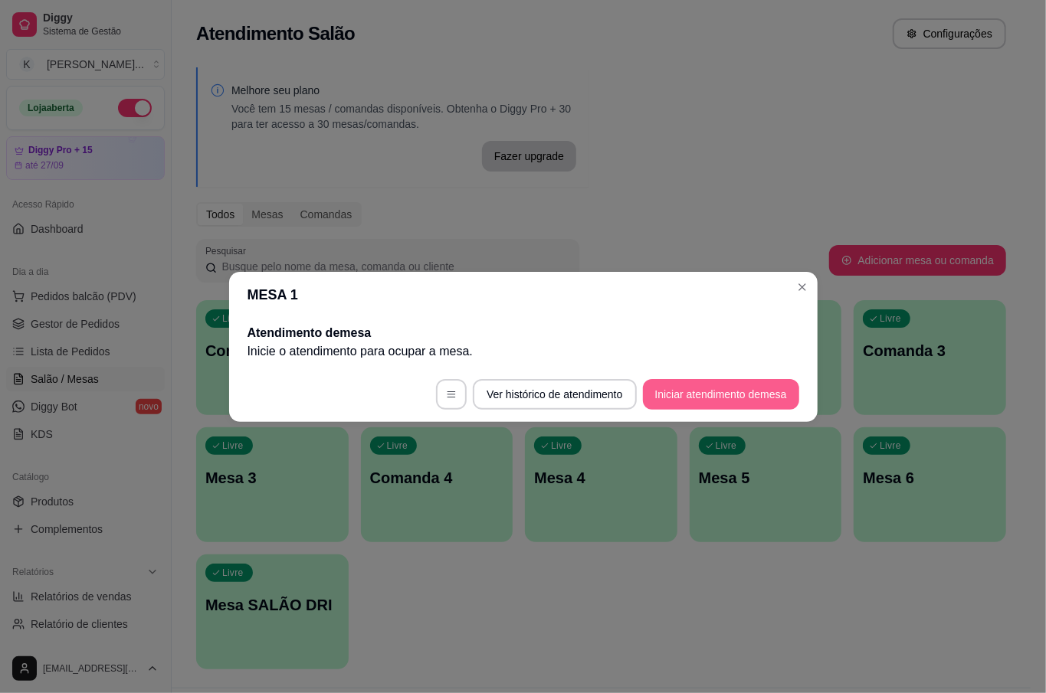
click at [728, 382] on button "Iniciar atendimento de mesa" at bounding box center [721, 394] width 156 height 31
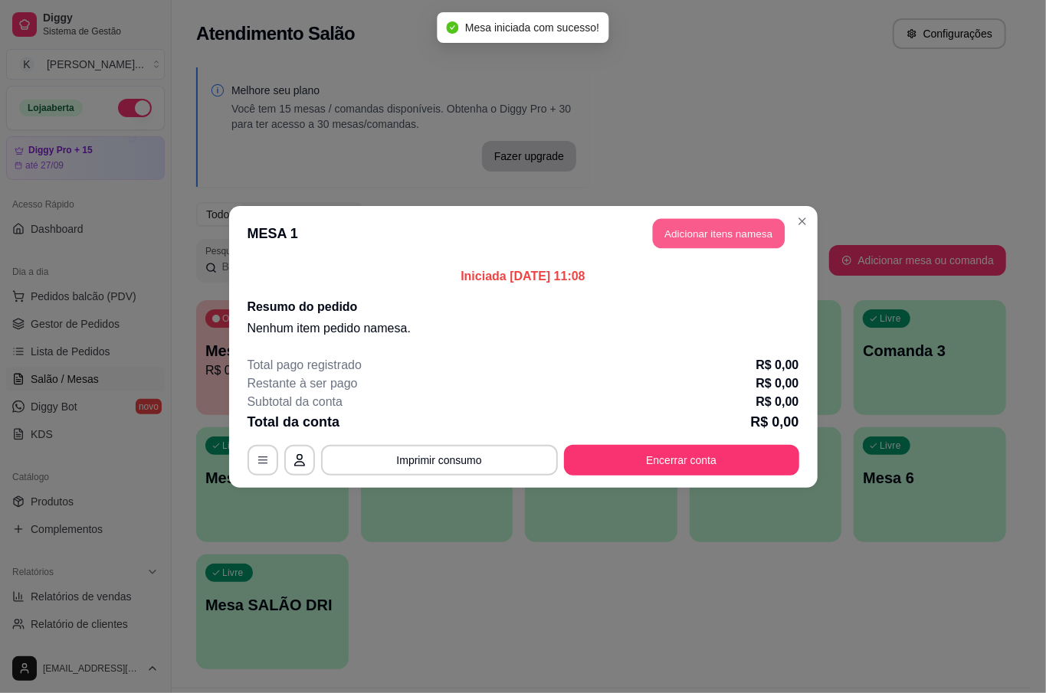
click at [760, 240] on button "Adicionar itens na mesa" at bounding box center [719, 233] width 132 height 30
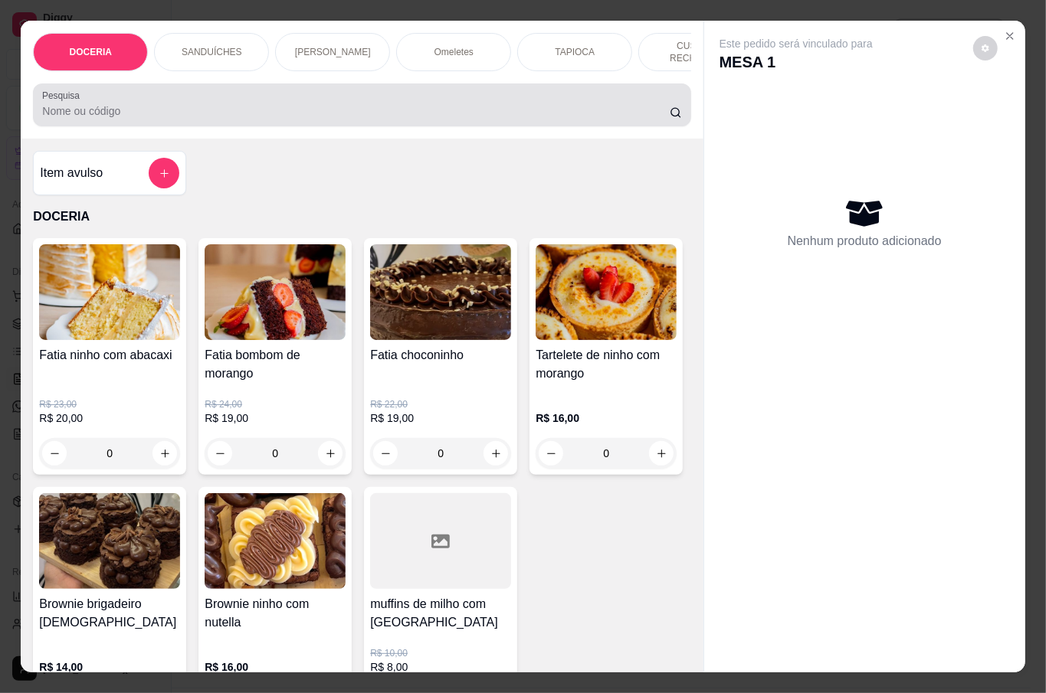
click at [108, 107] on input "Pesquisa" at bounding box center [355, 110] width 627 height 15
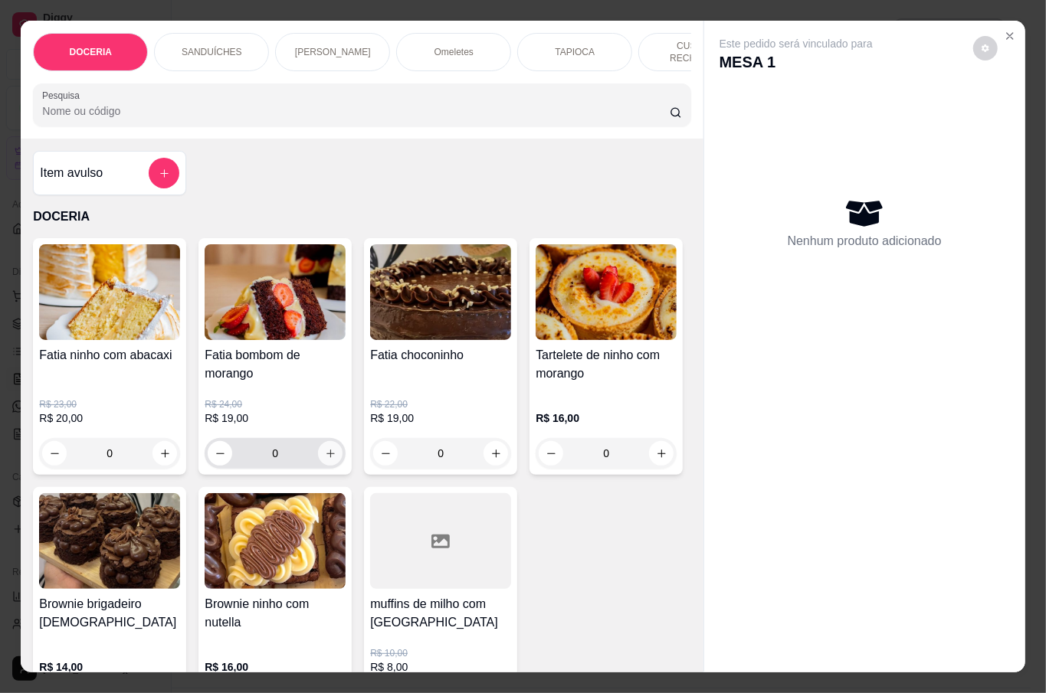
click at [329, 442] on button "increase-product-quantity" at bounding box center [330, 453] width 25 height 25
type input "1"
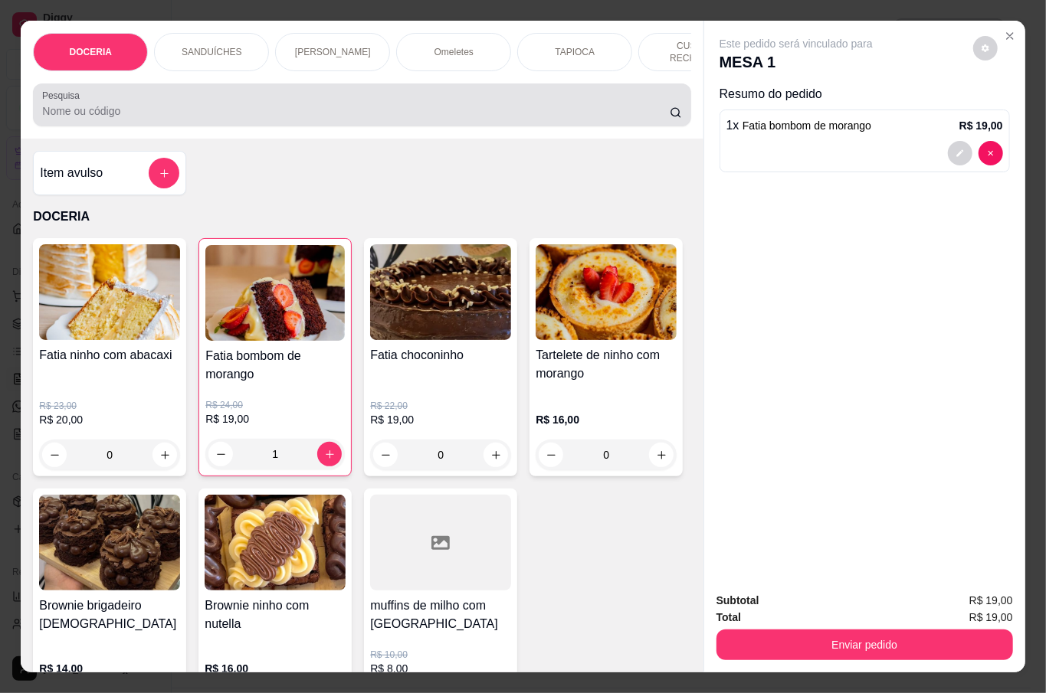
click at [290, 98] on div at bounding box center [361, 105] width 639 height 31
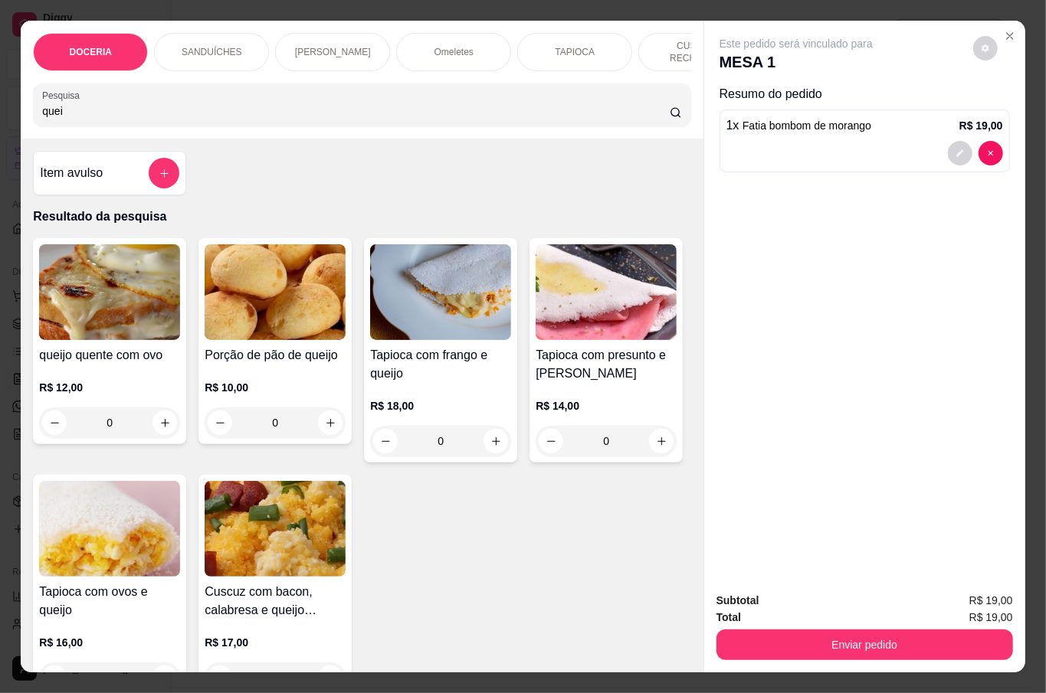
type input "quei"
click at [326, 418] on div "0" at bounding box center [275, 423] width 141 height 31
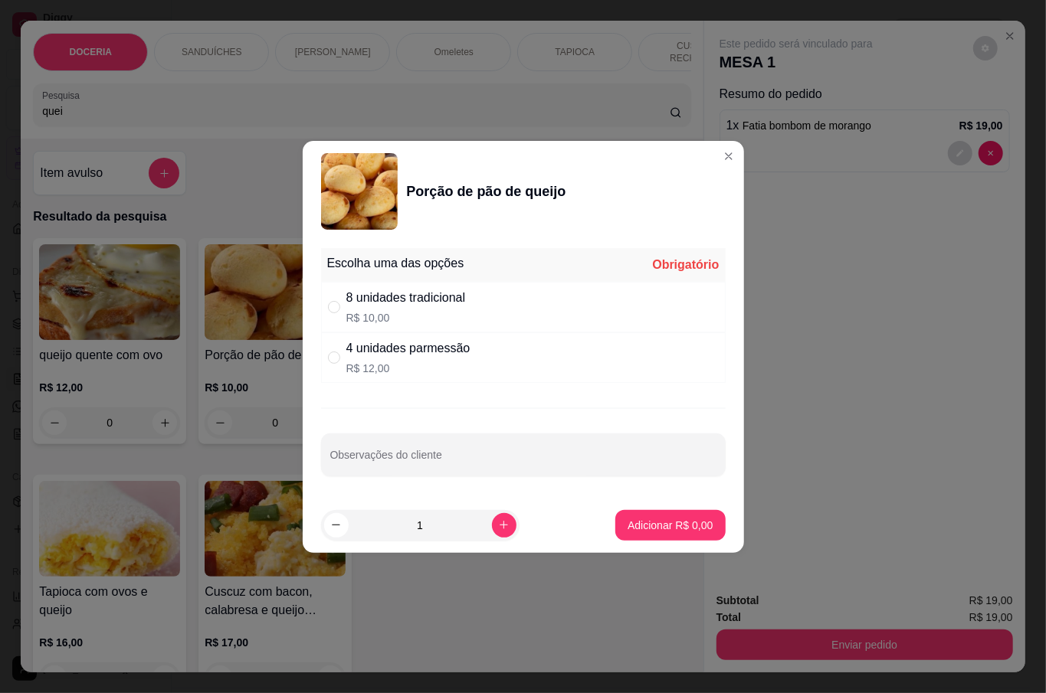
click at [402, 303] on div "8 unidades tradicional" at bounding box center [406, 298] width 120 height 18
radio input "true"
click at [683, 512] on button "Adicionar R$ 10,00" at bounding box center [667, 525] width 116 height 31
type input "1"
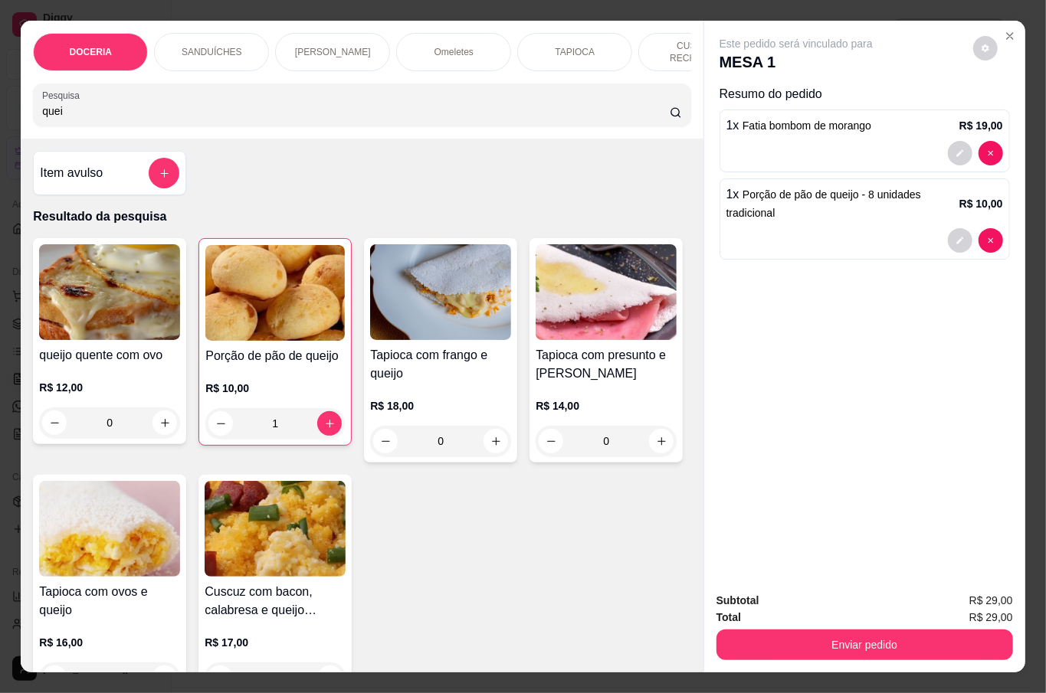
click at [356, 112] on input "quei" at bounding box center [355, 110] width 627 height 15
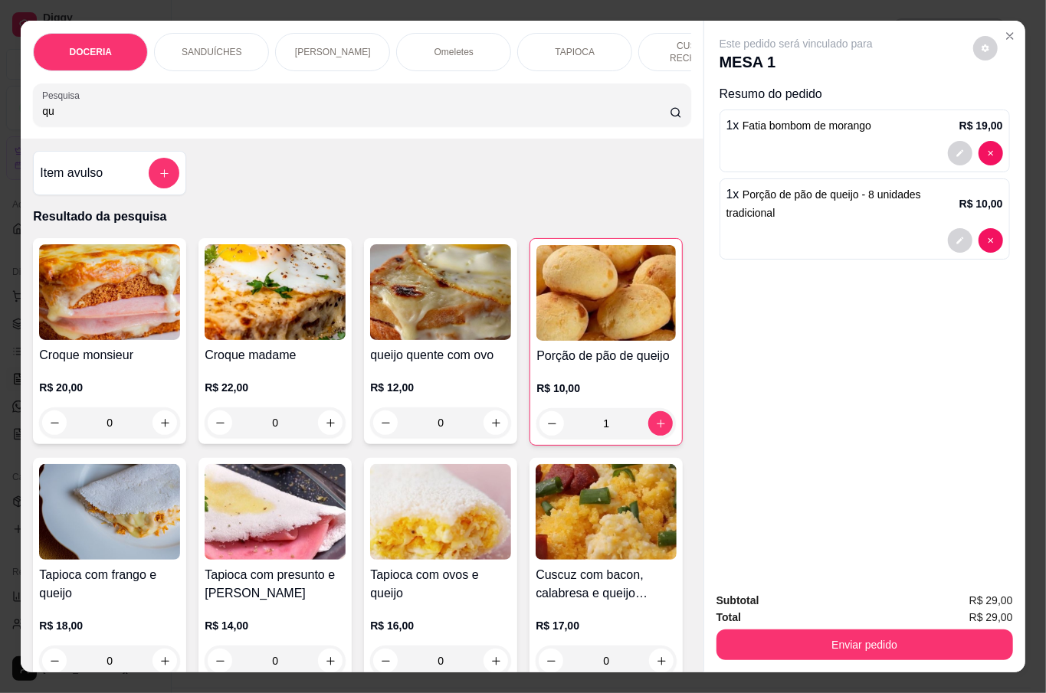
type input "q"
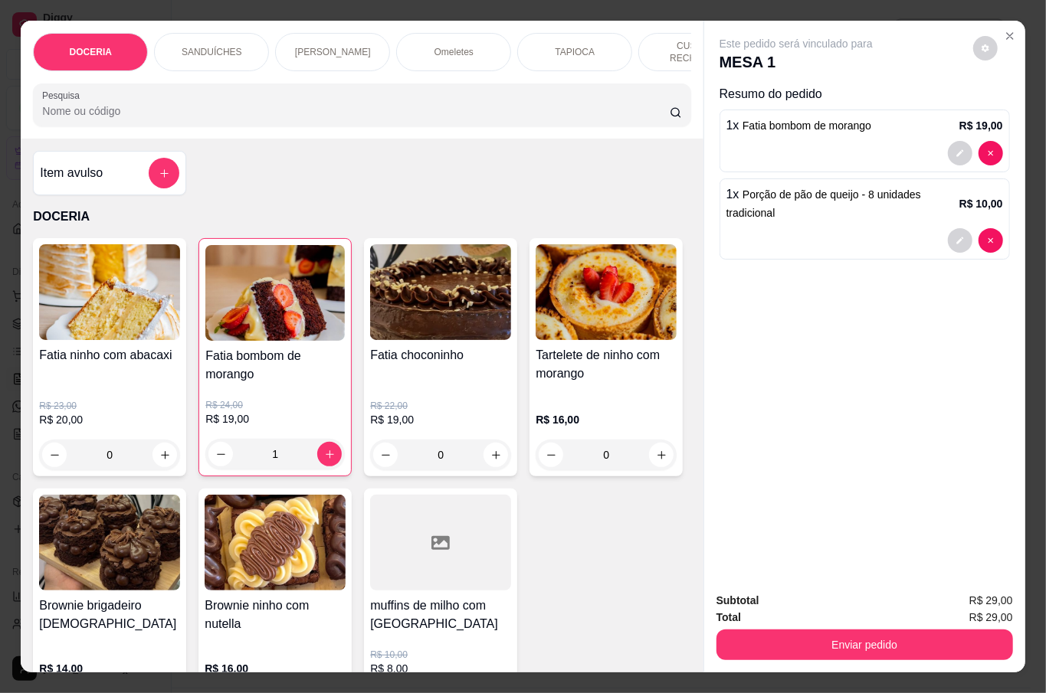
click at [74, 109] on input "Pesquisa" at bounding box center [355, 110] width 627 height 15
click at [70, 106] on input "Pesquisa" at bounding box center [355, 110] width 627 height 15
click at [111, 106] on input "Pesquisa" at bounding box center [355, 110] width 627 height 15
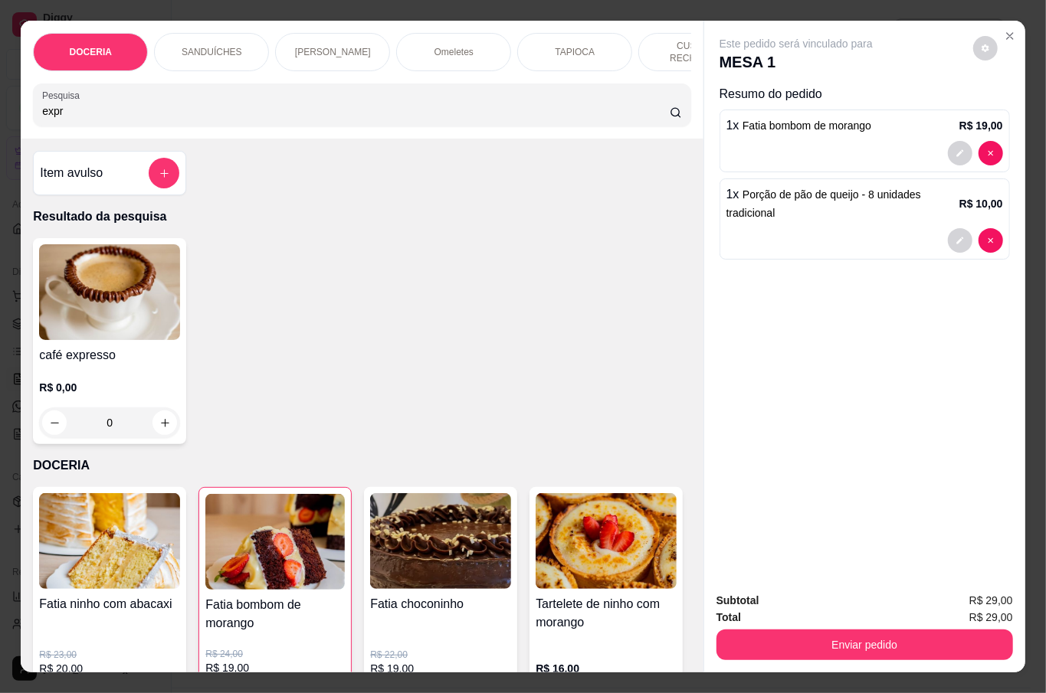
type input "expr"
click at [154, 375] on div "R$ 0,00 0" at bounding box center [109, 402] width 141 height 74
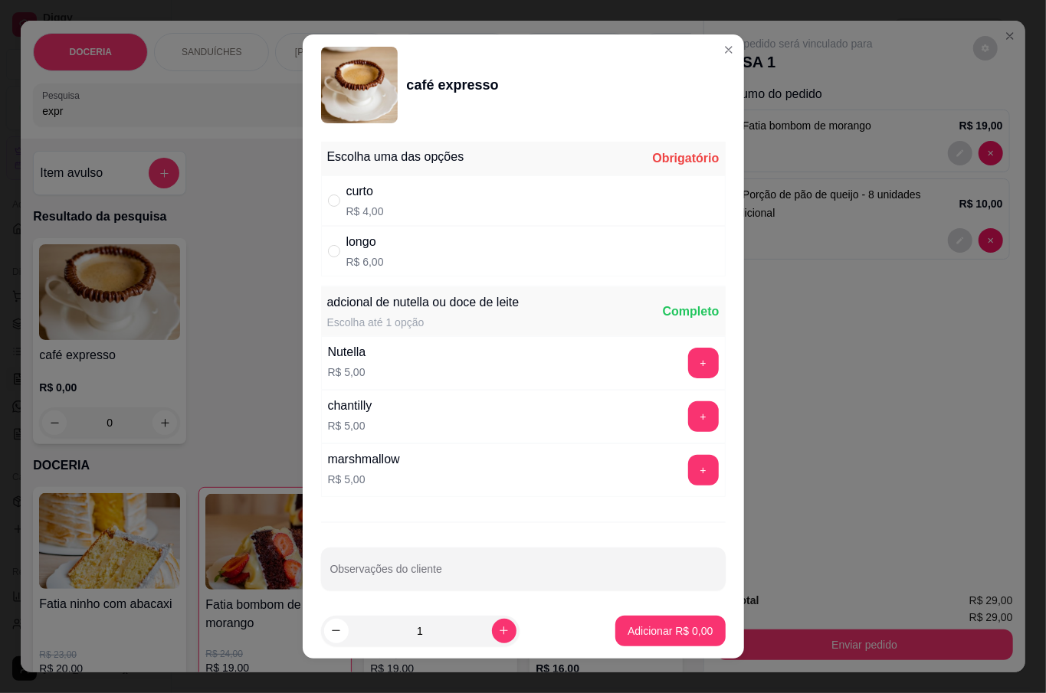
click at [368, 195] on div "curto" at bounding box center [365, 191] width 38 height 18
radio input "true"
click at [688, 363] on button "+" at bounding box center [703, 363] width 31 height 31
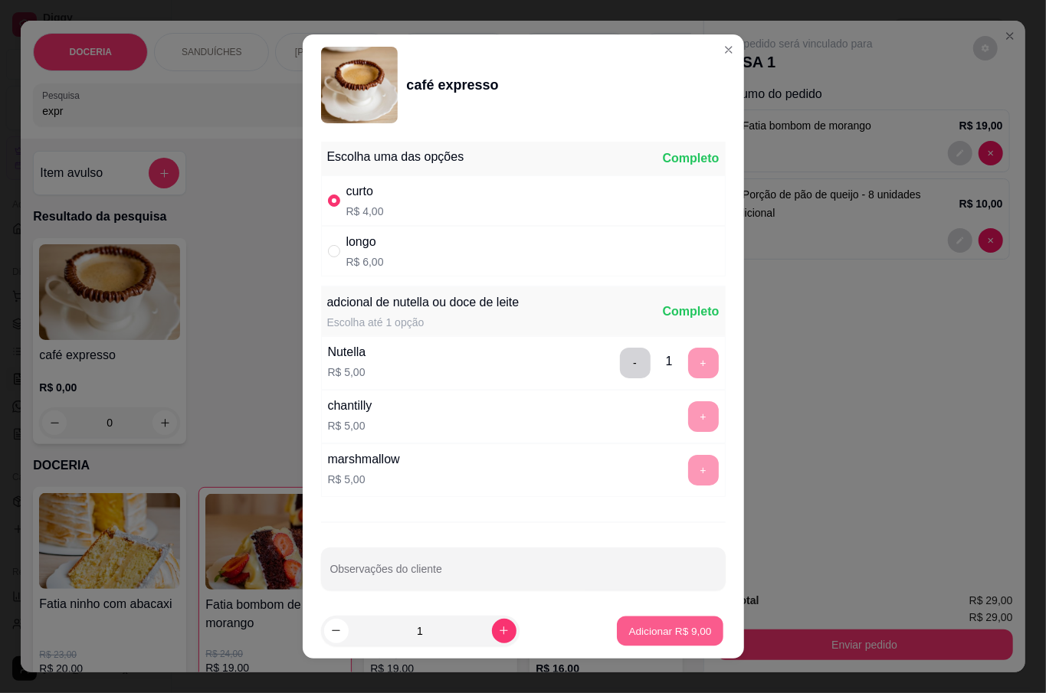
click at [663, 629] on p "Adicionar R$ 9,00" at bounding box center [670, 631] width 83 height 15
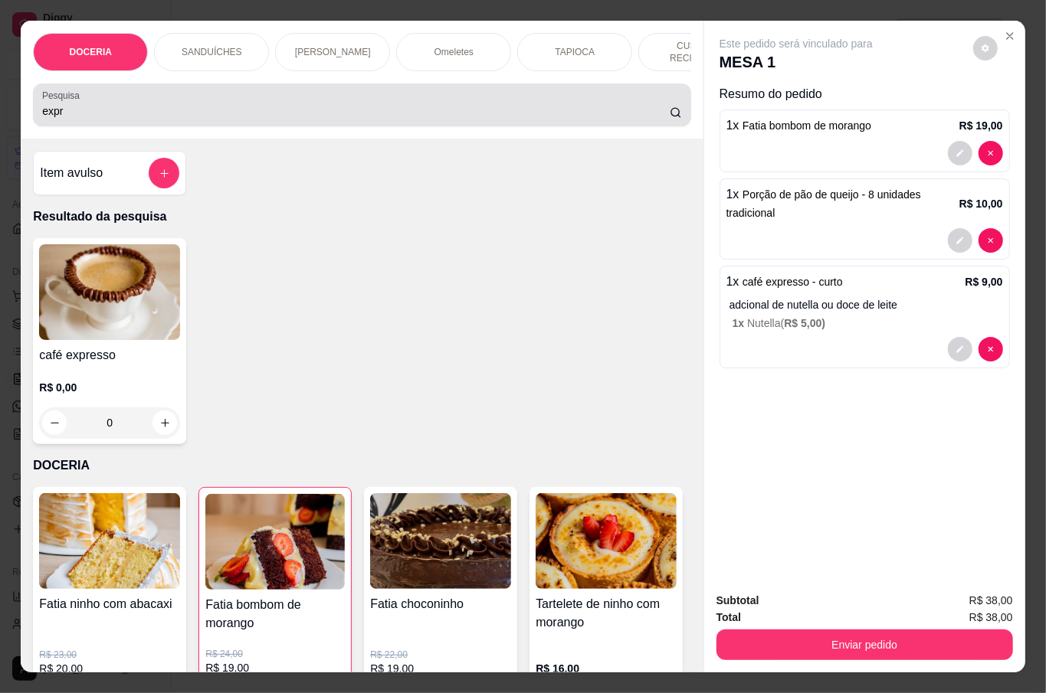
click at [313, 95] on div "expr" at bounding box center [361, 105] width 639 height 31
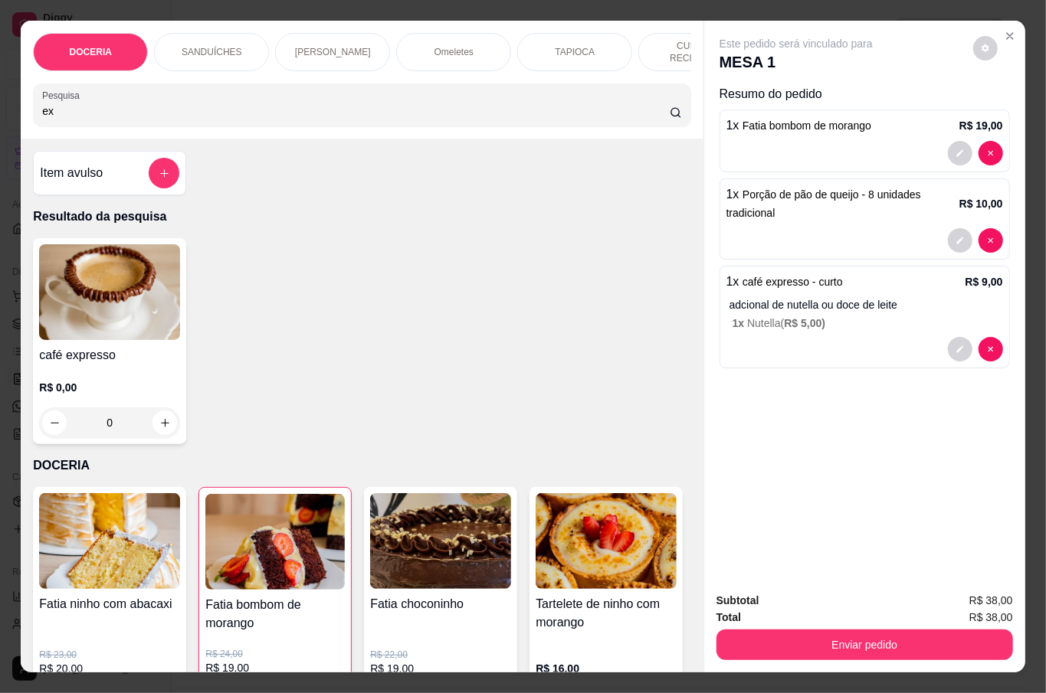
type input "e"
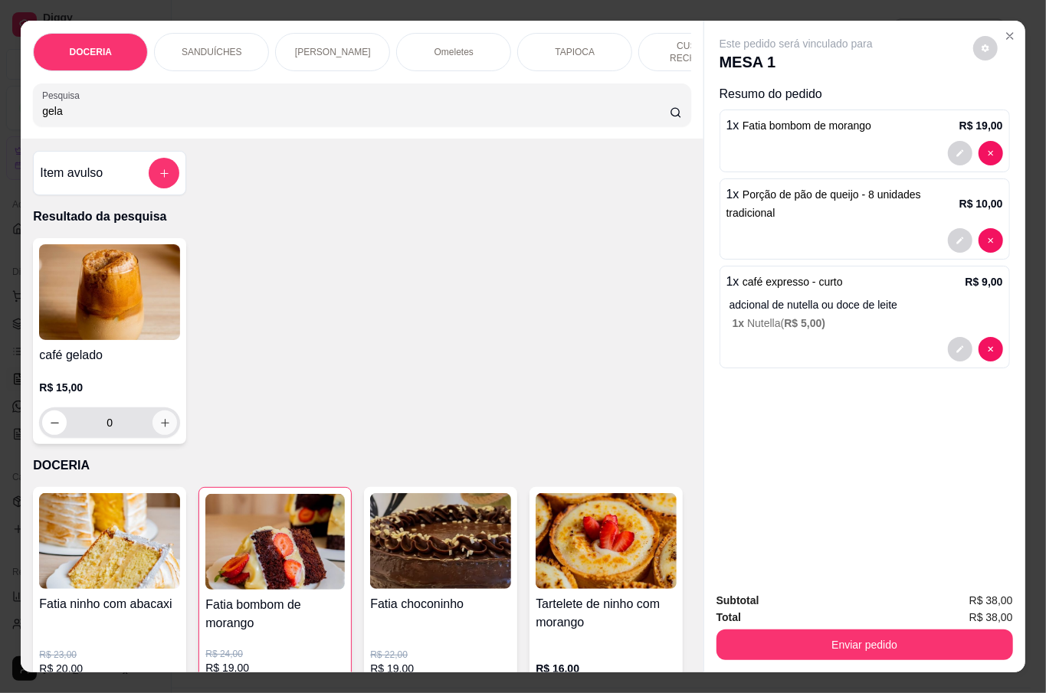
type input "gela"
click at [159, 418] on icon "increase-product-quantity" at bounding box center [164, 423] width 11 height 11
type input "1"
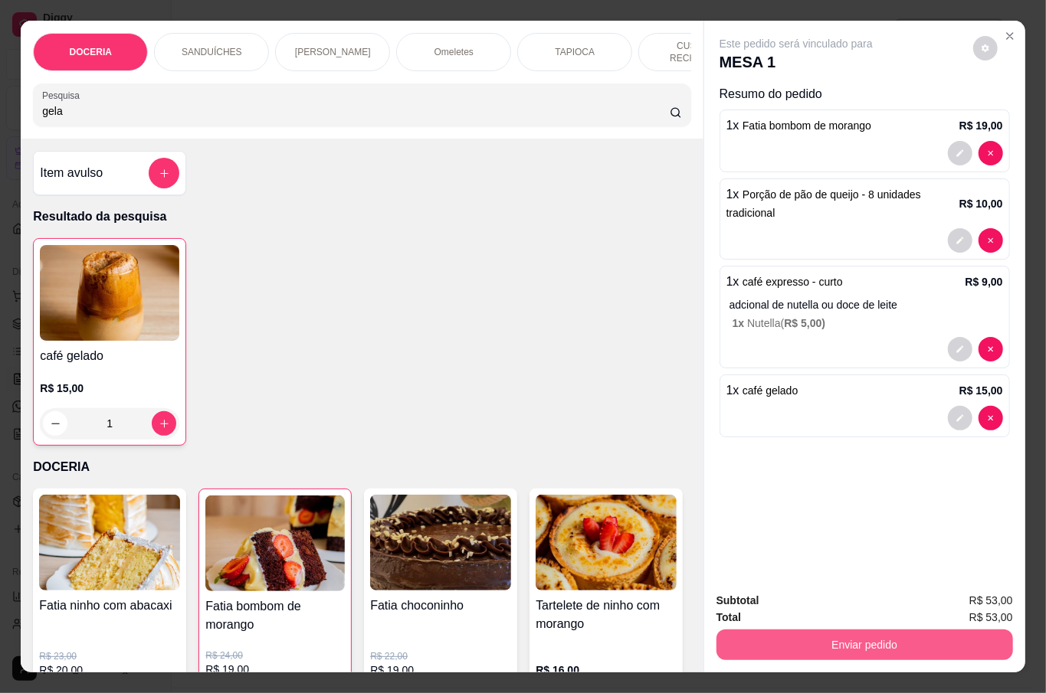
click at [927, 636] on button "Enviar pedido" at bounding box center [864, 645] width 296 height 31
click at [873, 601] on button "Não registrar e enviar pedido" at bounding box center [811, 599] width 159 height 29
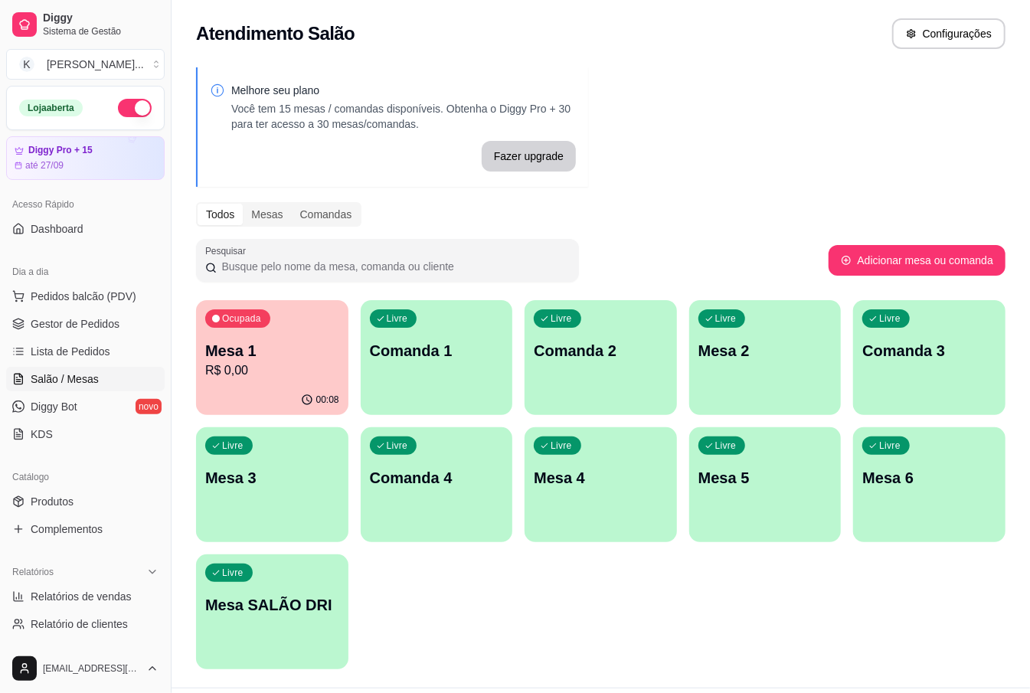
click at [473, 374] on div "Livre Comanda 1" at bounding box center [437, 348] width 152 height 97
click at [771, 352] on p "Mesa 2" at bounding box center [766, 350] width 134 height 21
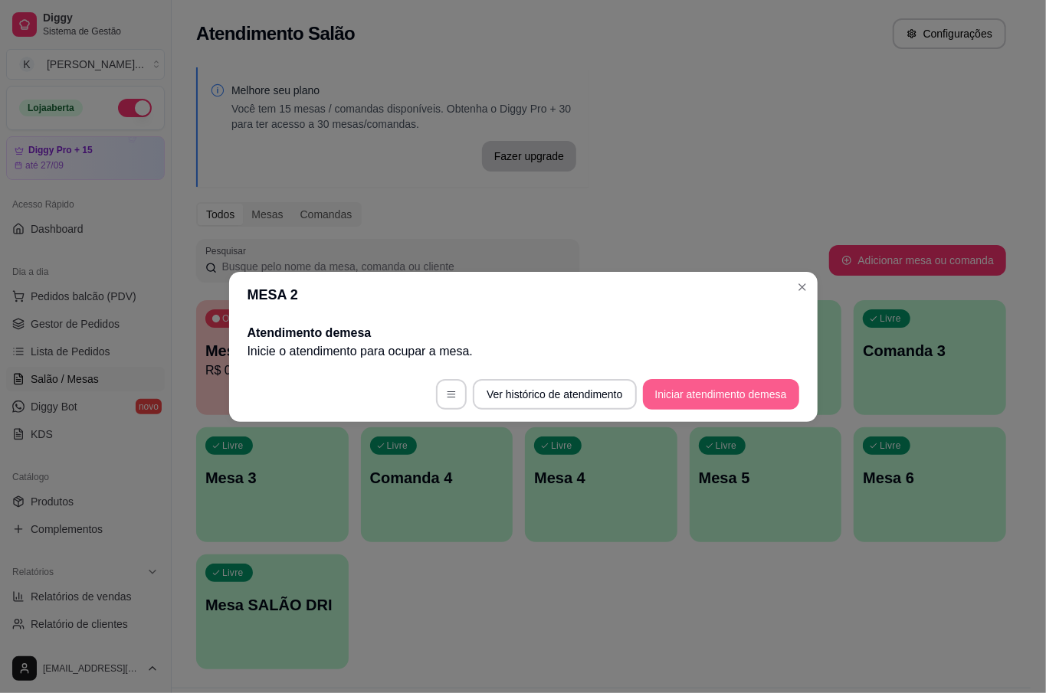
click at [742, 385] on button "Iniciar atendimento de mesa" at bounding box center [721, 394] width 156 height 31
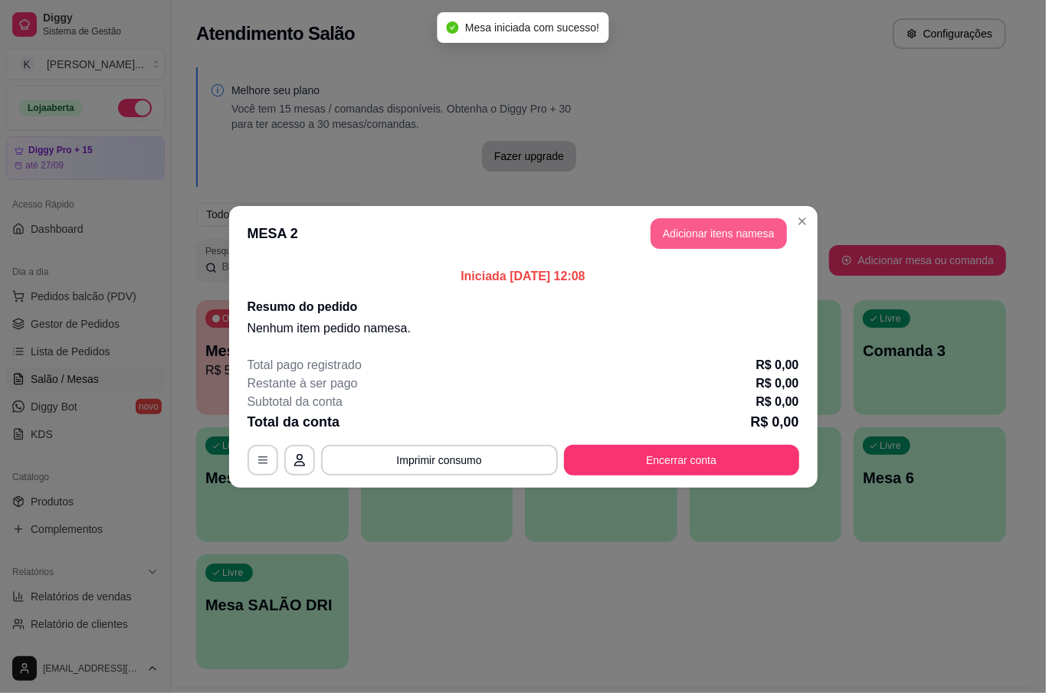
click at [668, 239] on button "Adicionar itens na mesa" at bounding box center [718, 233] width 136 height 31
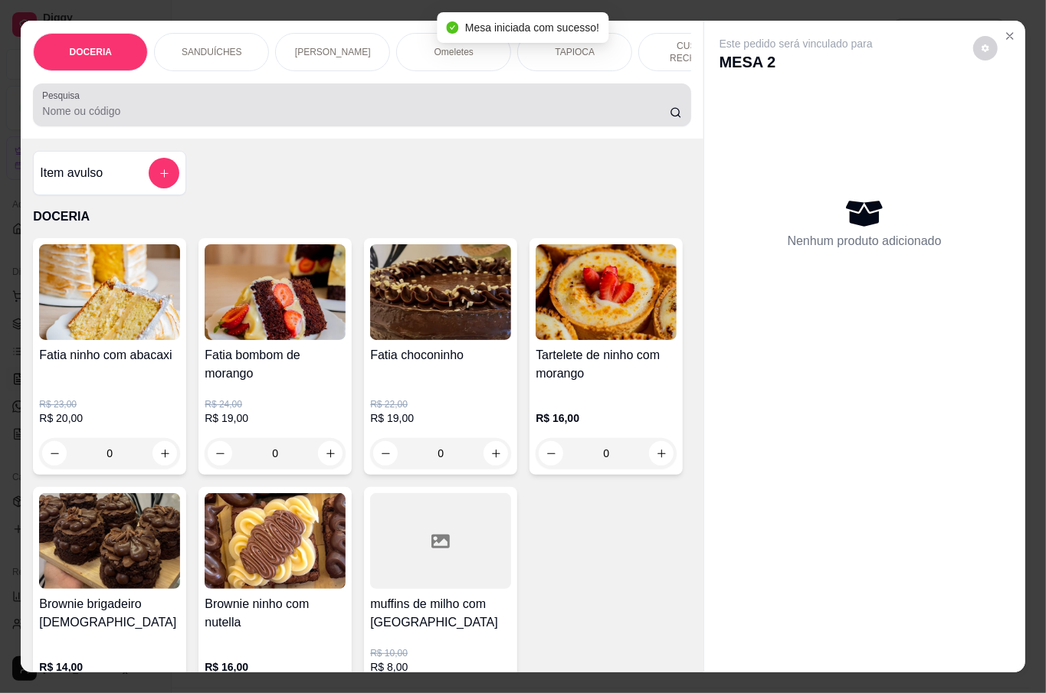
click at [218, 106] on input "Pesquisa" at bounding box center [355, 110] width 627 height 15
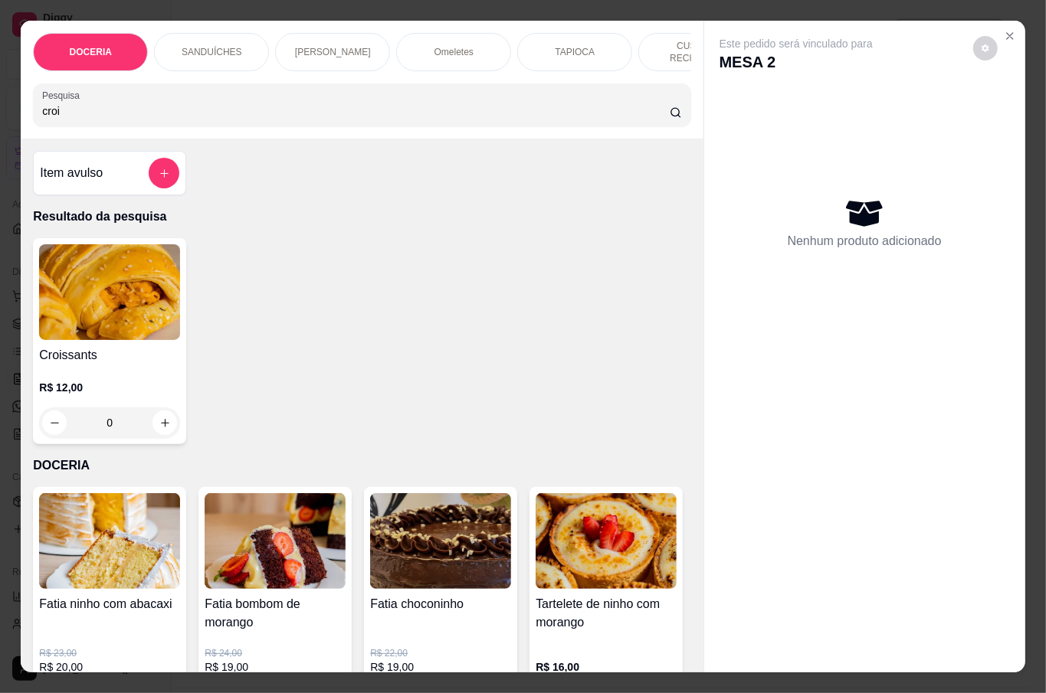
type input "croi"
click at [142, 411] on div "0" at bounding box center [109, 423] width 141 height 31
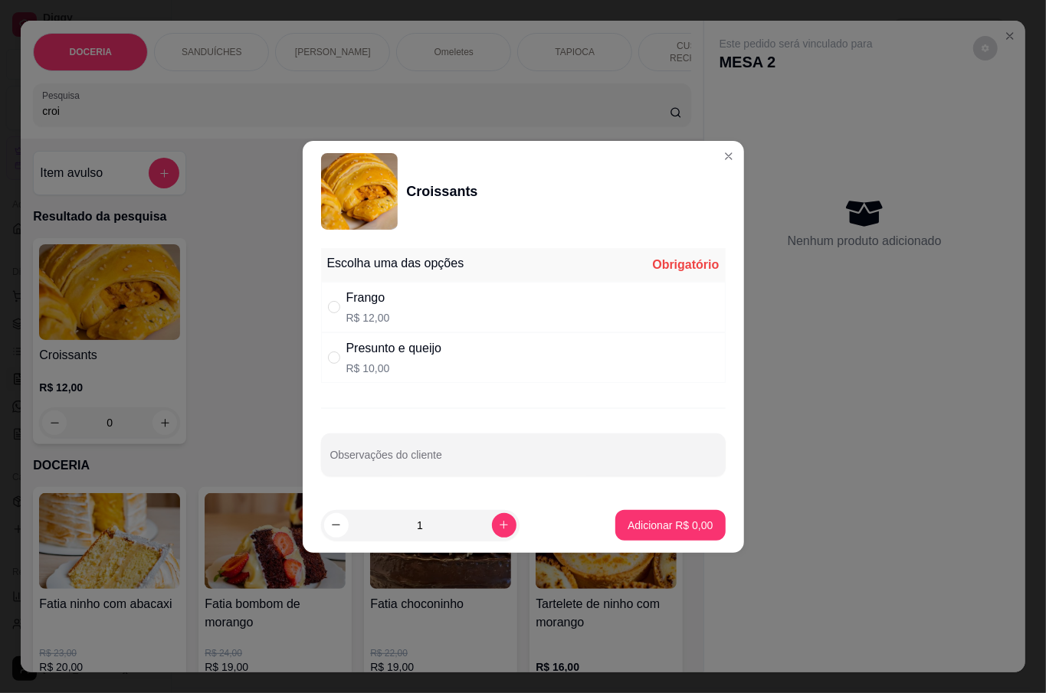
click at [375, 349] on div "Presunto e queijo" at bounding box center [394, 348] width 96 height 18
radio input "true"
click at [653, 521] on p "Adicionar R$ 10,00" at bounding box center [666, 525] width 91 height 15
type input "1"
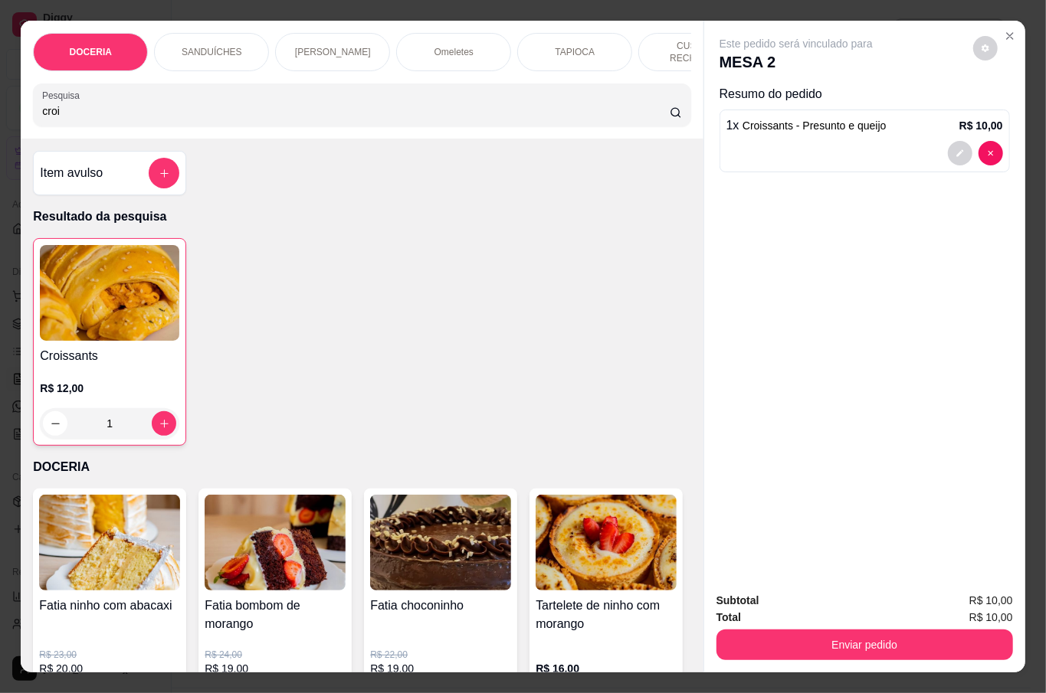
click at [190, 106] on input "croi" at bounding box center [355, 110] width 627 height 15
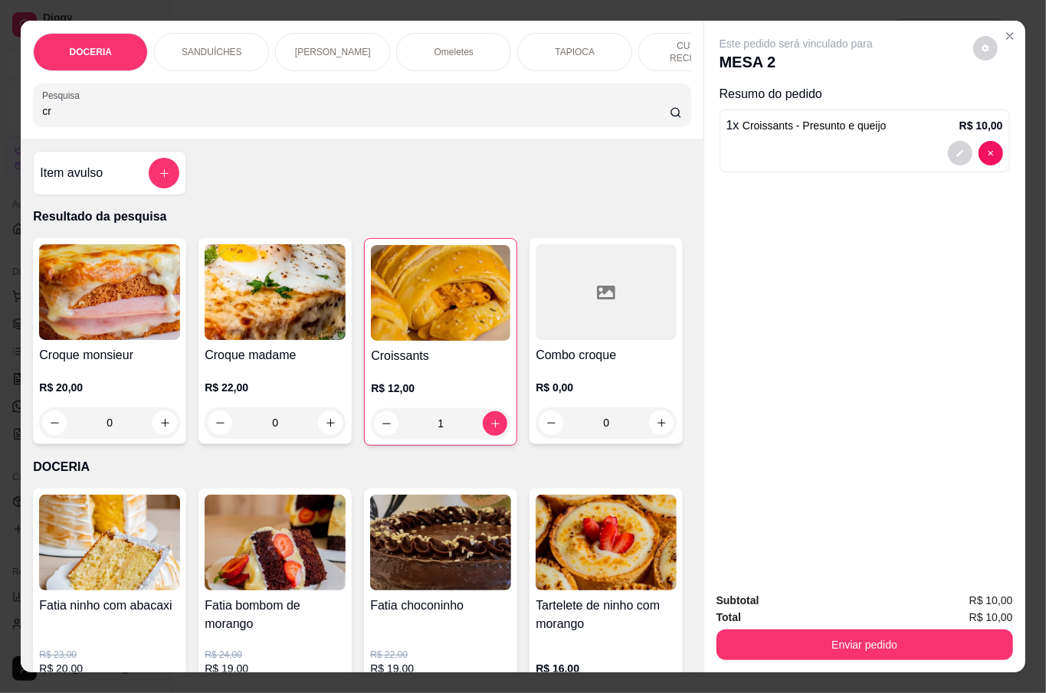
type input "c"
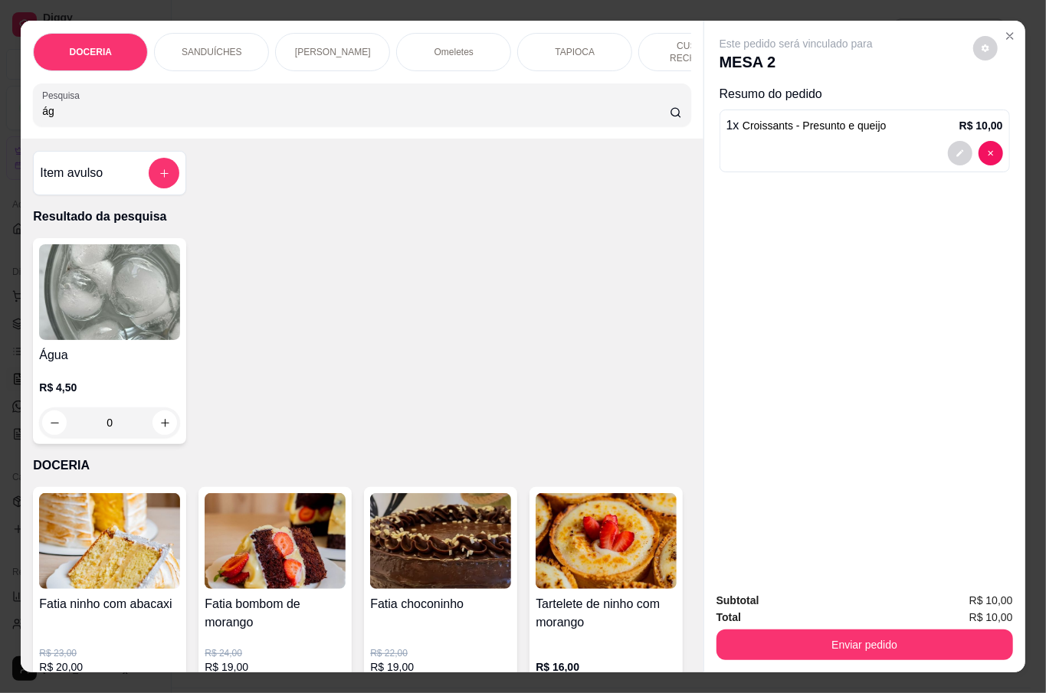
type input "ág"
click at [105, 380] on p "R$ 4,50" at bounding box center [109, 387] width 141 height 15
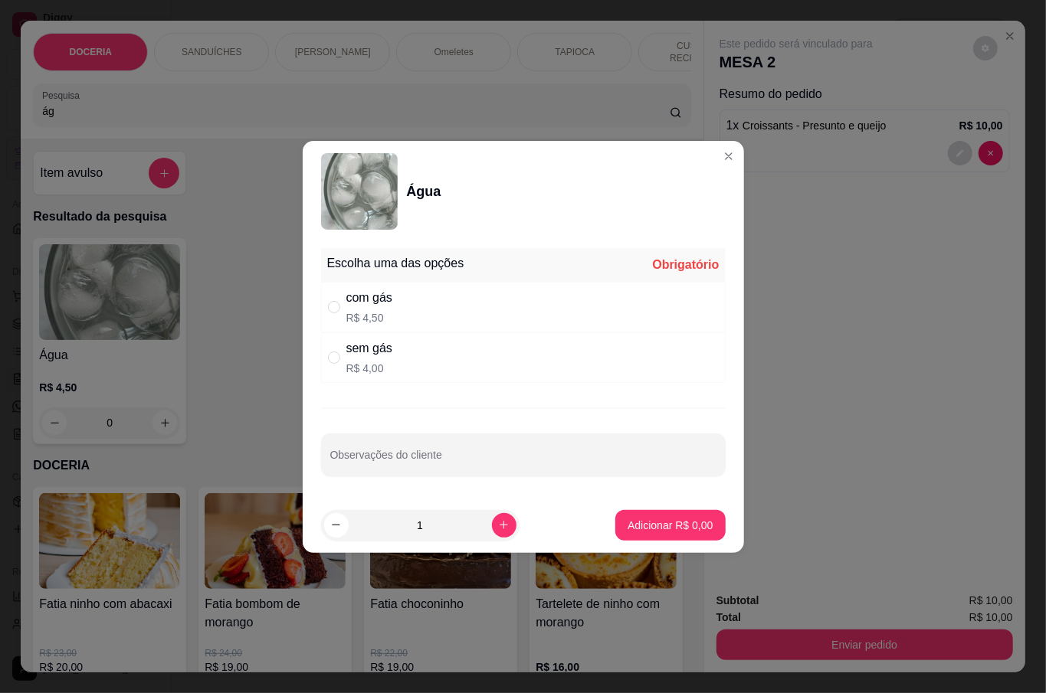
click at [409, 296] on div "com gás R$ 4,50" at bounding box center [523, 307] width 405 height 51
radio input "true"
click at [697, 522] on button "Adicionar R$ 4,50" at bounding box center [670, 525] width 110 height 31
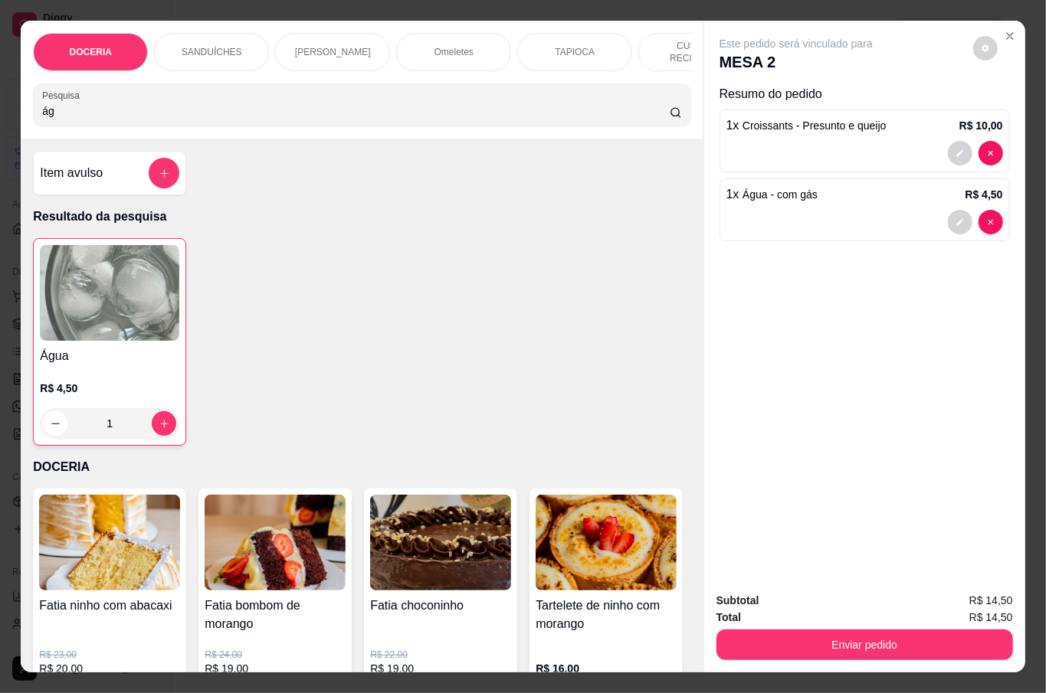
type input "1"
click at [877, 637] on button "Enviar pedido" at bounding box center [864, 645] width 296 height 31
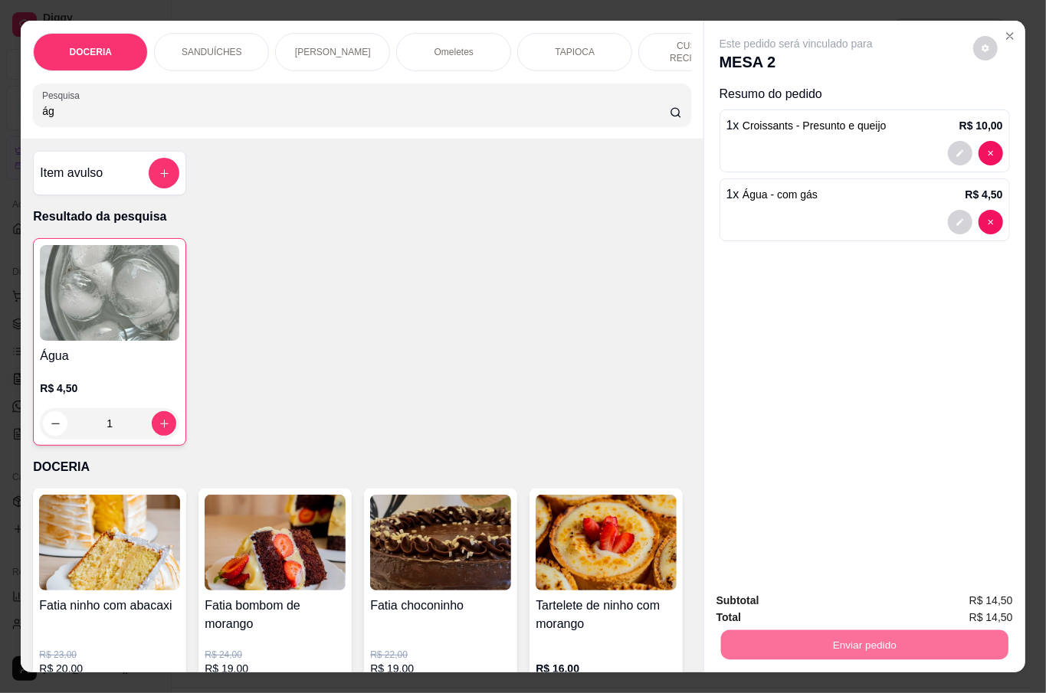
click at [855, 598] on button "Não registrar e enviar pedido" at bounding box center [812, 599] width 155 height 28
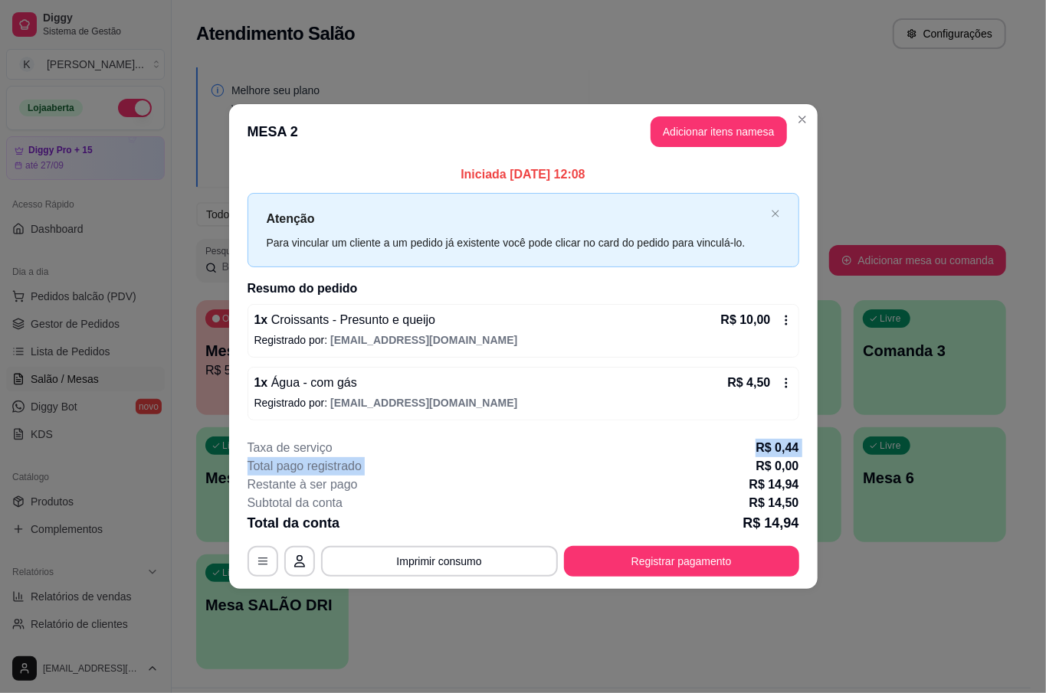
click at [697, 454] on div "**********" at bounding box center [523, 508] width 552 height 138
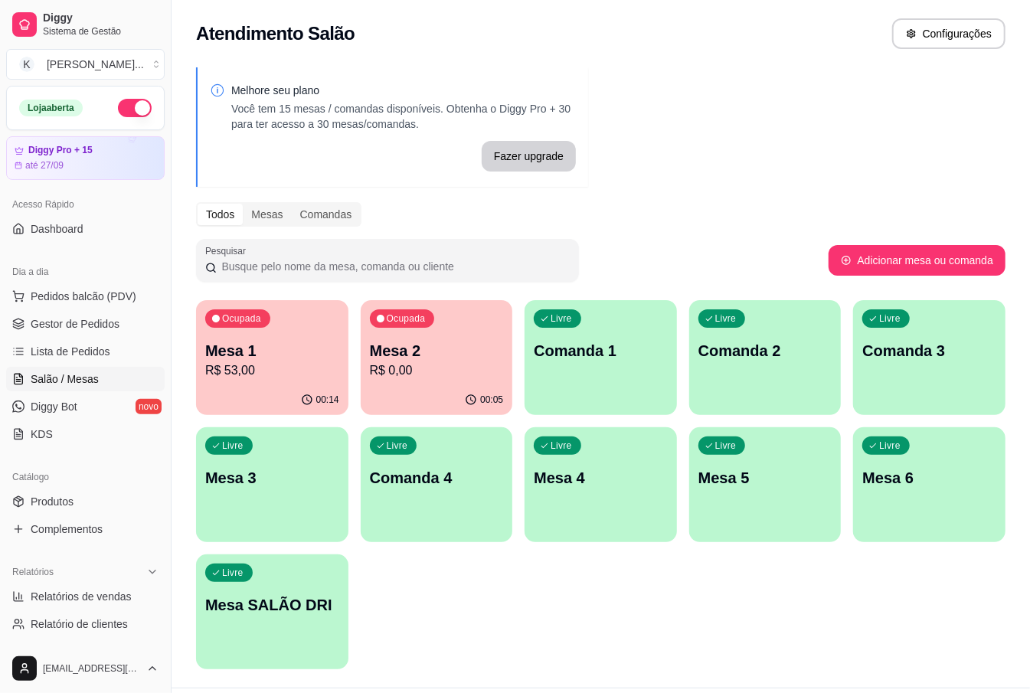
drag, startPoint x: 966, startPoint y: 583, endPoint x: 959, endPoint y: 555, distance: 29.2
click at [961, 564] on div "Ocupada Mesa 1 R$ 53,00 00:14 Ocupada Mesa 2 R$ 0,00 00:05 Livre Comanda 1 Livr…" at bounding box center [601, 484] width 810 height 369
click at [394, 346] on p "Mesa 2" at bounding box center [437, 350] width 134 height 21
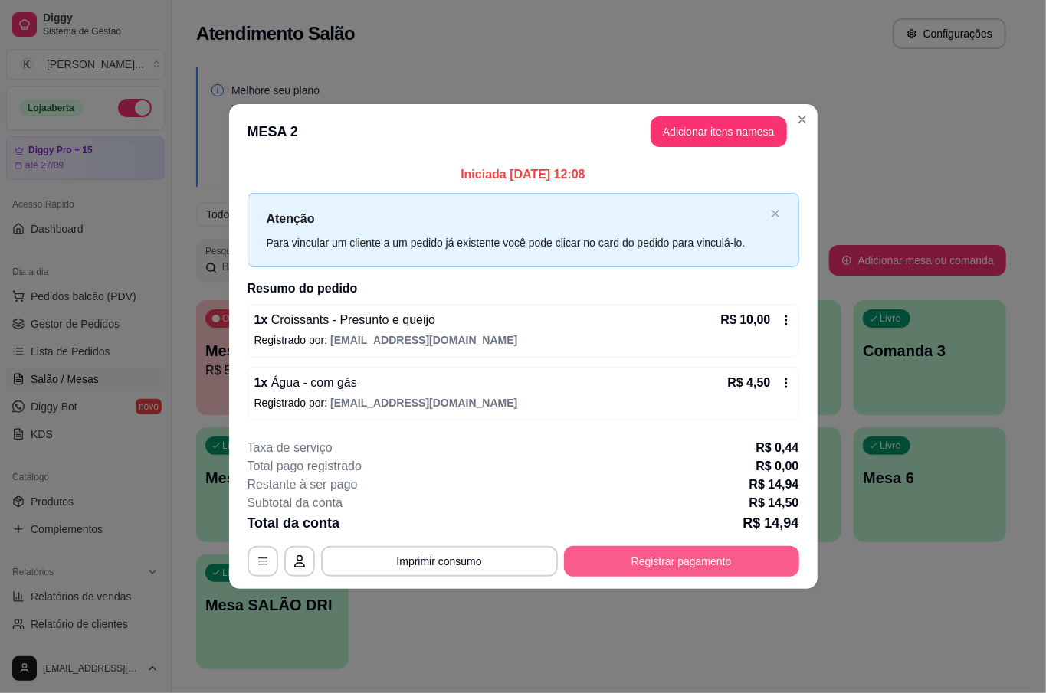
click at [767, 564] on button "Registrar pagamento" at bounding box center [681, 561] width 235 height 31
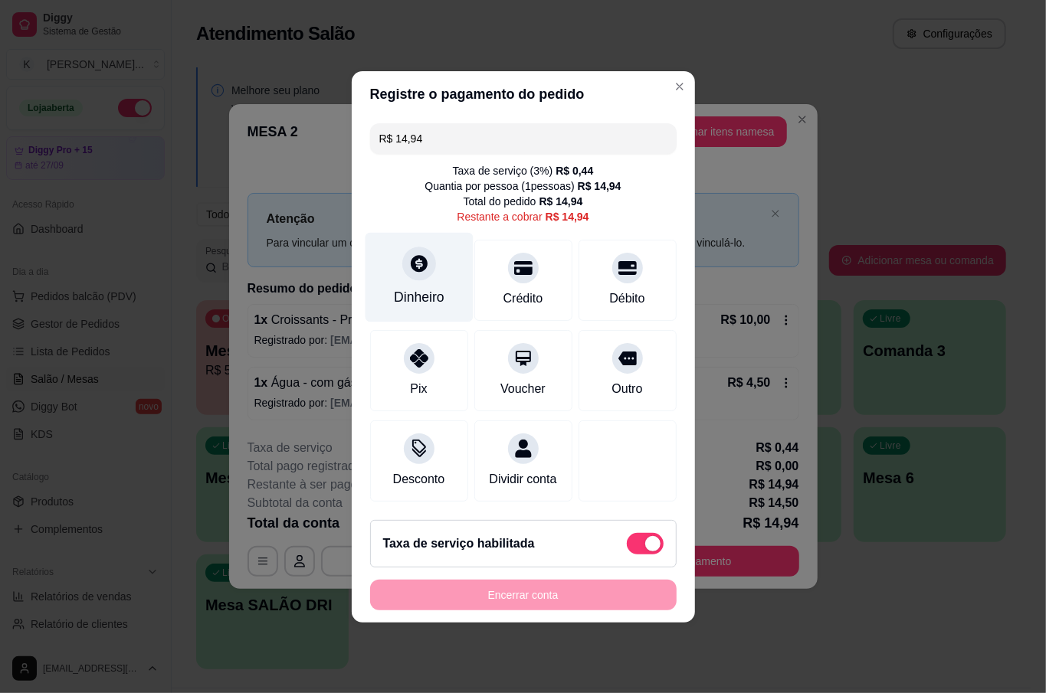
click at [436, 287] on div "Dinheiro" at bounding box center [419, 297] width 51 height 20
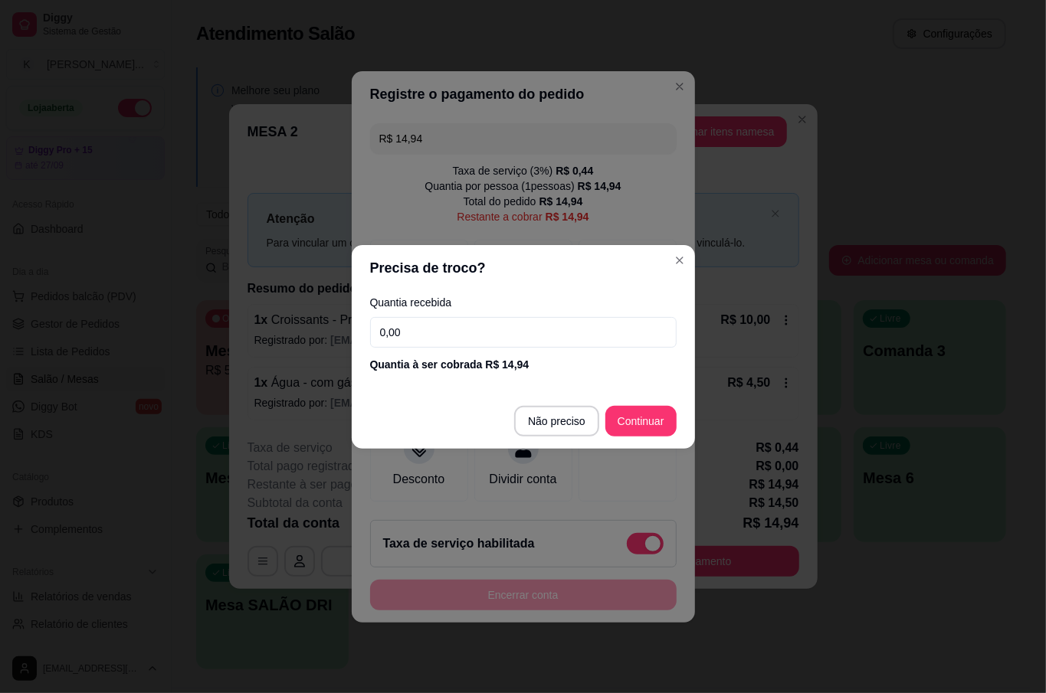
click at [466, 334] on input "0,00" at bounding box center [523, 332] width 306 height 31
type input "50,00"
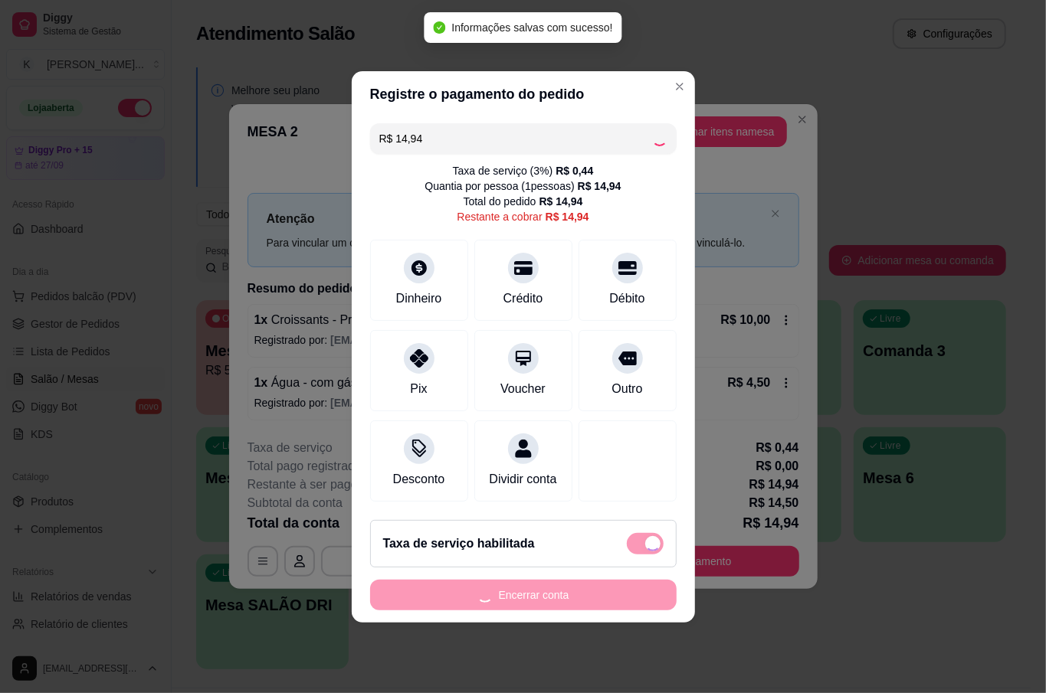
type input "R$ 0,00"
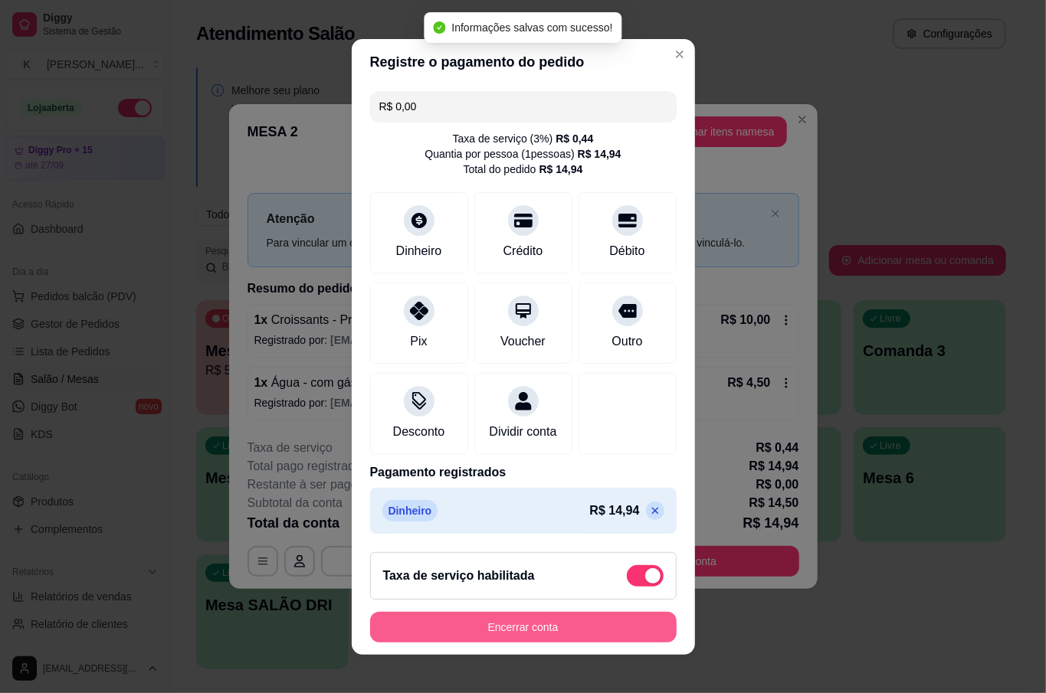
click at [574, 624] on button "Encerrar conta" at bounding box center [523, 627] width 306 height 31
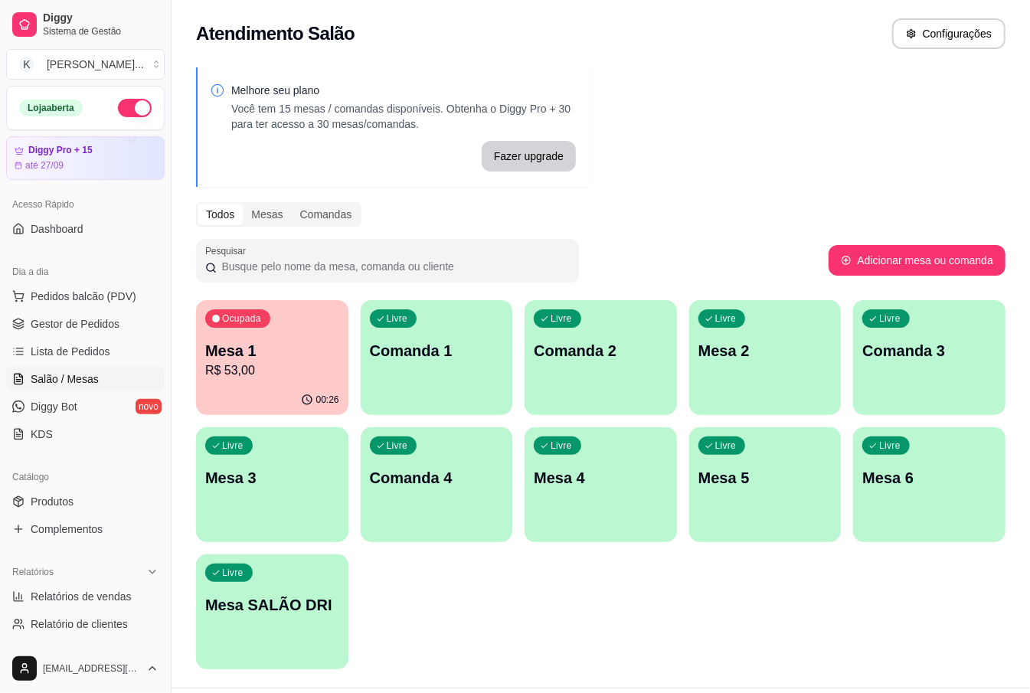
click at [739, 530] on div "button" at bounding box center [765, 533] width 152 height 18
click at [253, 368] on p "R$ 53,00" at bounding box center [272, 371] width 134 height 18
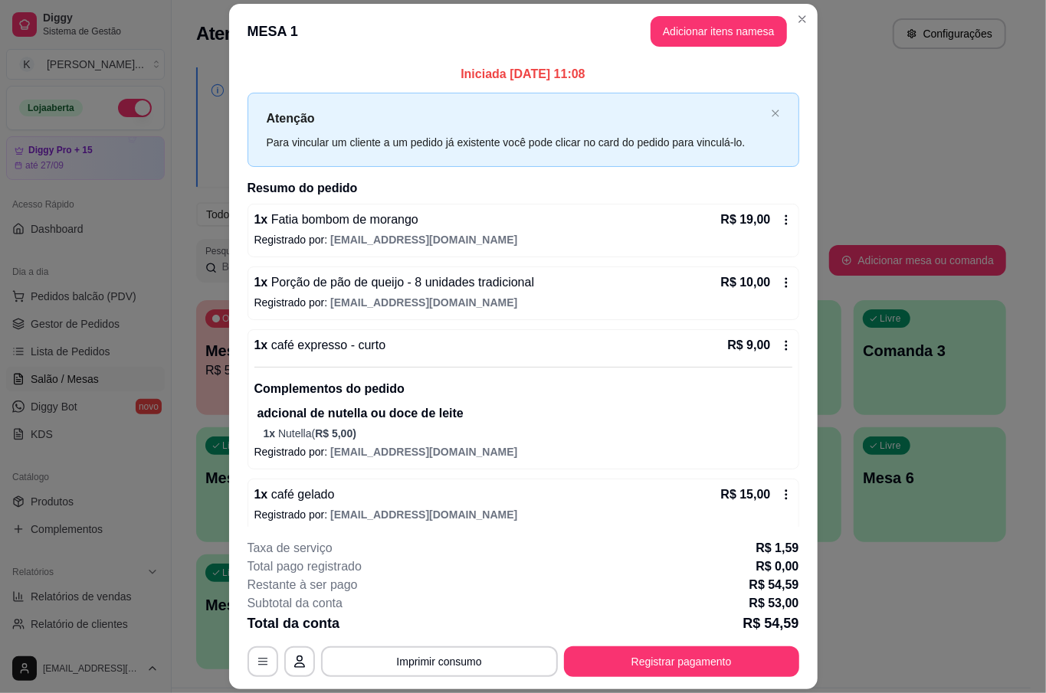
scroll to position [13, 0]
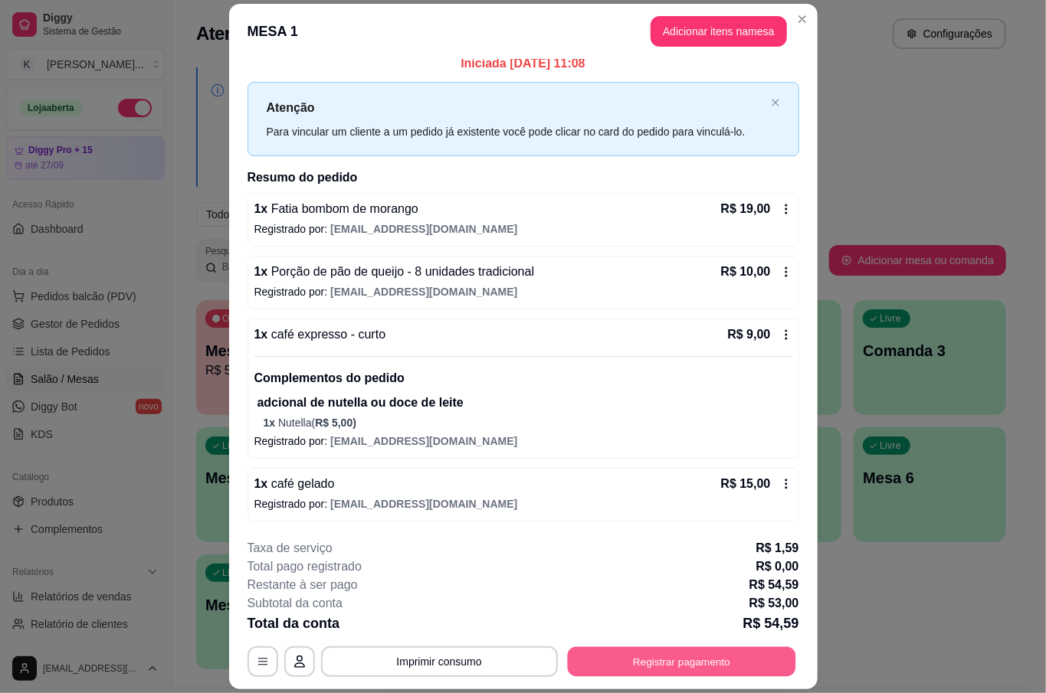
click at [674, 667] on button "Registrar pagamento" at bounding box center [681, 662] width 228 height 30
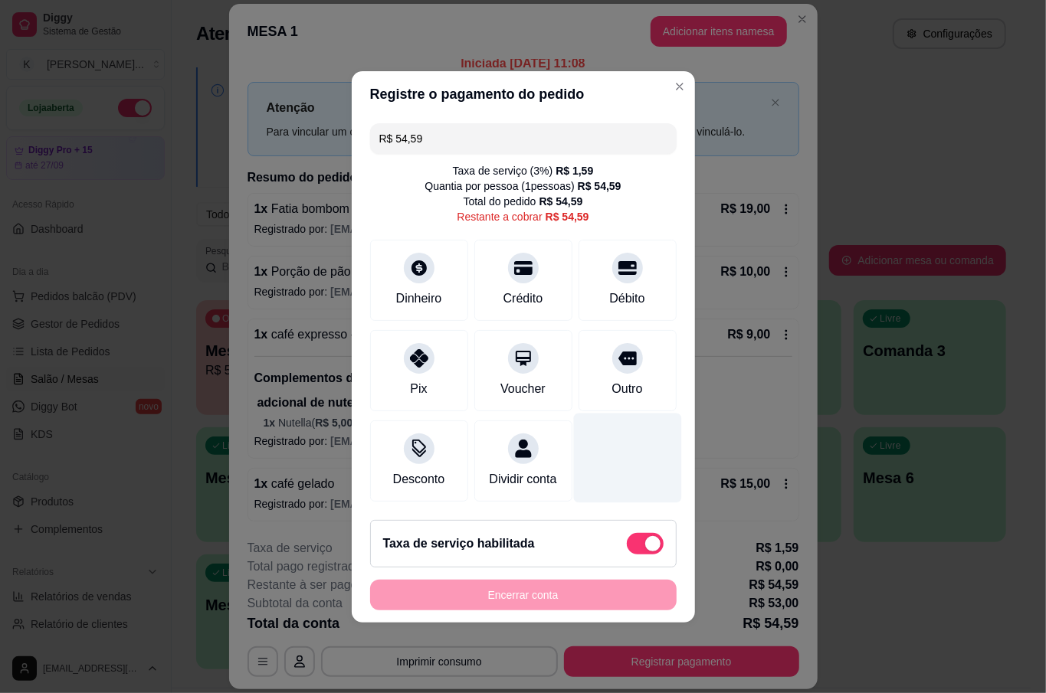
click at [659, 446] on div at bounding box center [627, 458] width 108 height 90
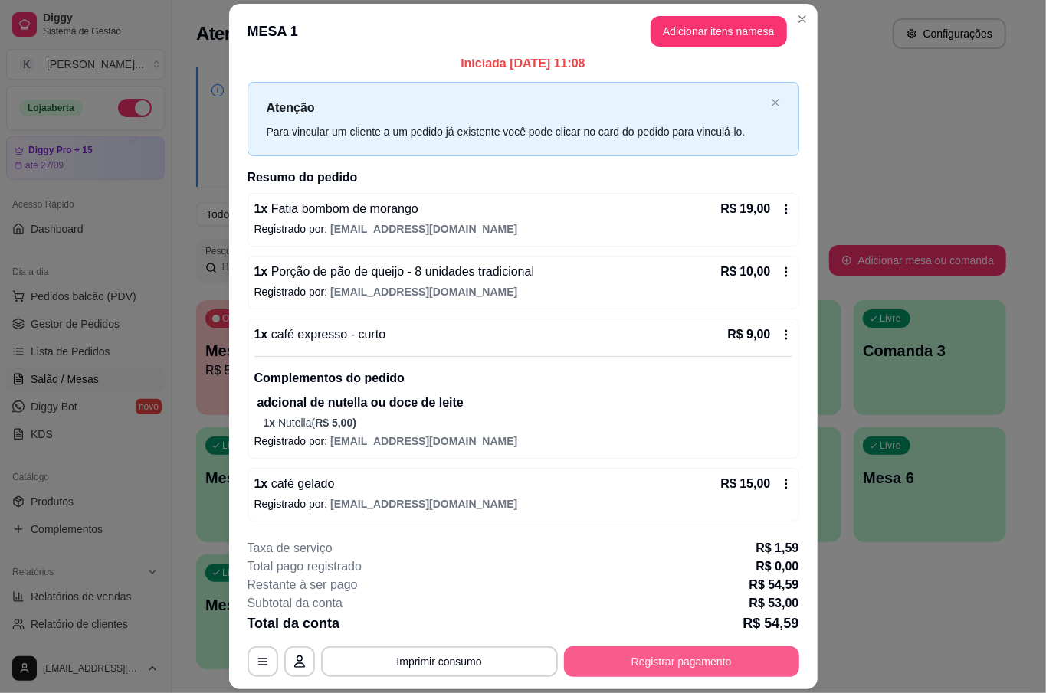
click at [697, 659] on button "Registrar pagamento" at bounding box center [681, 662] width 235 height 31
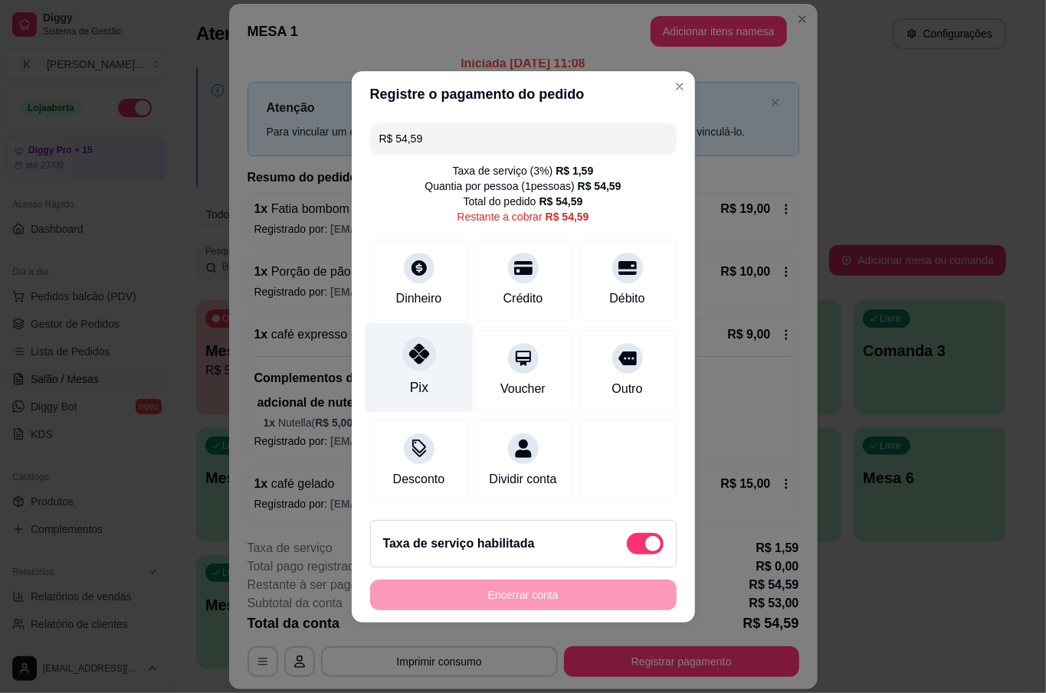
click at [423, 378] on div "Pix" at bounding box center [418, 388] width 18 height 20
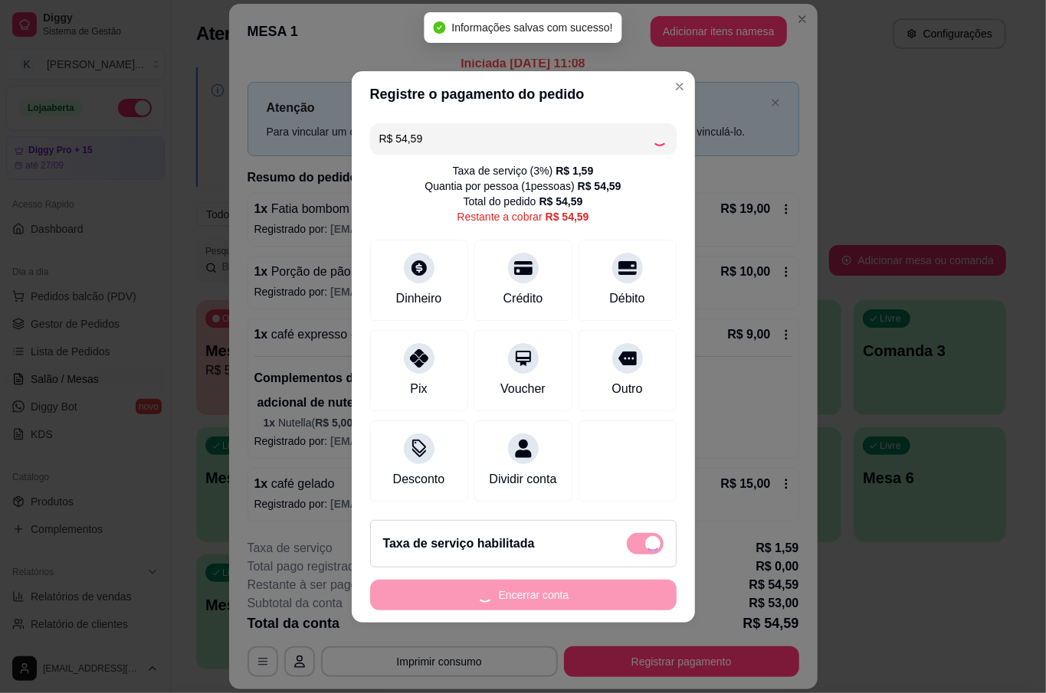
type input "R$ 0,00"
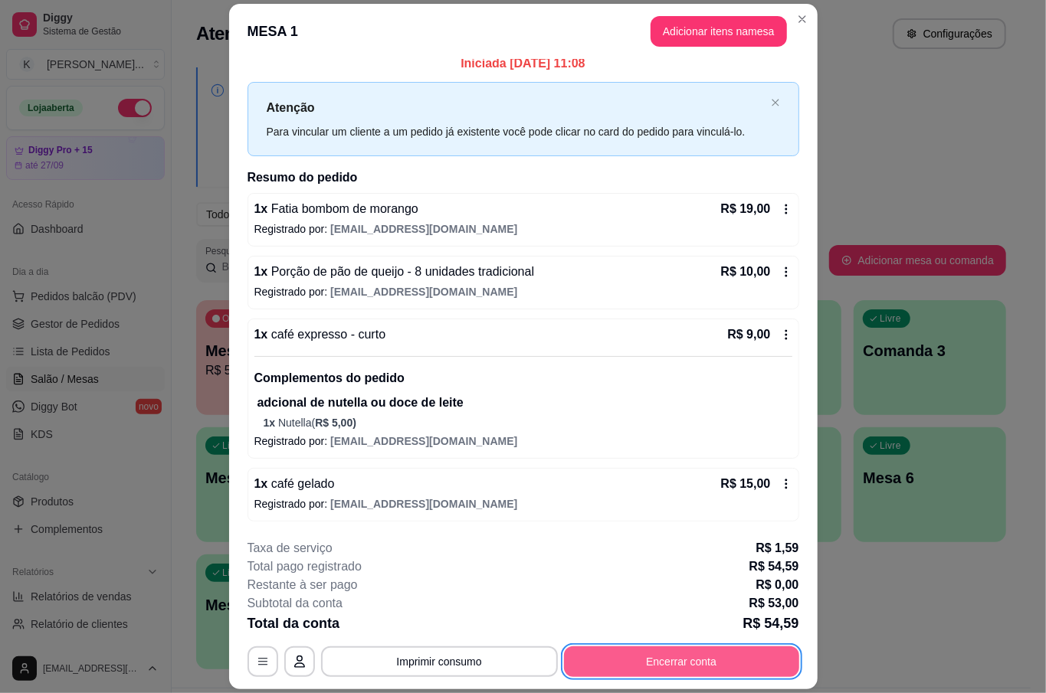
click at [703, 673] on button "Encerrar conta" at bounding box center [681, 662] width 235 height 31
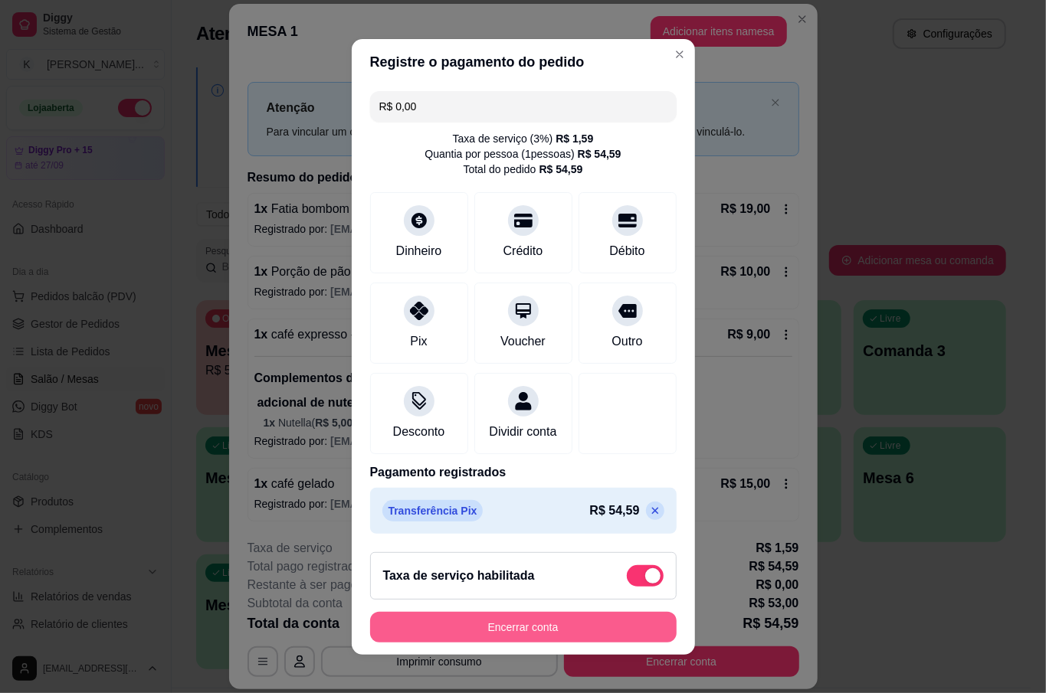
click at [535, 629] on button "Encerrar conta" at bounding box center [523, 627] width 306 height 31
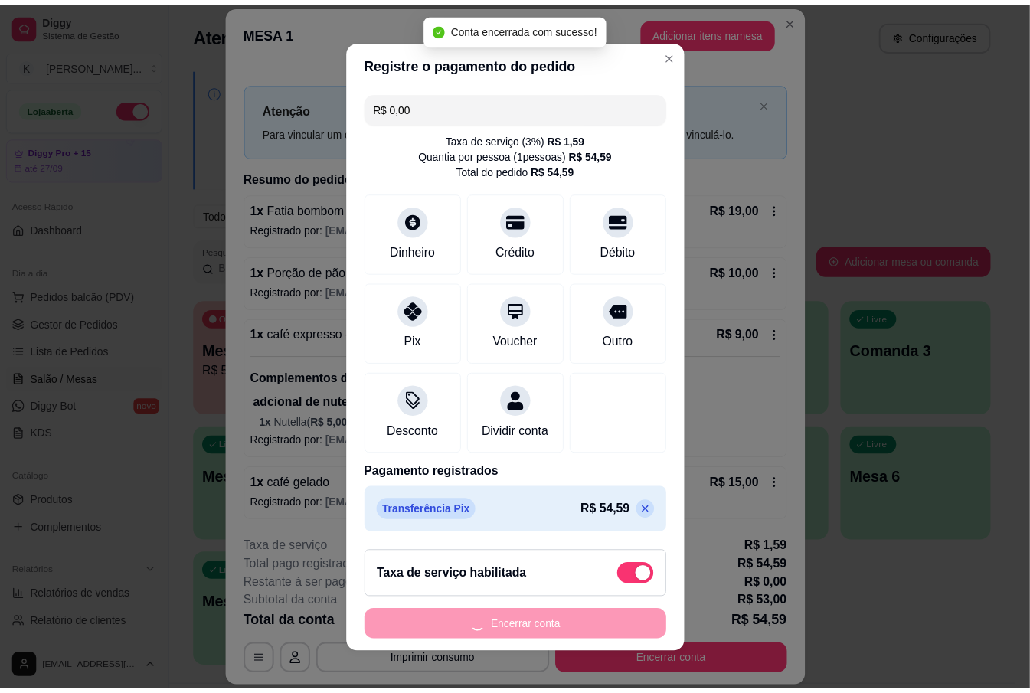
scroll to position [0, 0]
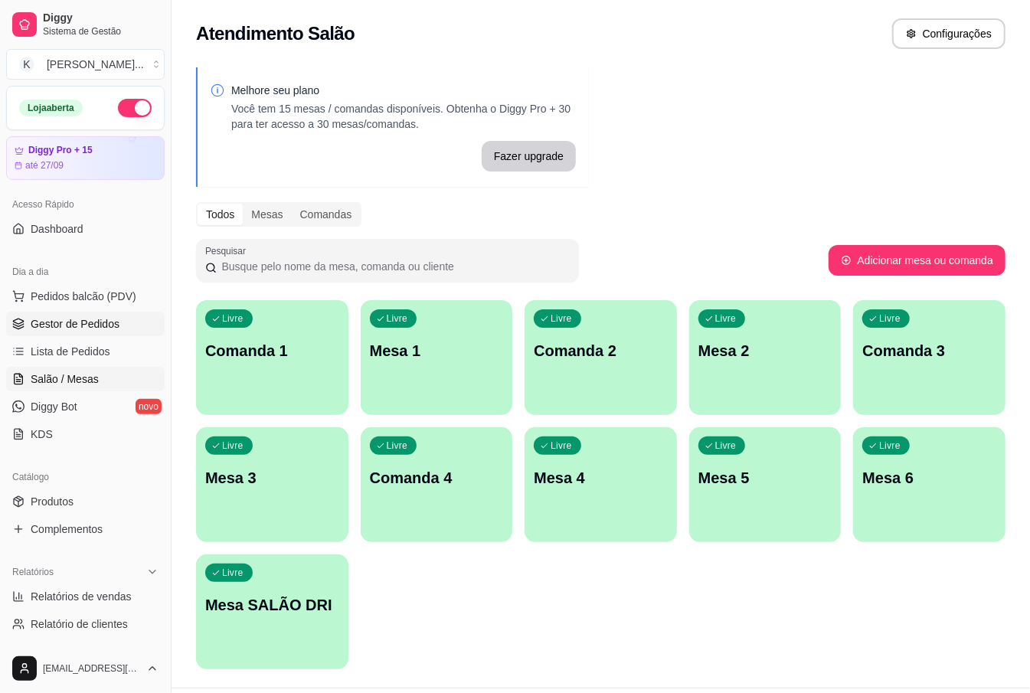
click at [95, 319] on span "Gestor de Pedidos" at bounding box center [75, 323] width 89 height 15
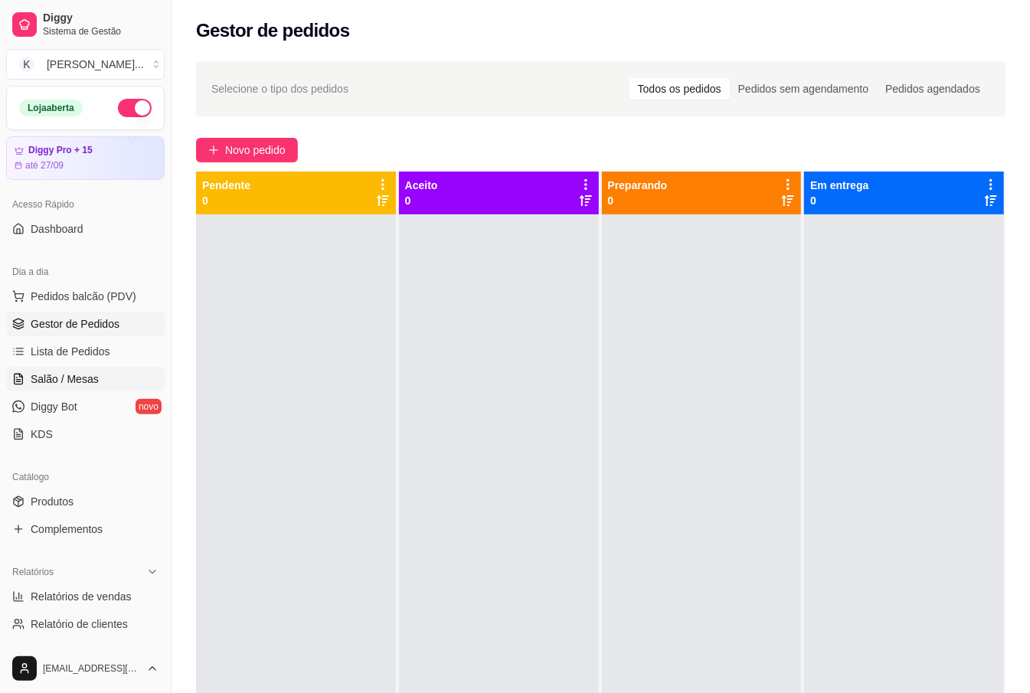
click at [84, 382] on span "Salão / Mesas" at bounding box center [65, 379] width 68 height 15
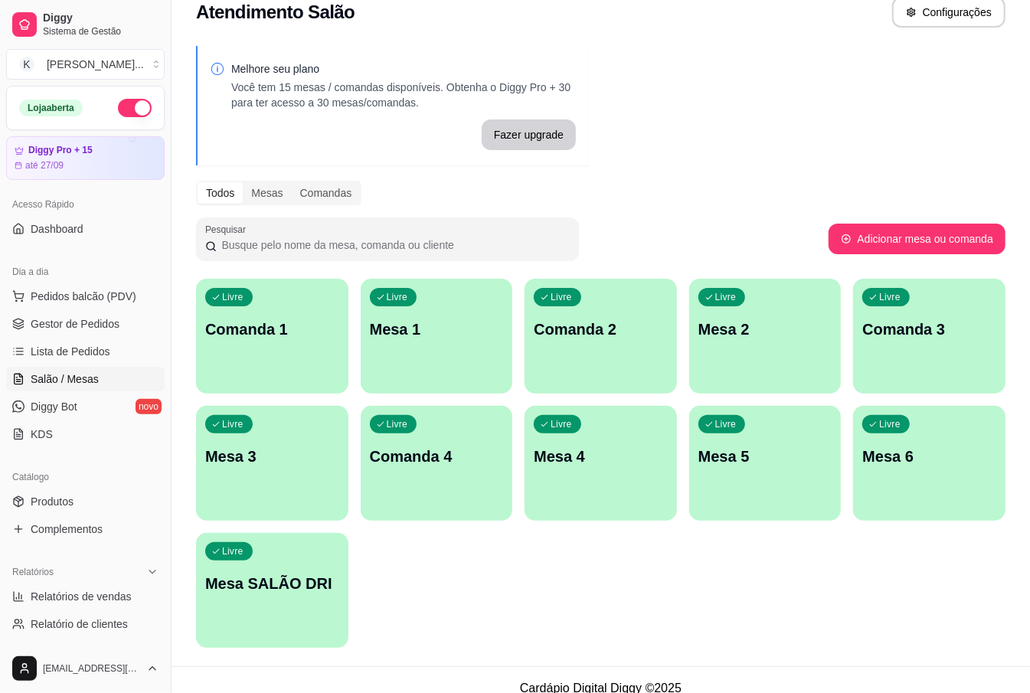
scroll to position [38, 0]
